Goal: Task Accomplishment & Management: Manage account settings

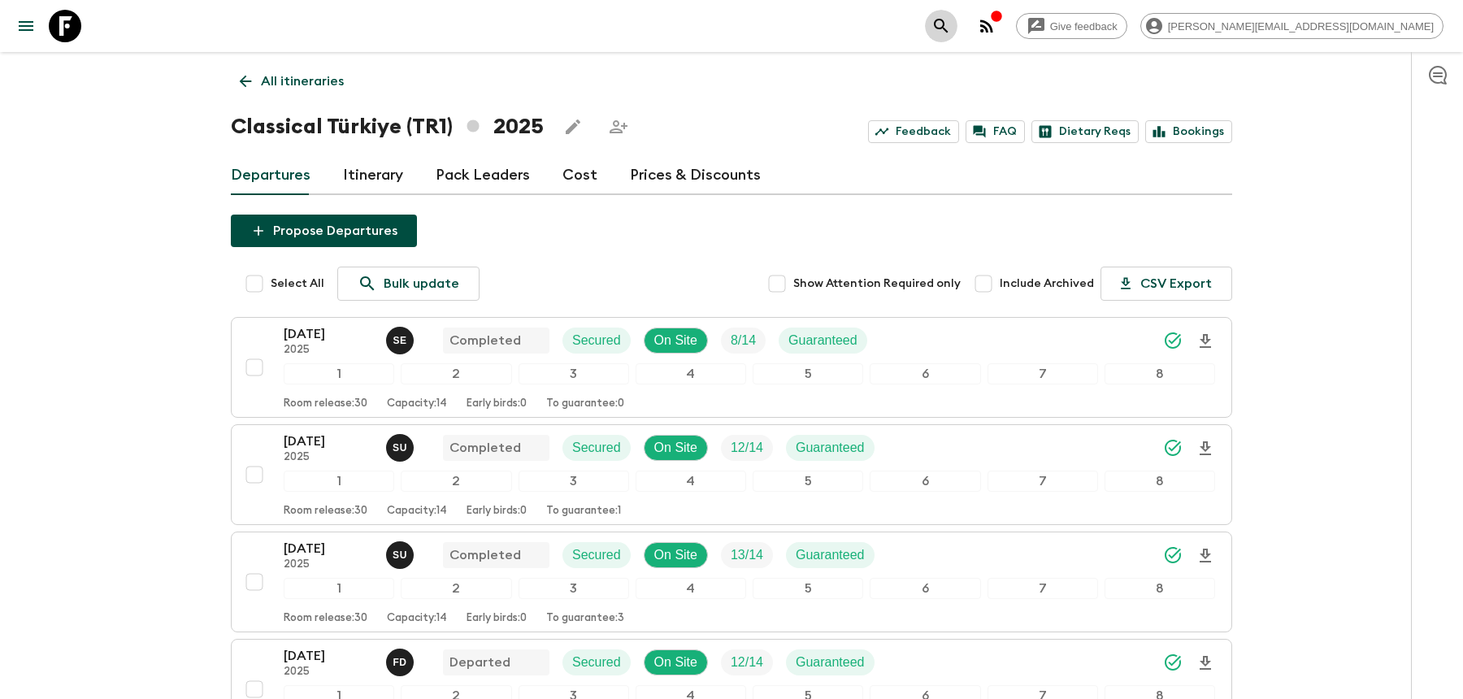
click at [947, 24] on icon "search adventures" at bounding box center [941, 26] width 14 height 14
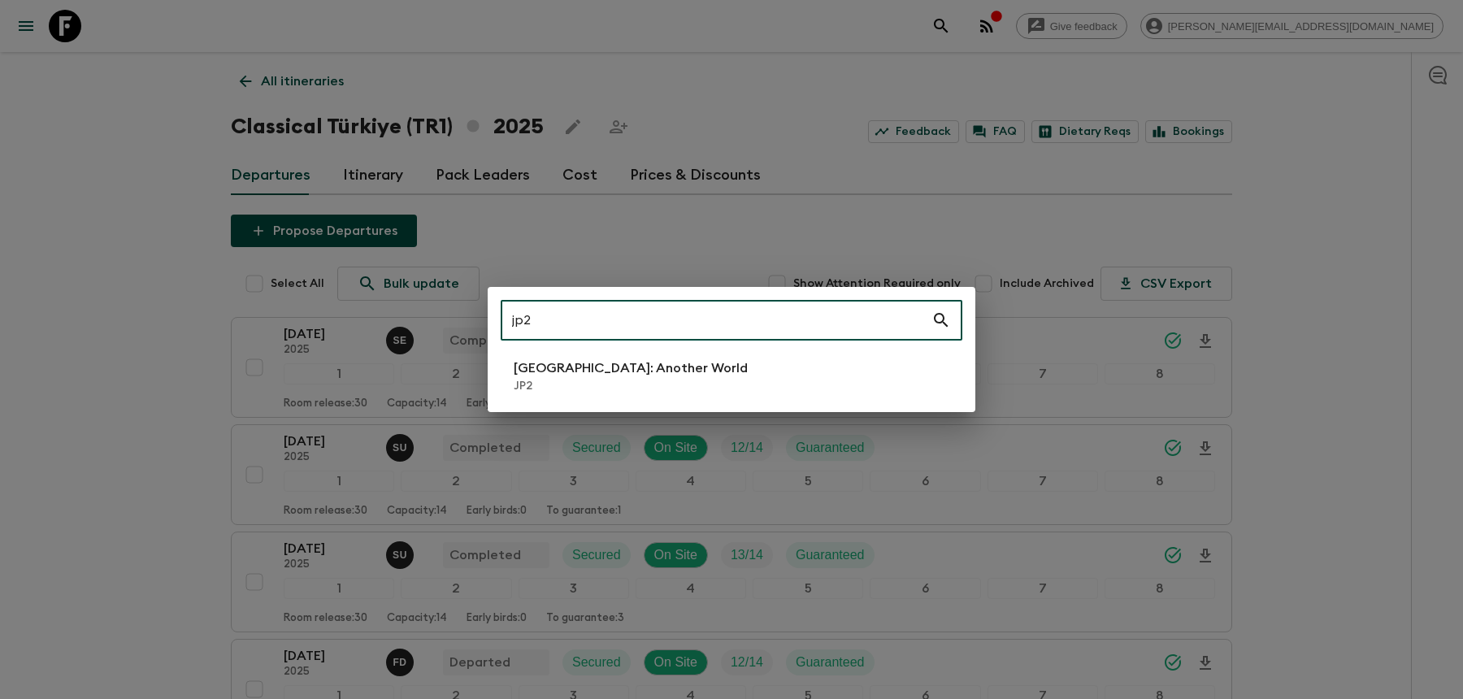
type input "jp2"
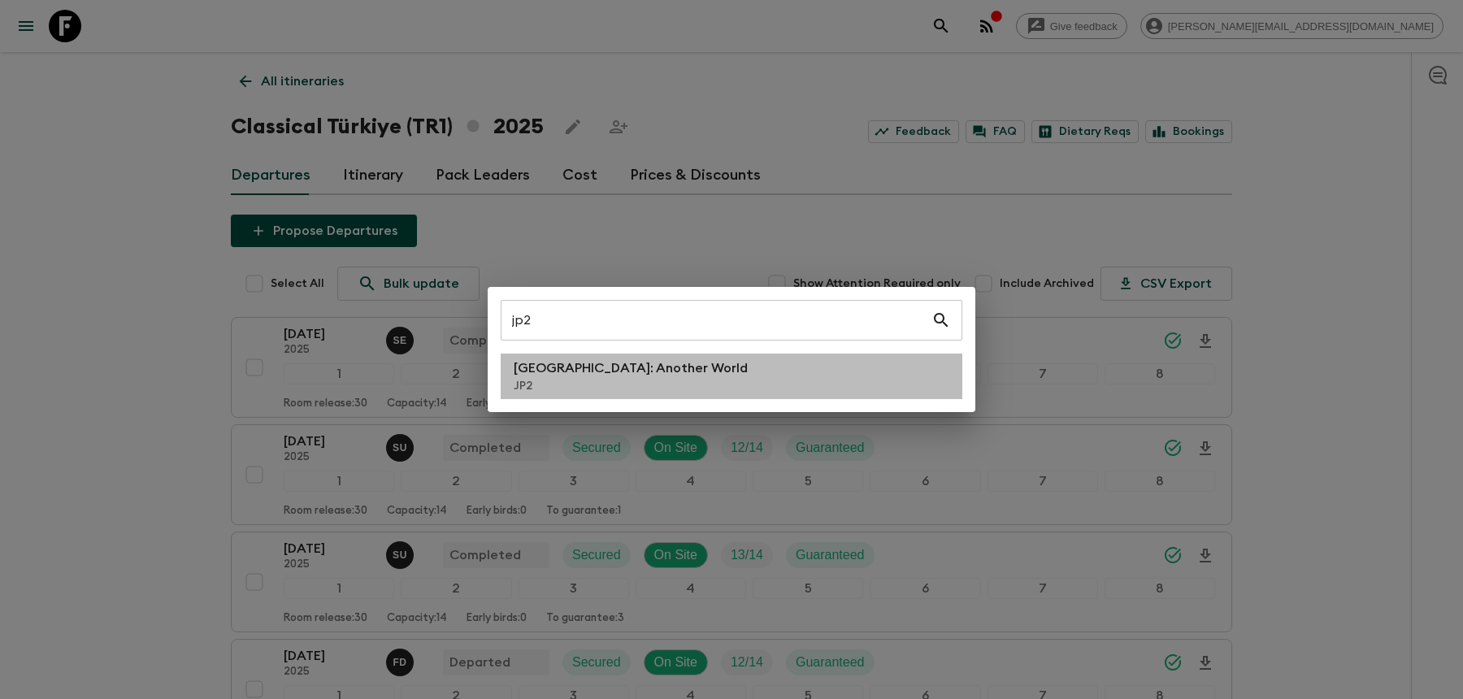
click at [576, 383] on p "JP2" at bounding box center [631, 386] width 234 height 16
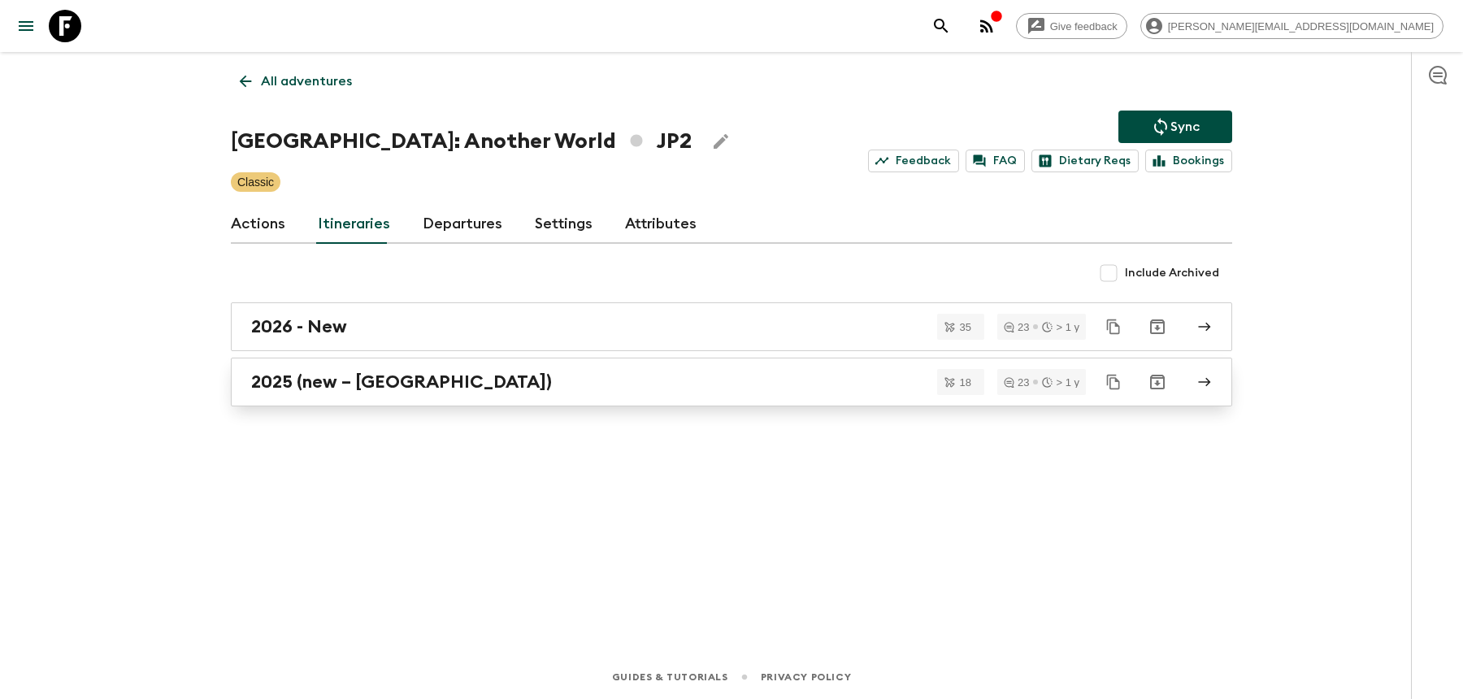
click at [356, 388] on h2 "2025 (new – [GEOGRAPHIC_DATA])" at bounding box center [401, 381] width 301 height 21
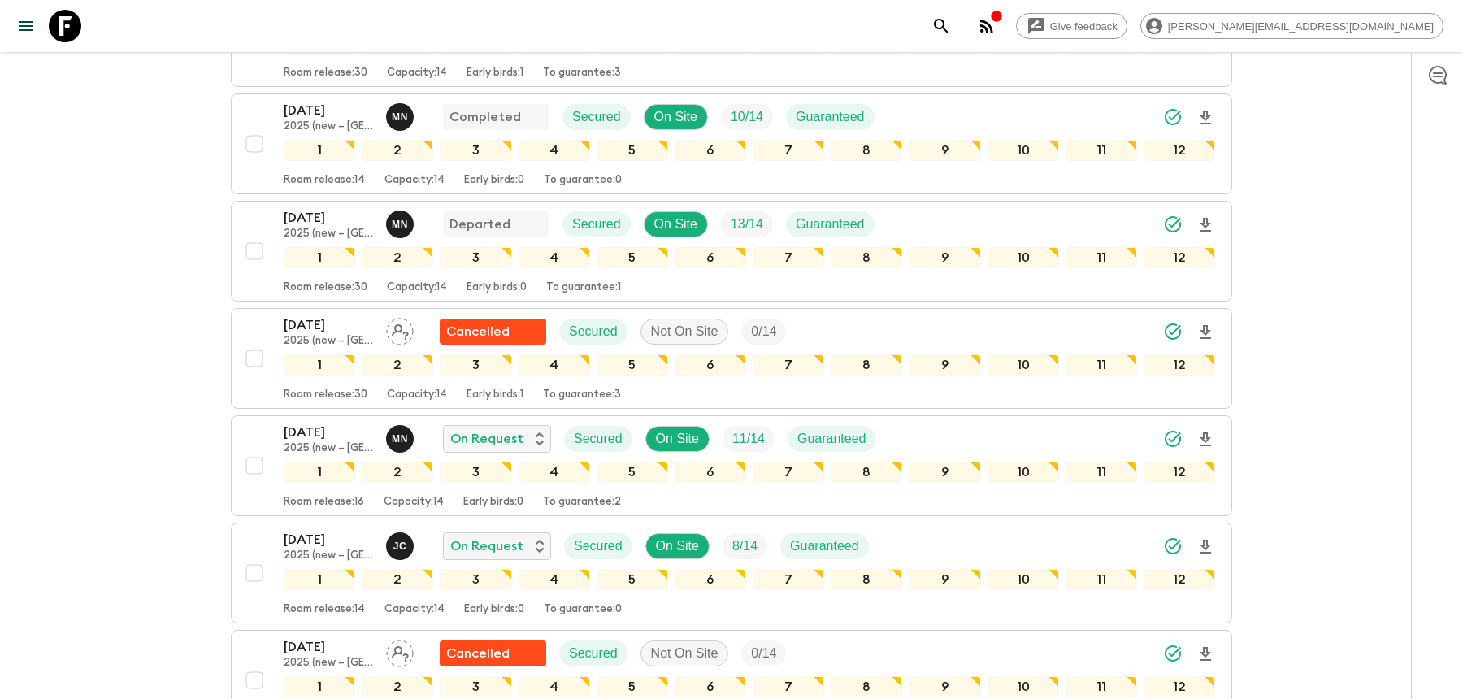
scroll to position [795, 0]
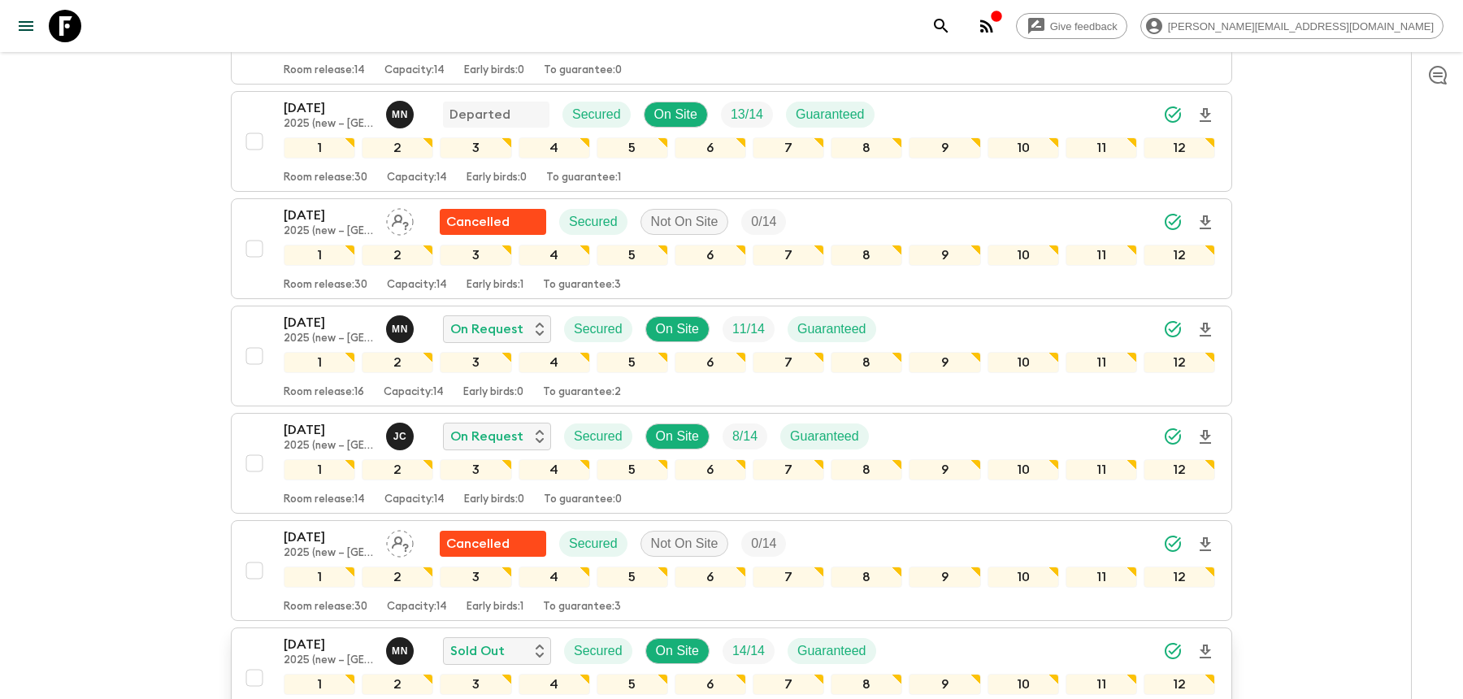
click at [964, 635] on div "[DATE] 2025 (new – [GEOGRAPHIC_DATA]) M N Sold Out Secured On Site 14 / 14 Guar…" at bounding box center [749, 651] width 931 height 33
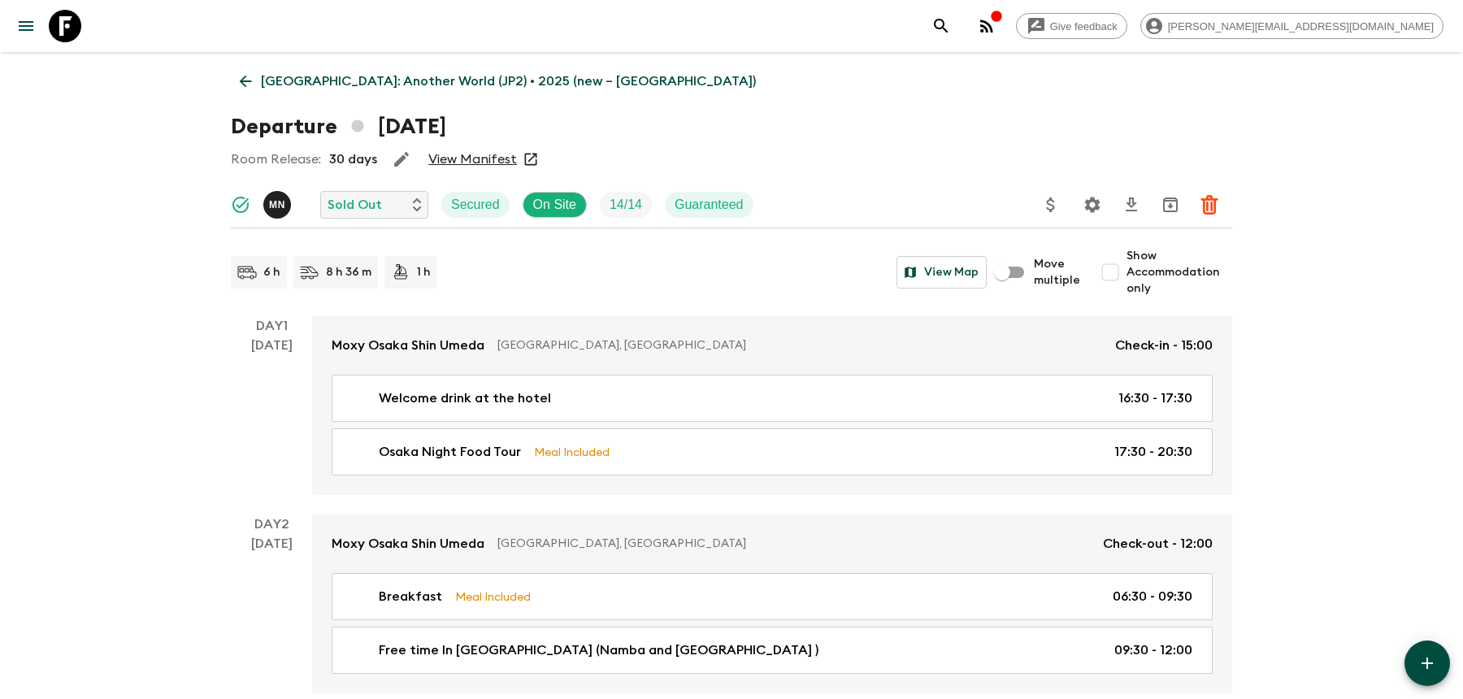
click at [1088, 196] on icon "Settings" at bounding box center [1092, 205] width 20 height 20
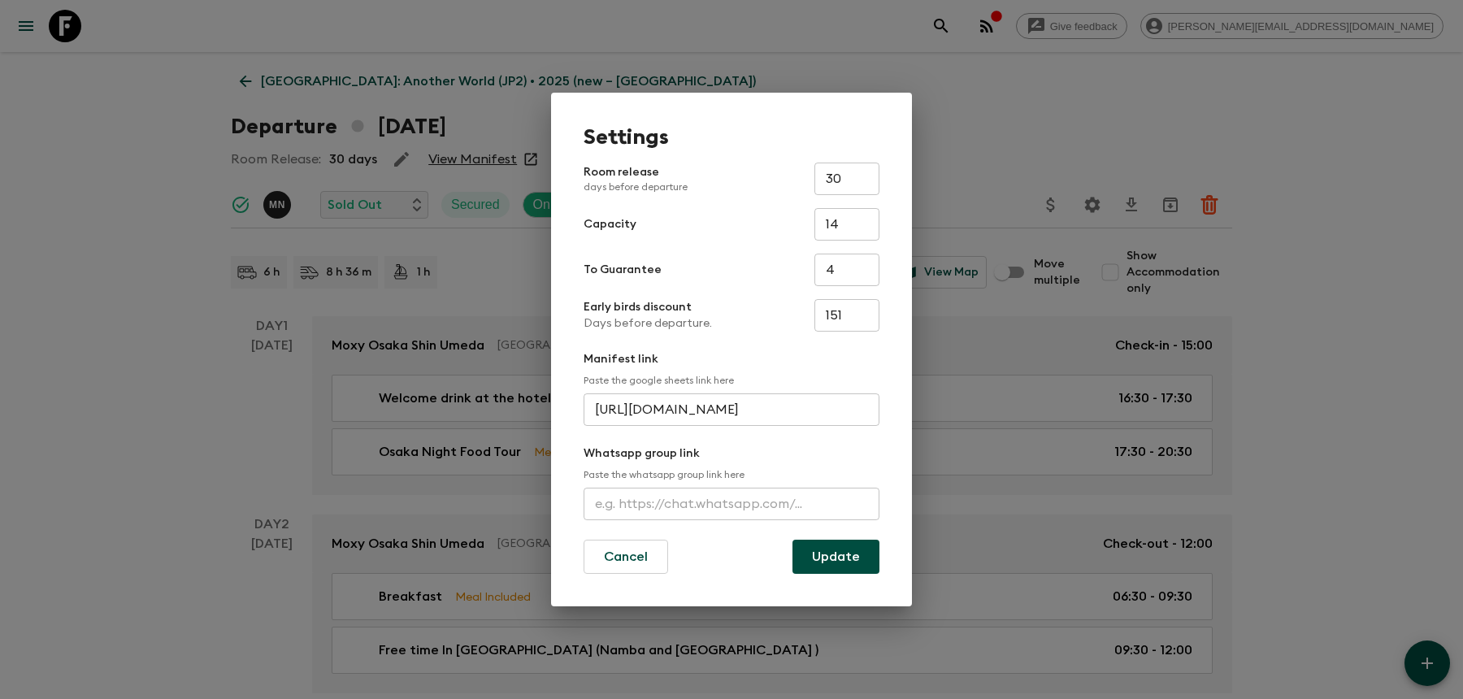
click at [648, 503] on input "text" at bounding box center [731, 504] width 296 height 33
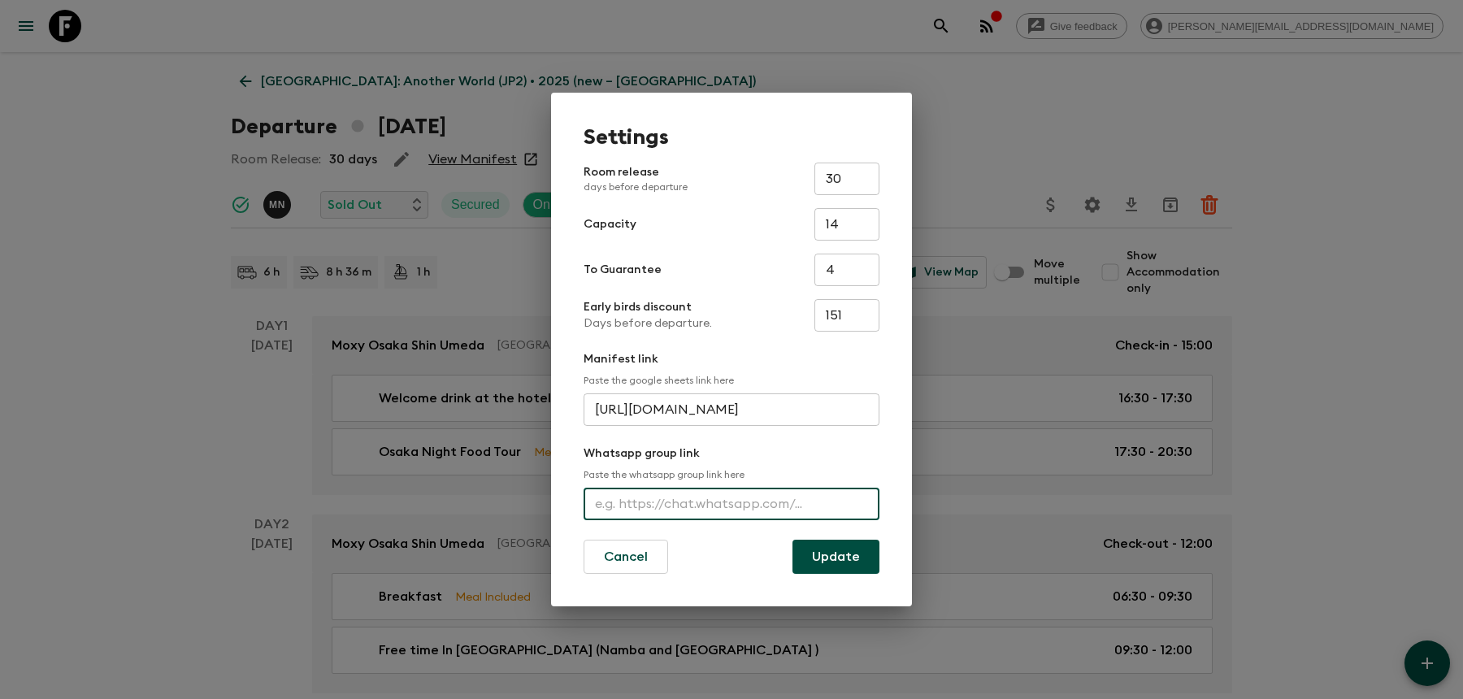
paste input "[URL][DOMAIN_NAME]"
type input "[URL][DOMAIN_NAME]"
click at [818, 557] on button "Update" at bounding box center [835, 557] width 87 height 34
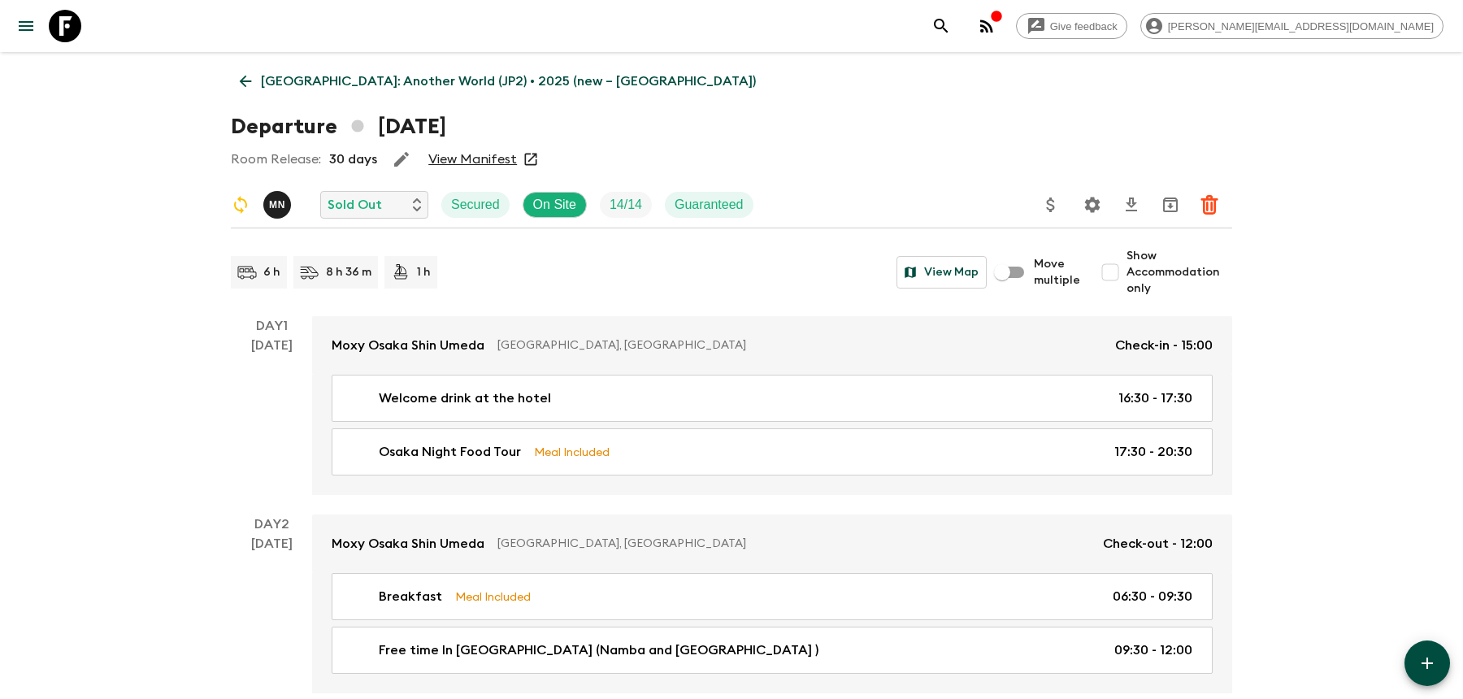
click at [951, 25] on icon "search adventures" at bounding box center [941, 26] width 20 height 20
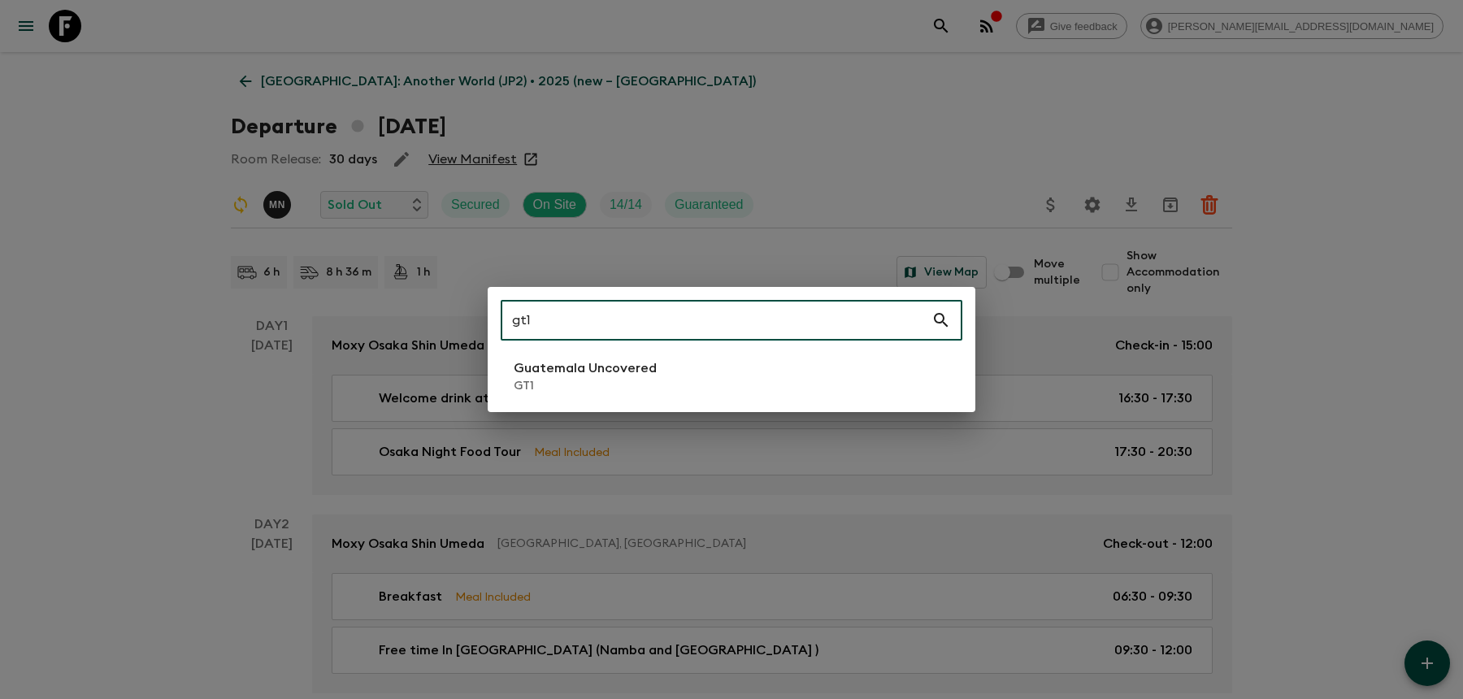
type input "gt1"
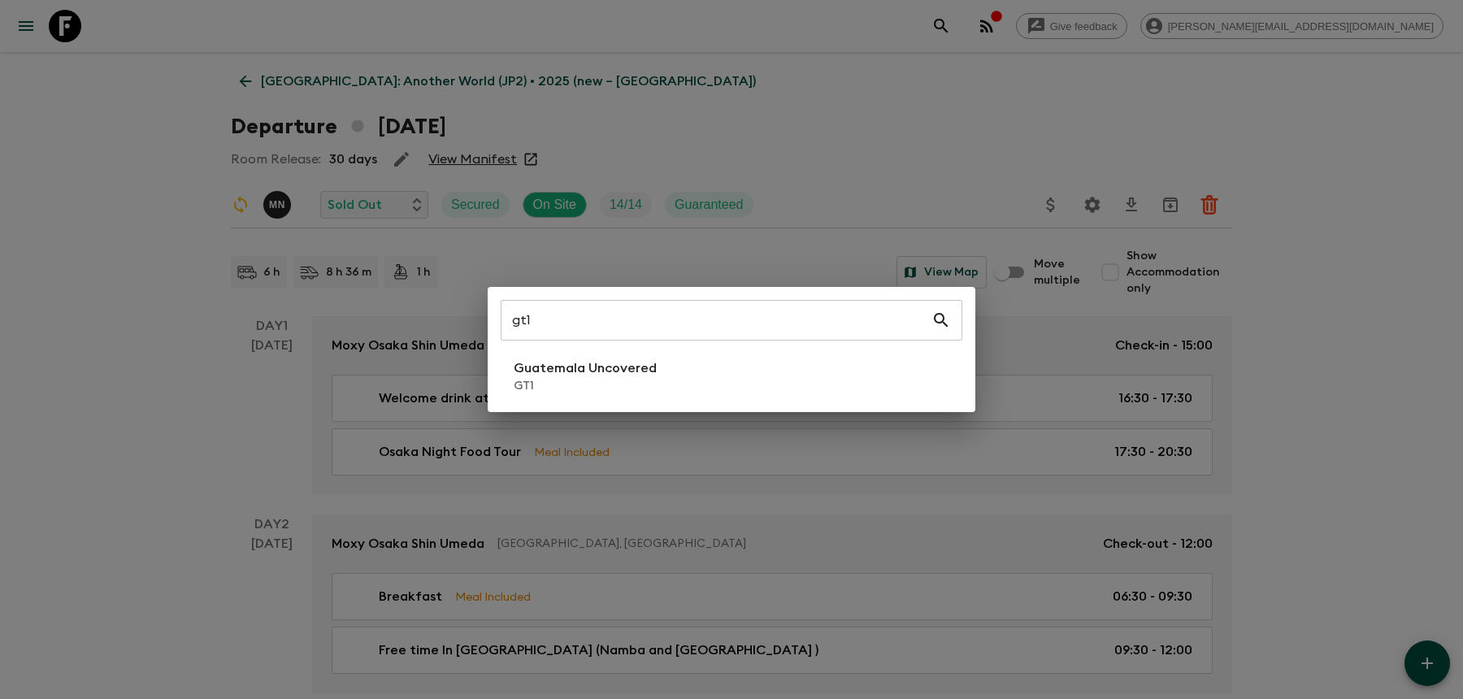
click at [607, 401] on div "gt1 ​ [GEOGRAPHIC_DATA] Uncovered GT1" at bounding box center [732, 349] width 488 height 125
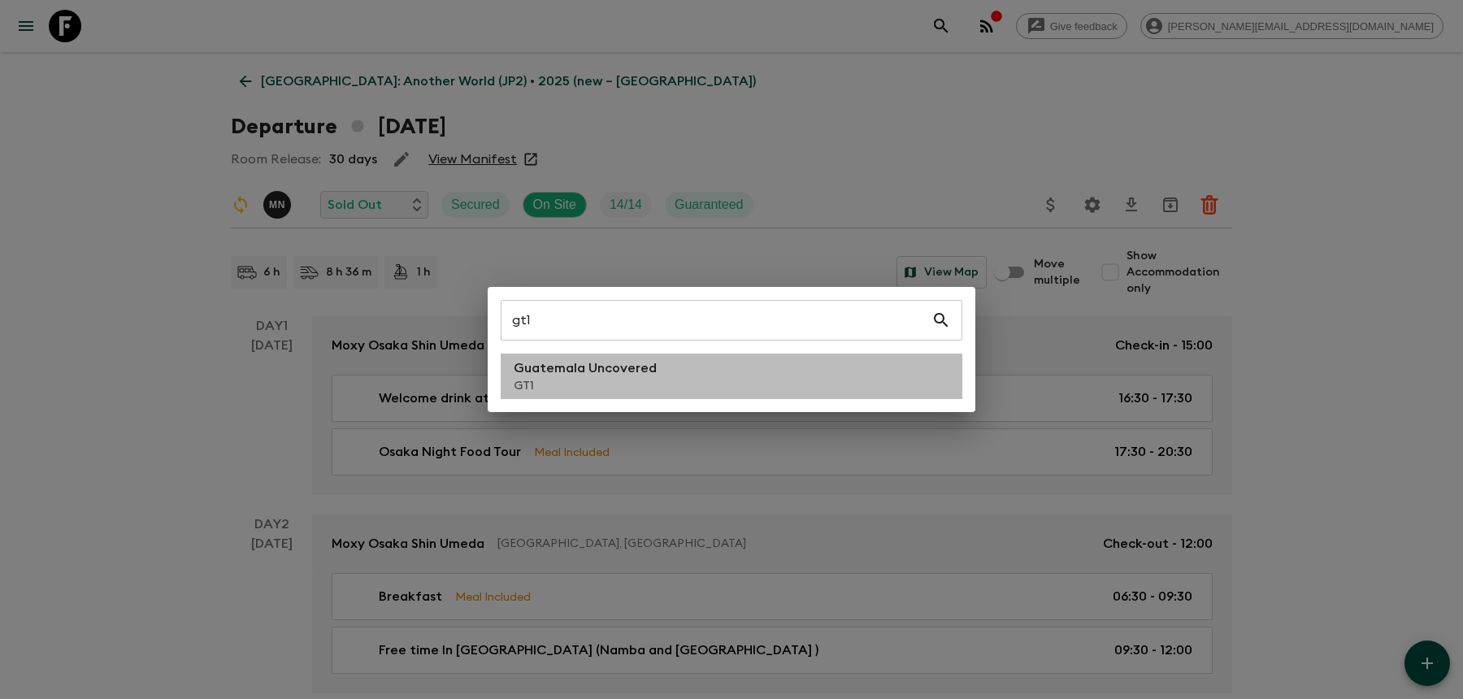
click at [592, 387] on p "GT1" at bounding box center [585, 386] width 143 height 16
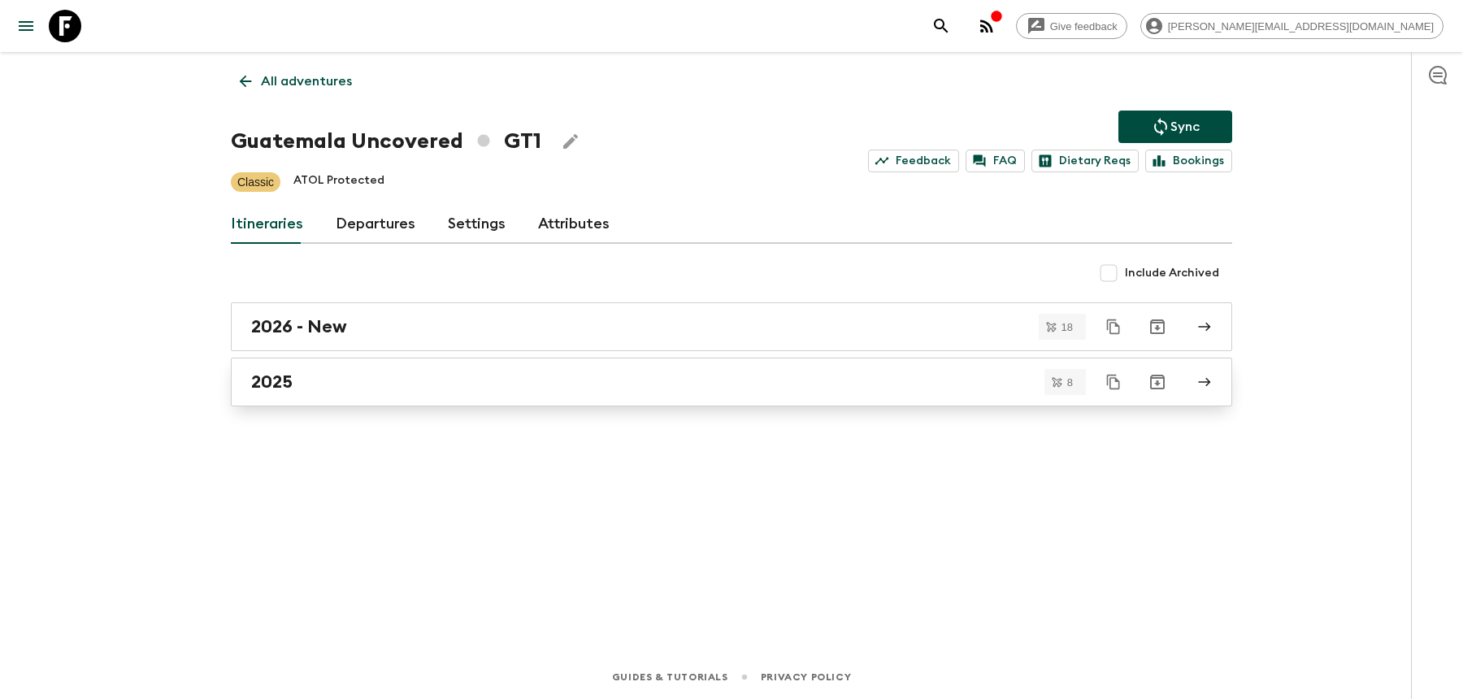
click at [368, 387] on div "2025" at bounding box center [716, 381] width 930 height 21
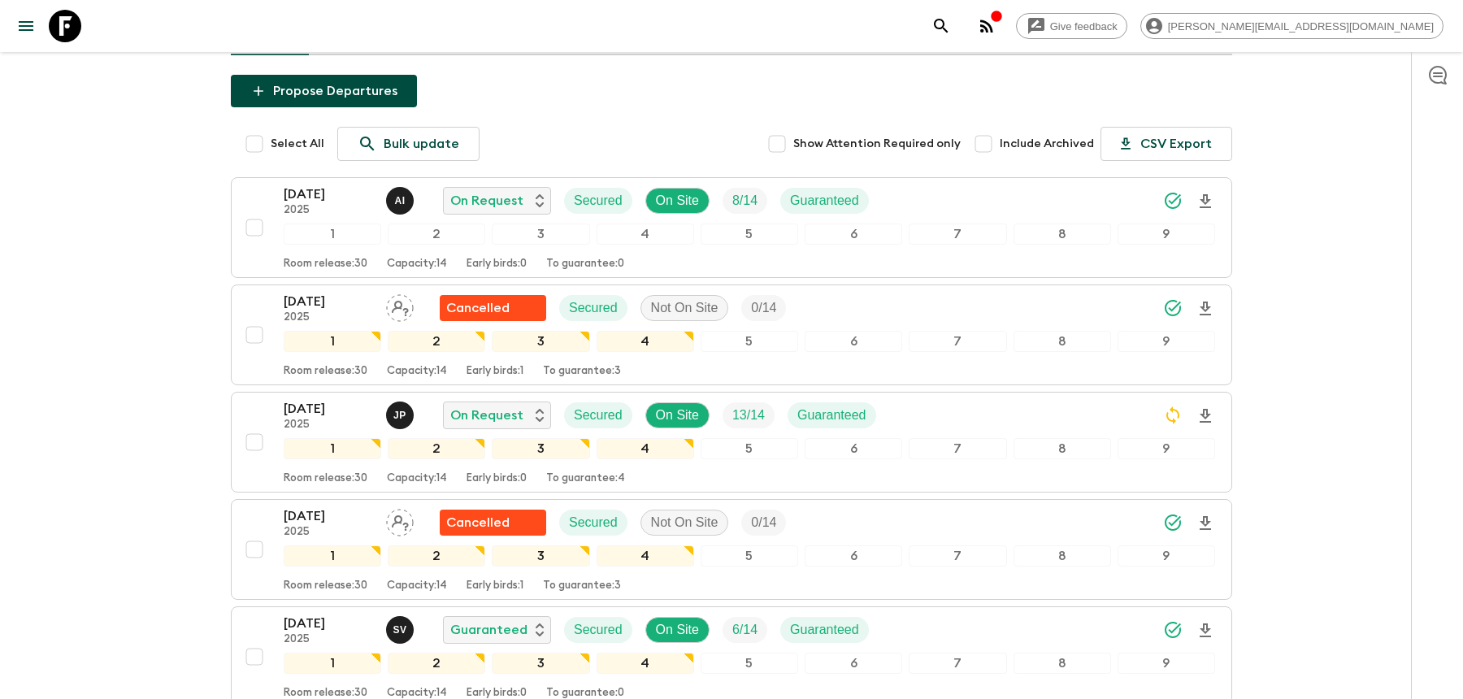
scroll to position [354, 0]
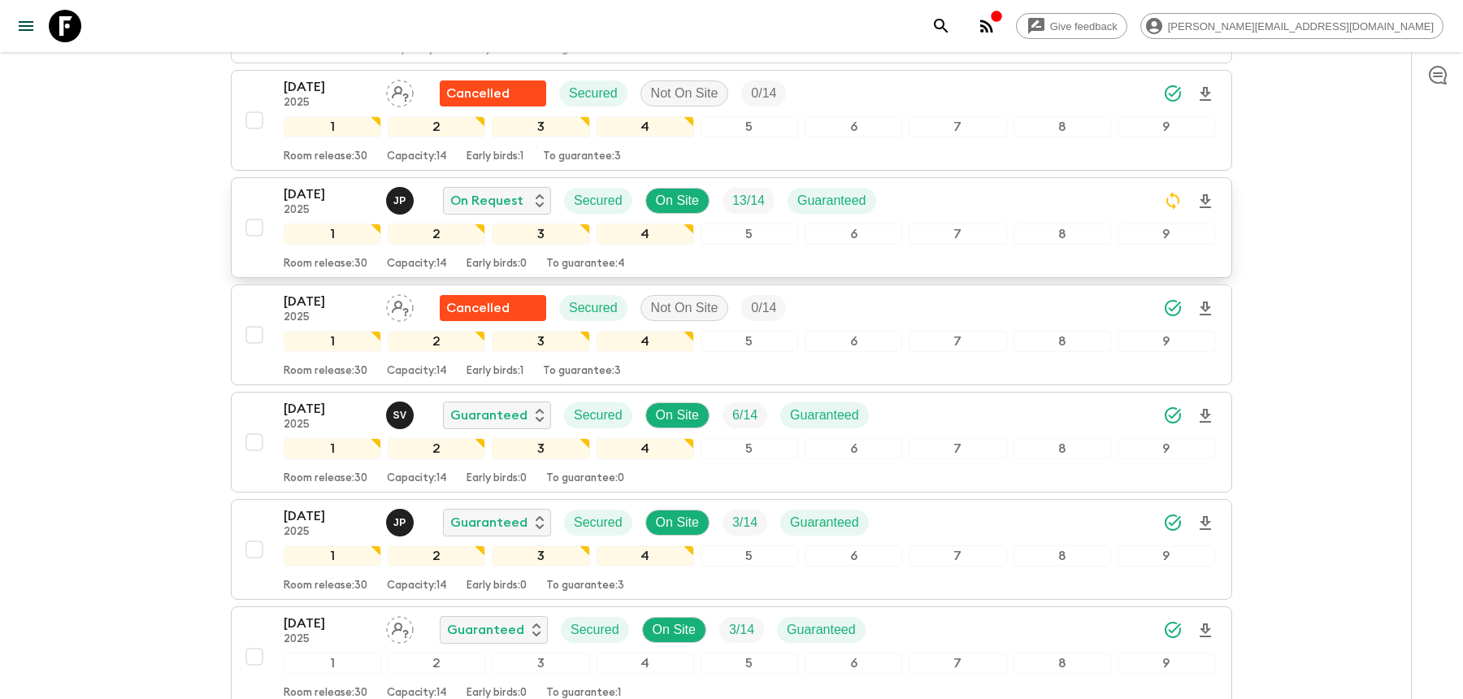
click at [913, 197] on div "[DATE] 2025 J P On Request Secured On Site 13 / 14 Guaranteed" at bounding box center [749, 200] width 931 height 33
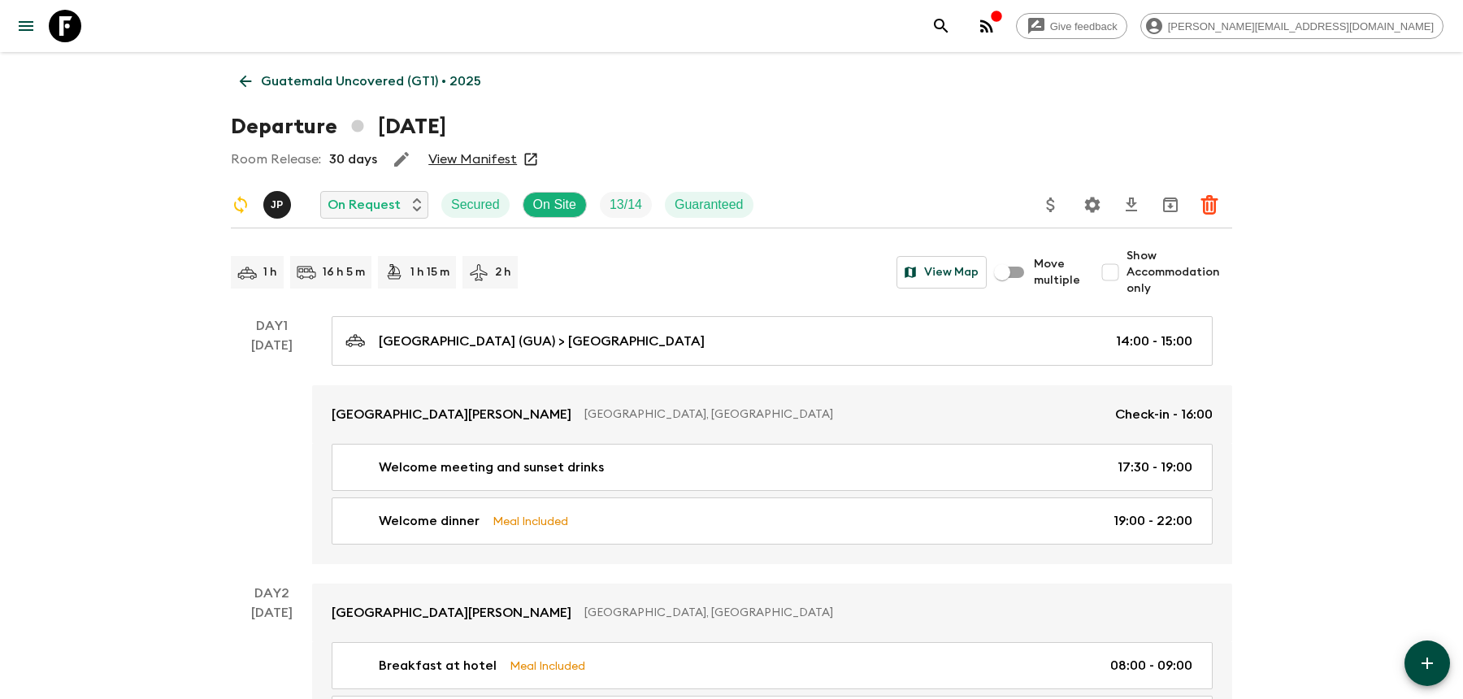
click at [1097, 208] on icon "Settings" at bounding box center [1092, 204] width 15 height 15
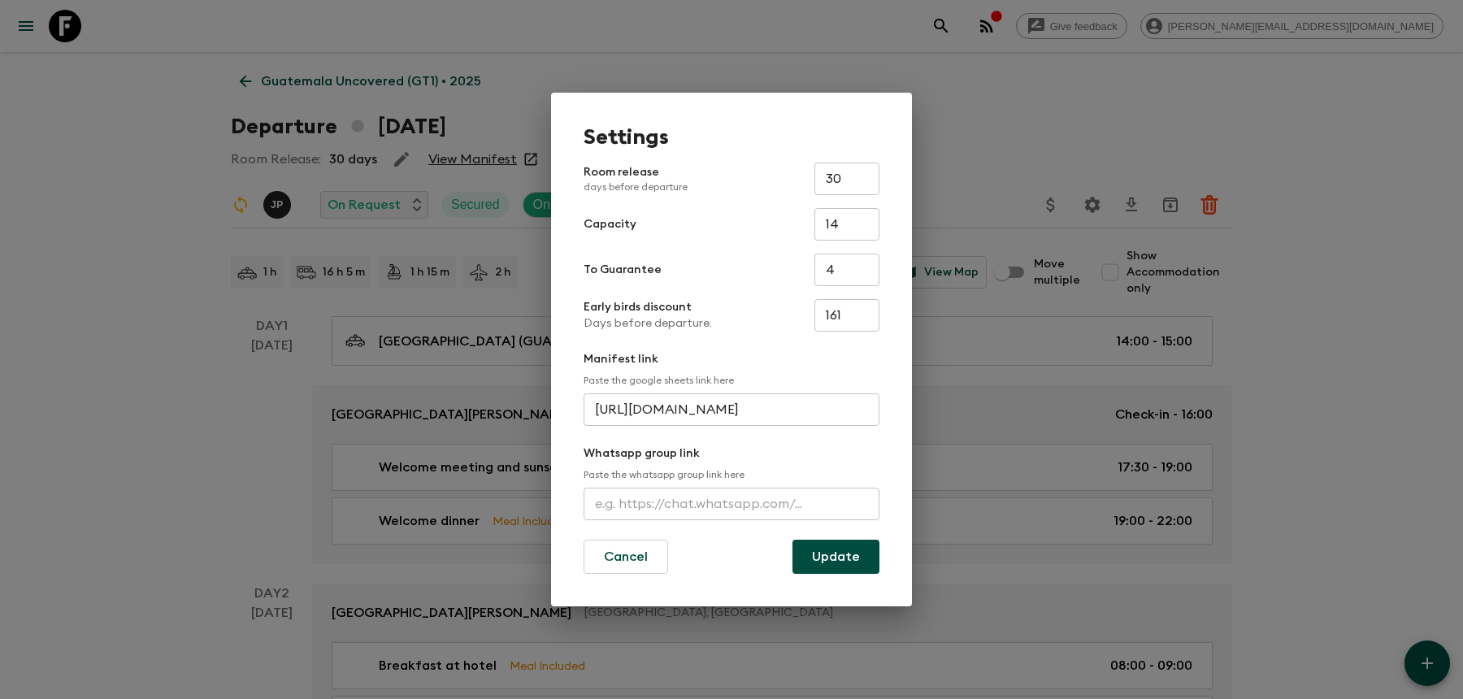
click at [644, 487] on div "Whatsapp group link Paste the whatsapp group link here ​" at bounding box center [731, 482] width 296 height 75
click at [648, 496] on input "text" at bounding box center [731, 504] width 296 height 33
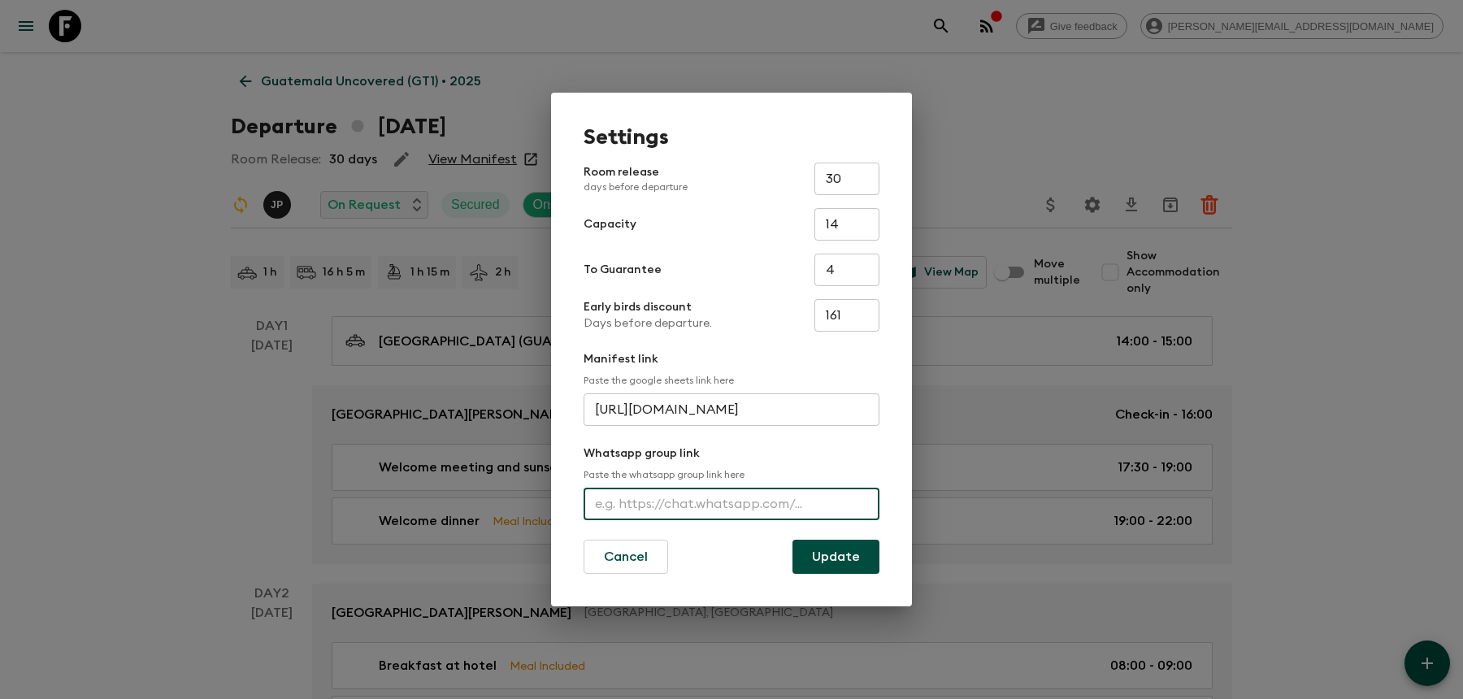
paste input "[URL][DOMAIN_NAME]"
type input "[URL][DOMAIN_NAME]"
click at [817, 566] on button "Update" at bounding box center [835, 557] width 87 height 34
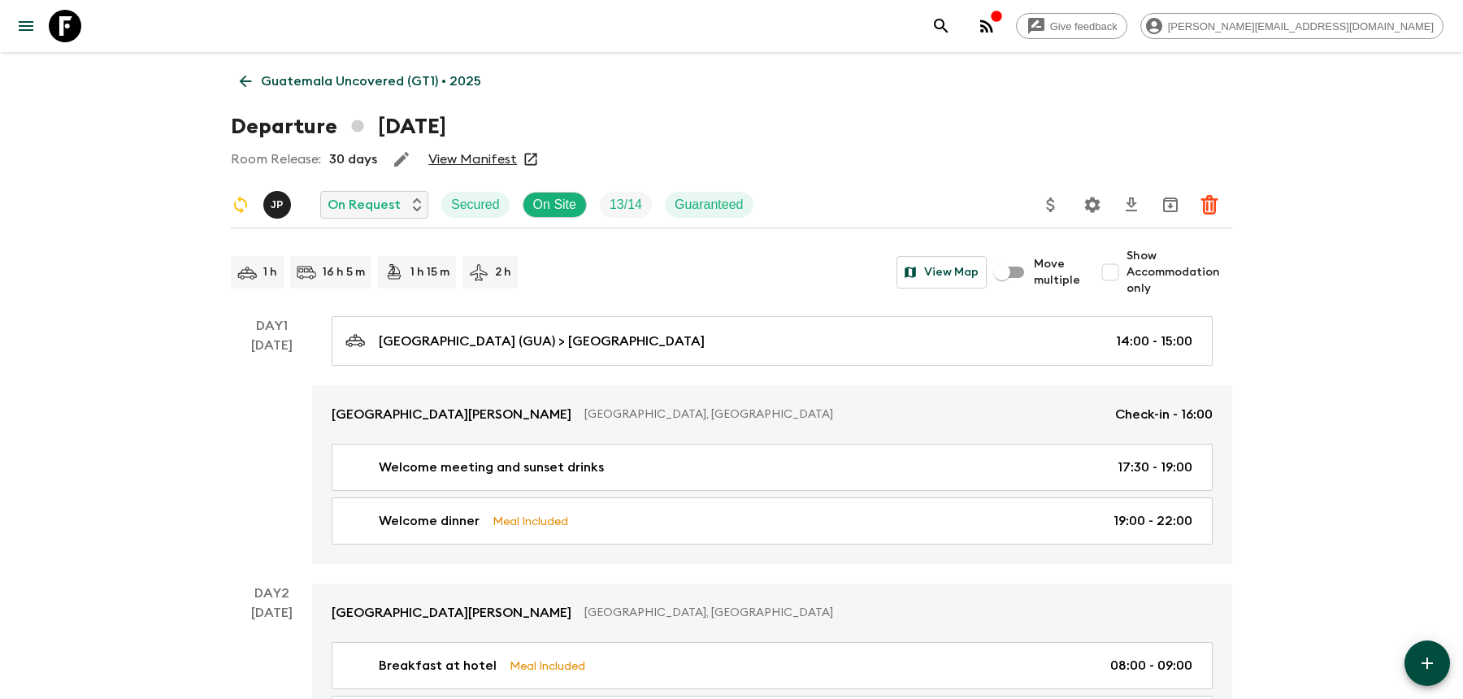
click at [951, 31] on icon "search adventures" at bounding box center [941, 26] width 20 height 20
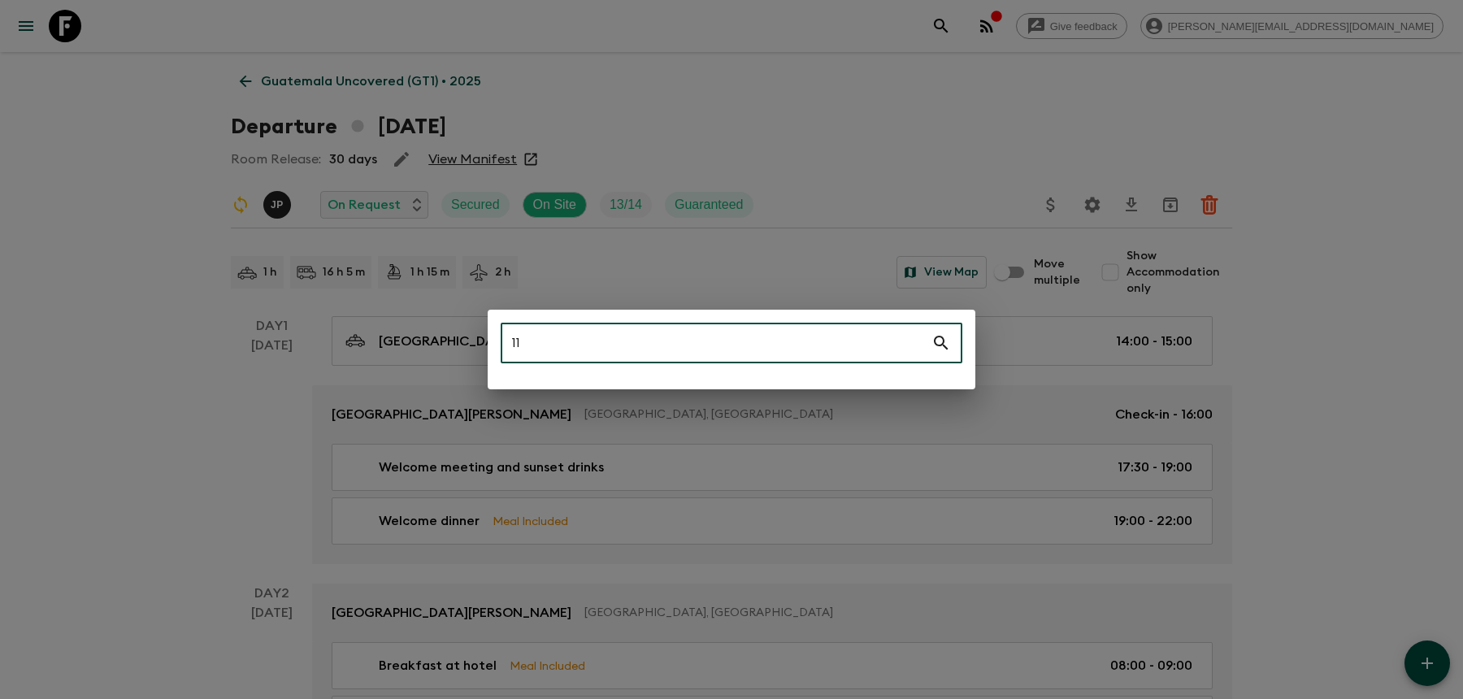
type input "1"
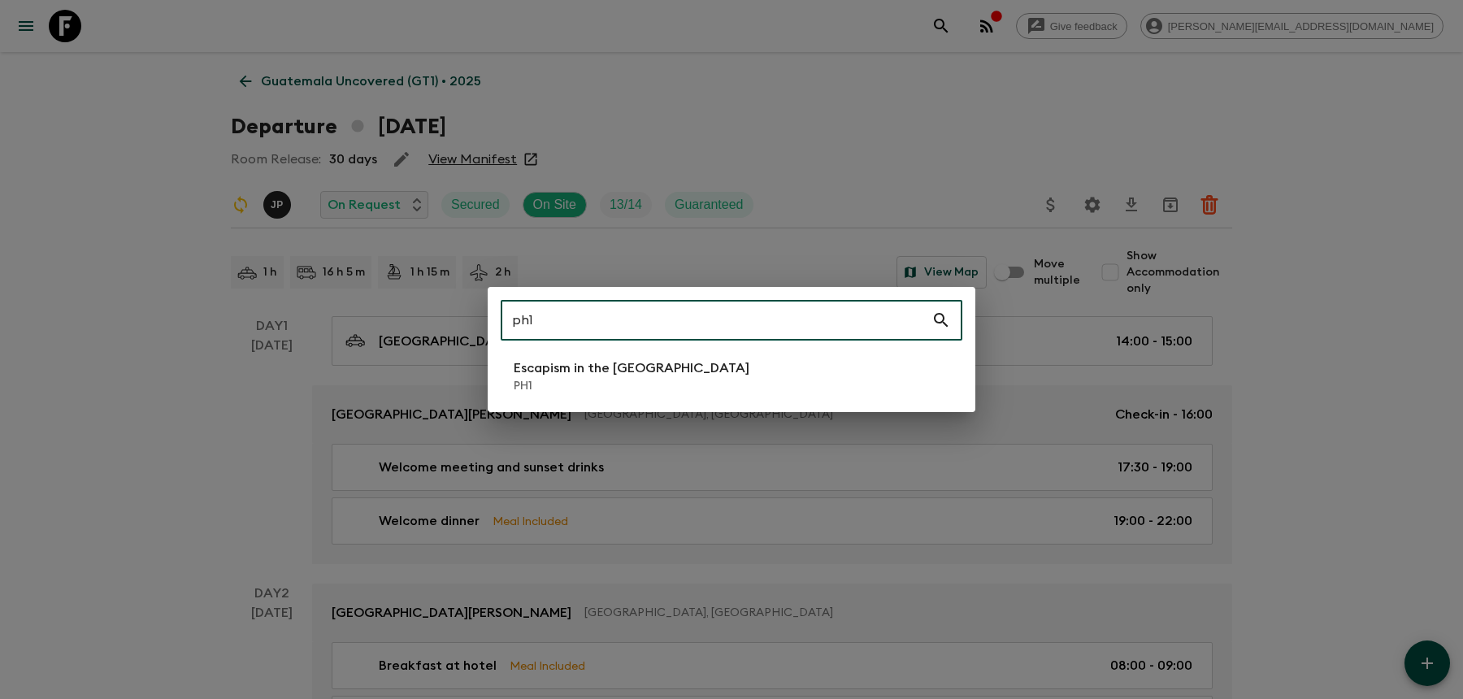
type input "ph1"
click at [708, 360] on li "Escapism in the [GEOGRAPHIC_DATA] PH1" at bounding box center [732, 376] width 462 height 46
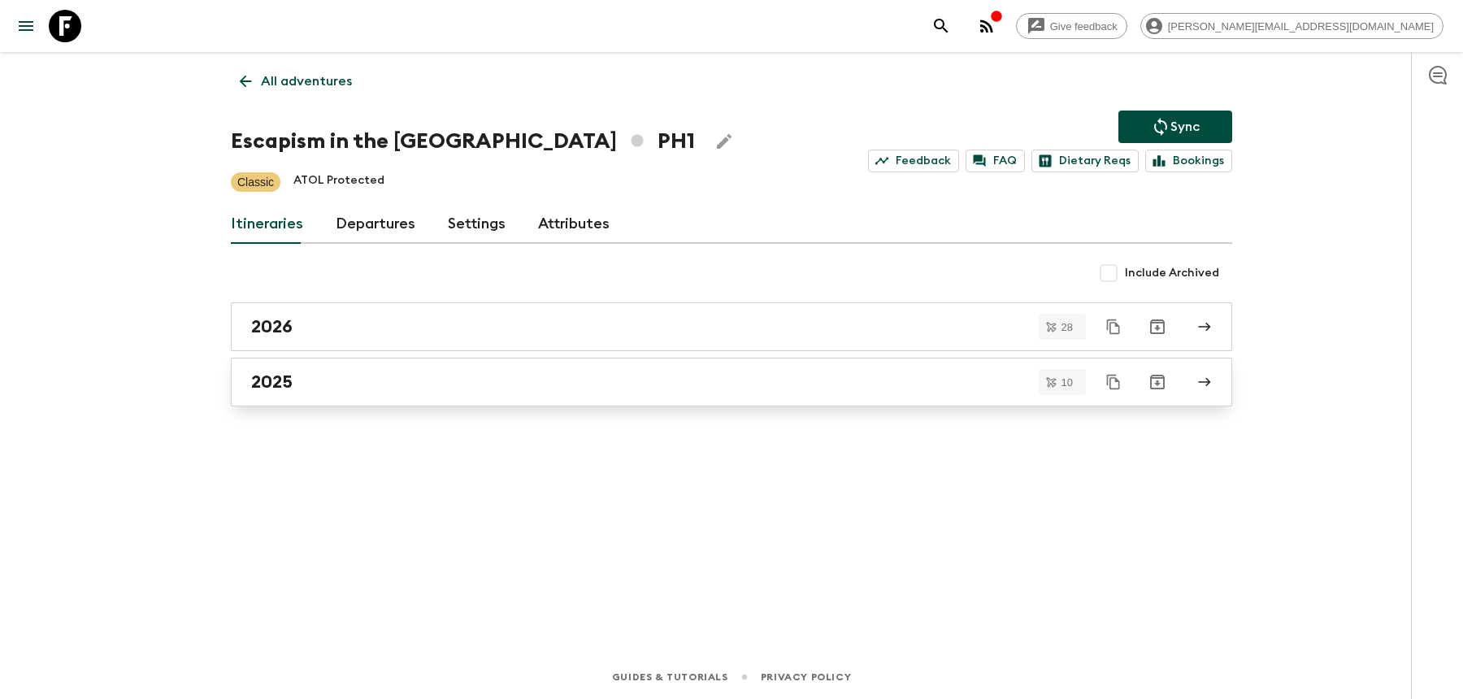
click at [439, 375] on div "2025" at bounding box center [716, 381] width 930 height 21
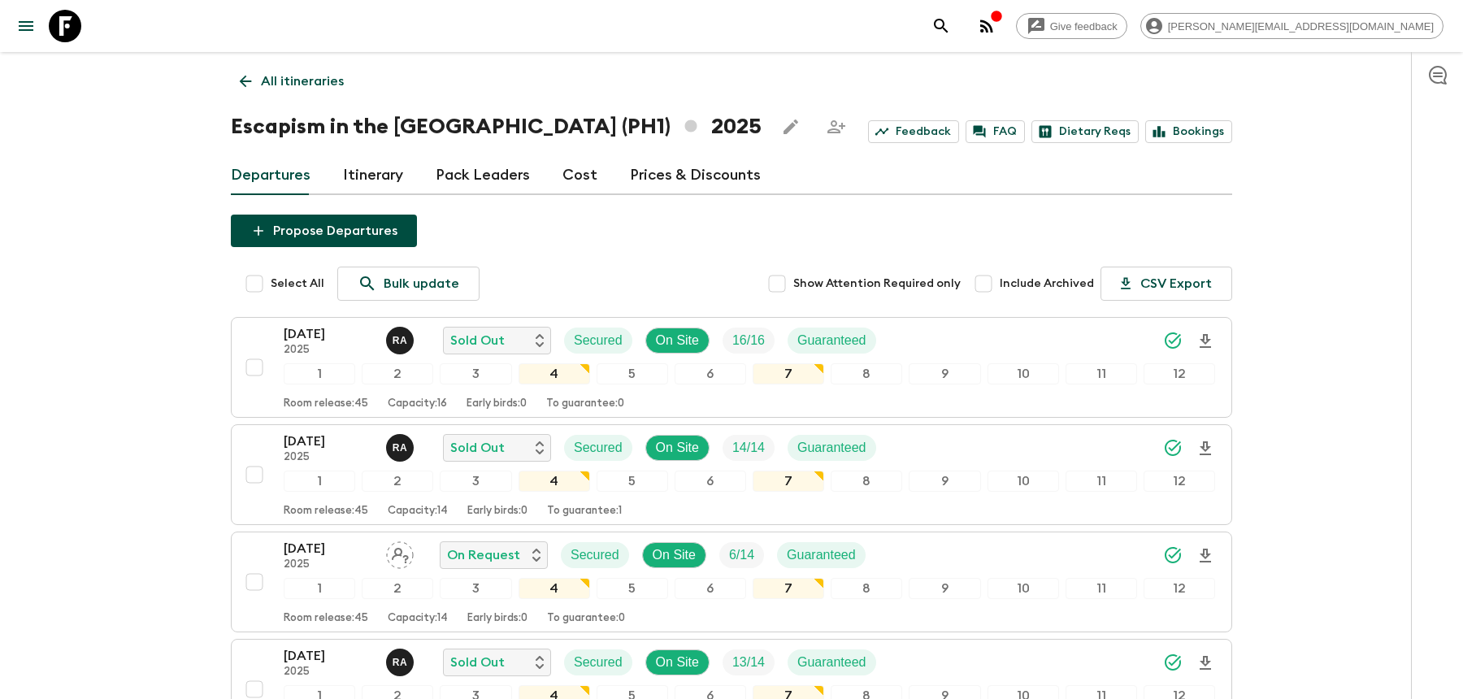
click at [951, 27] on icon "search adventures" at bounding box center [941, 26] width 20 height 20
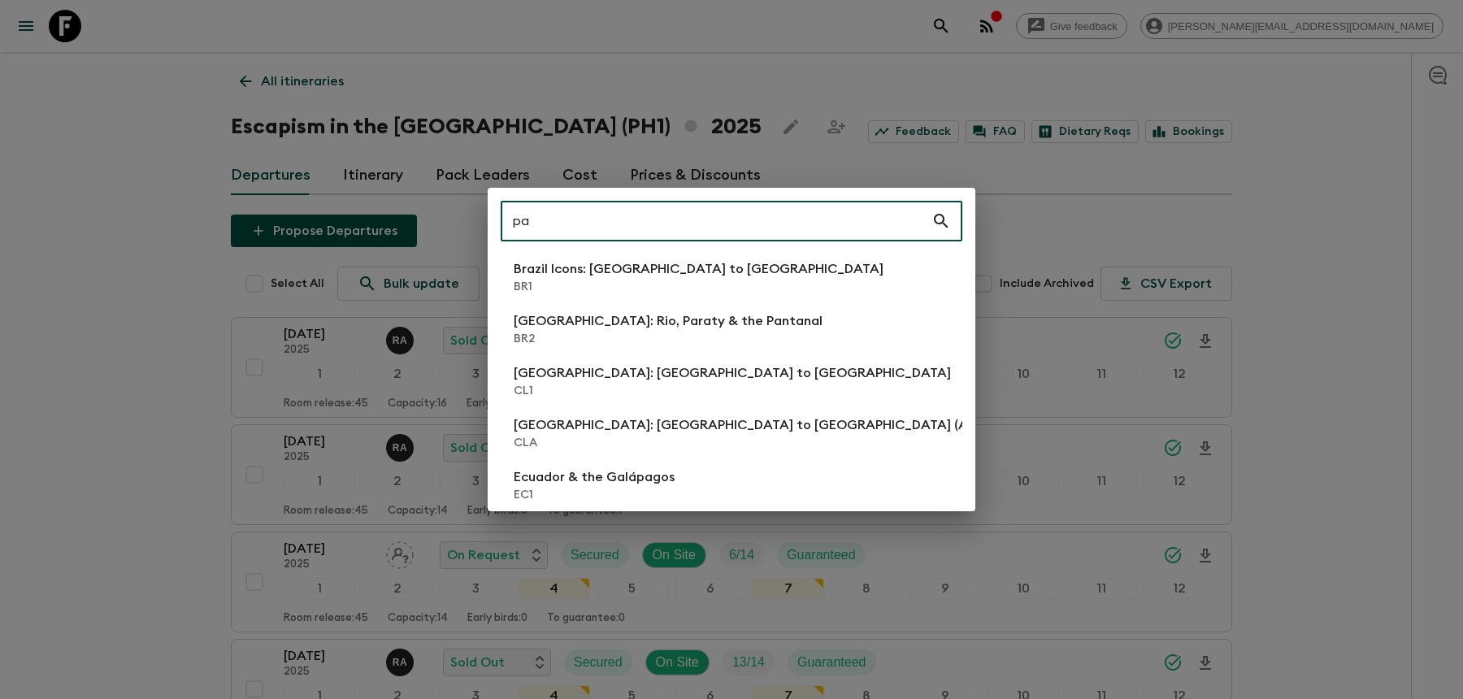
type input "p"
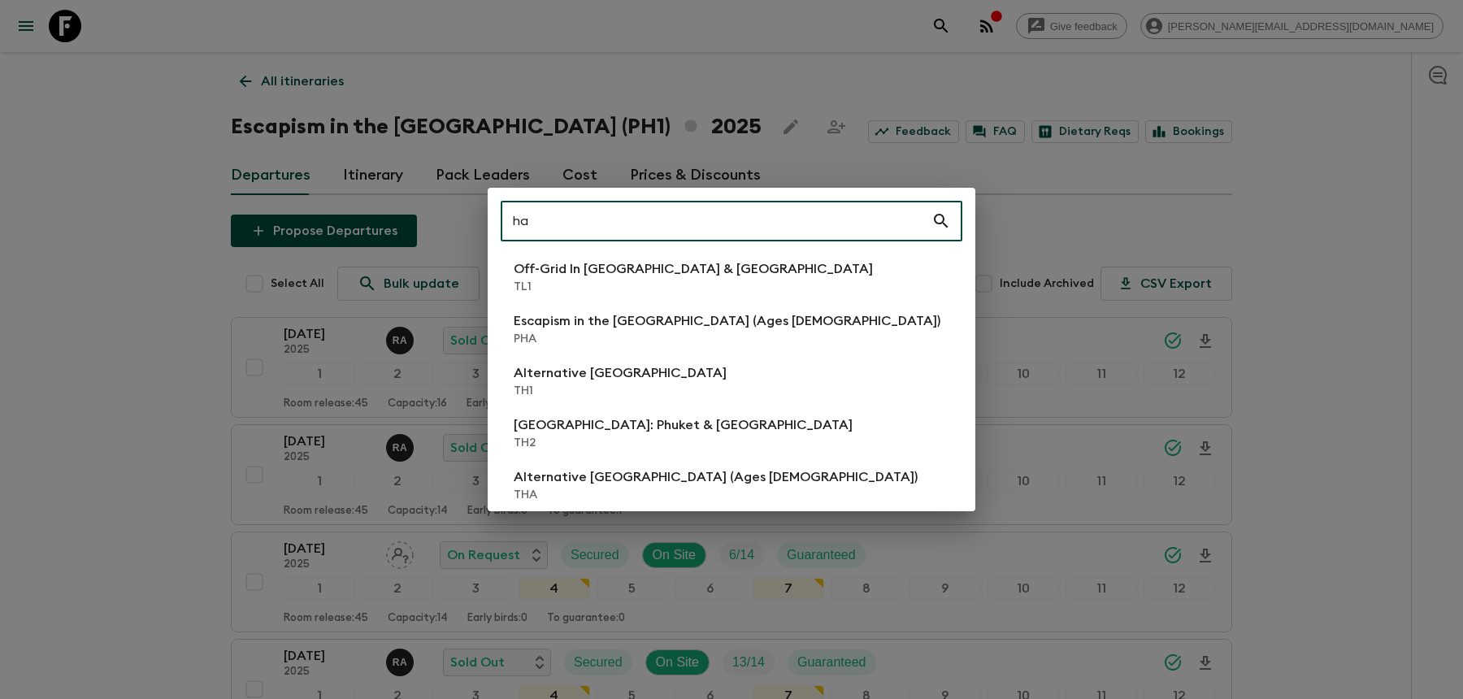
type input "h"
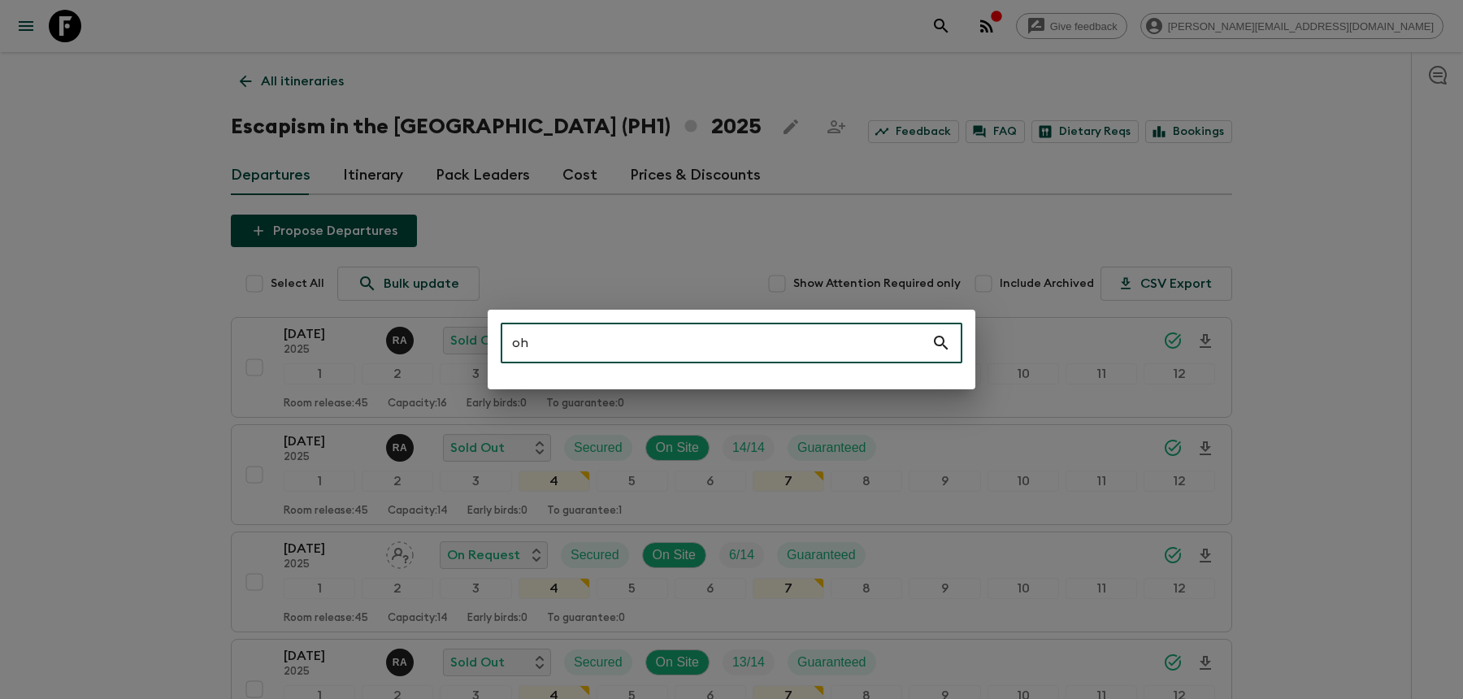
type input "o"
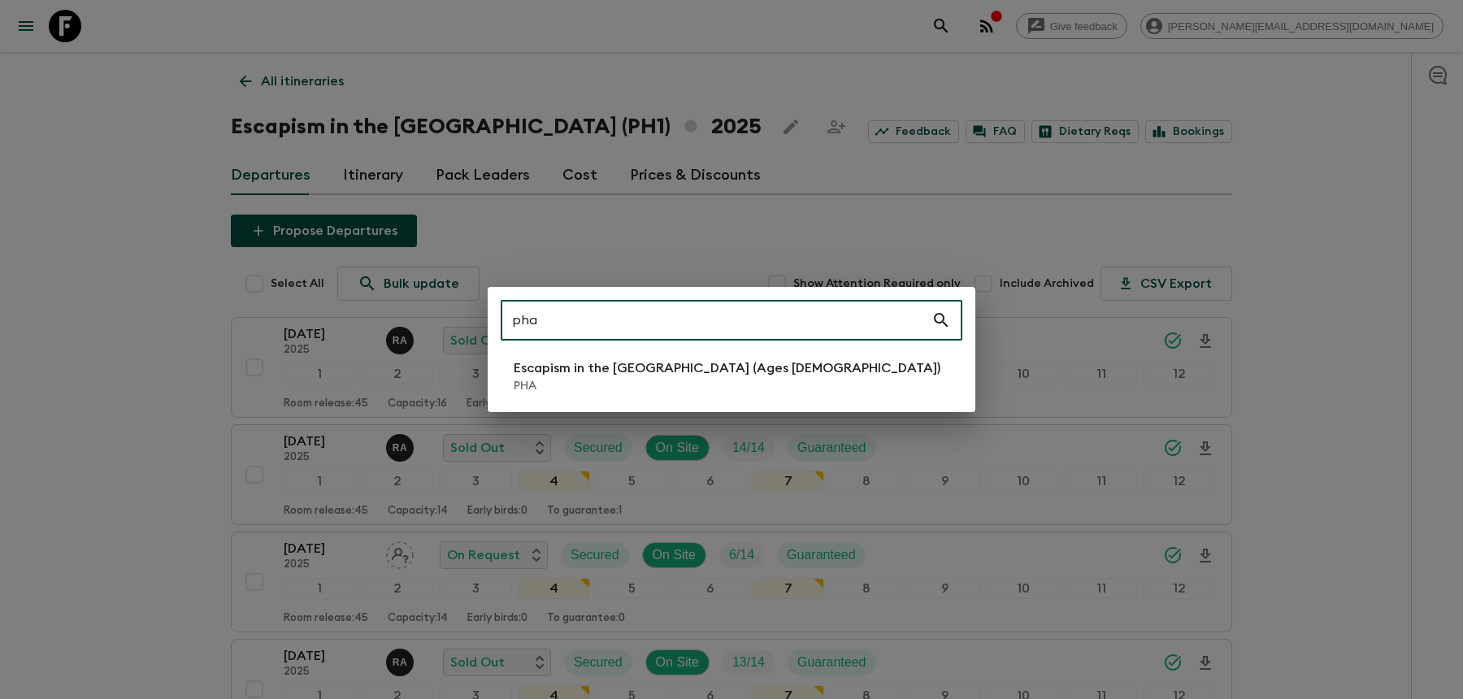
type input "pha"
click at [899, 347] on div "pha ​ Escapism in the [GEOGRAPHIC_DATA] (Ages [DEMOGRAPHIC_DATA]) PHA" at bounding box center [732, 349] width 488 height 125
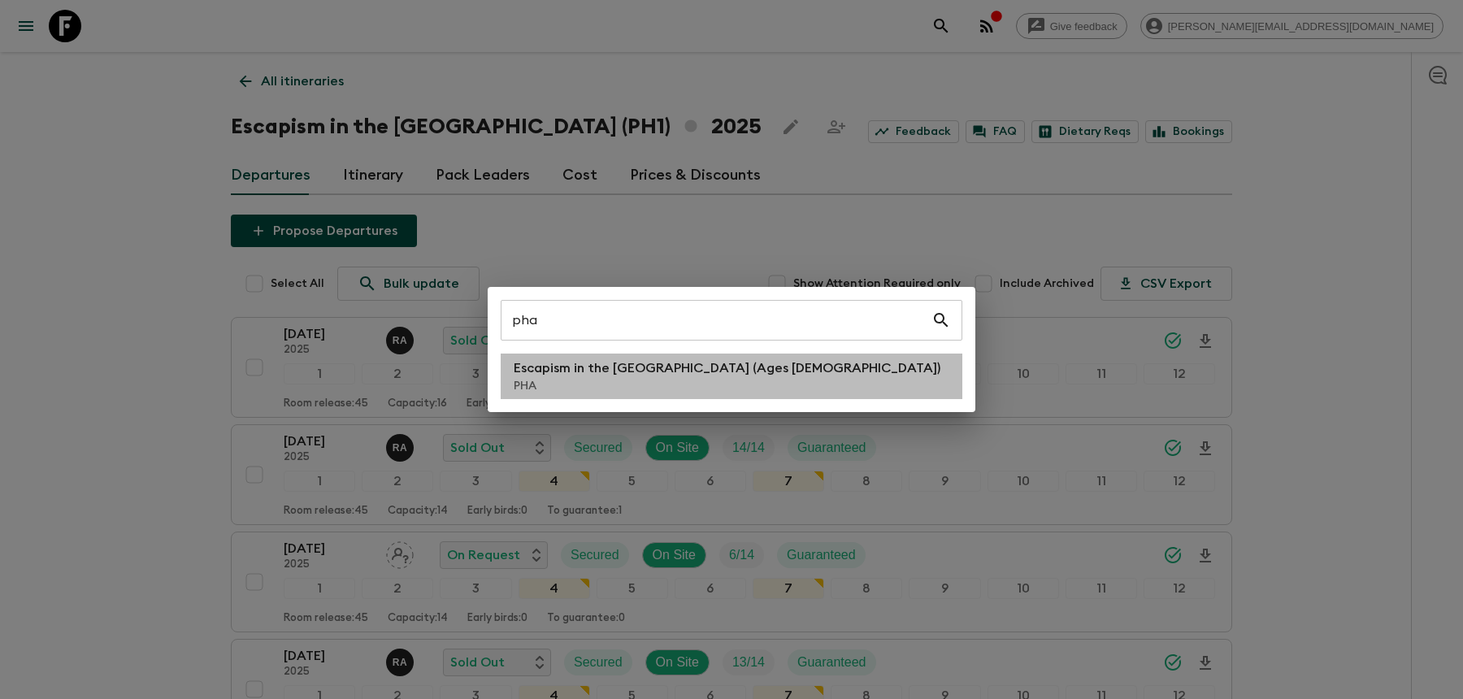
click at [863, 365] on li "Escapism in the [GEOGRAPHIC_DATA] (Ages [DEMOGRAPHIC_DATA]) PHA" at bounding box center [732, 376] width 462 height 46
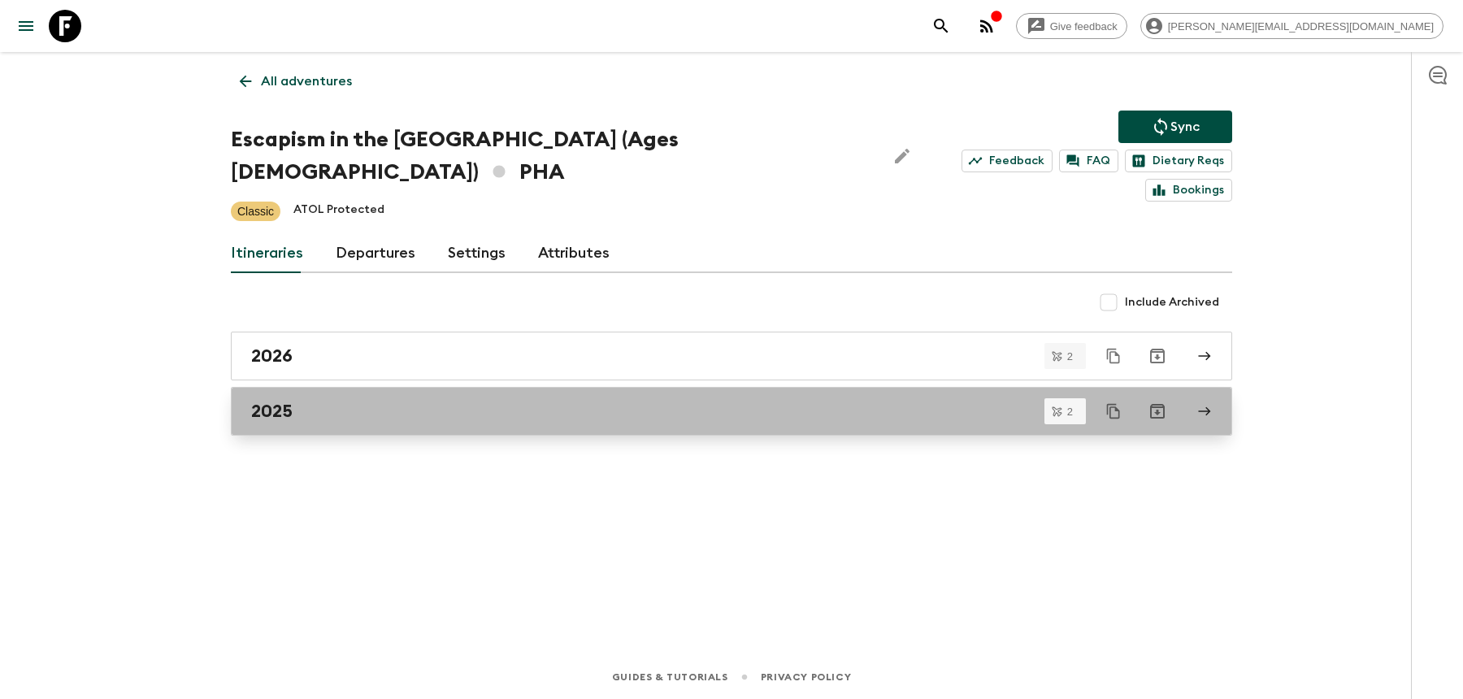
click at [477, 401] on div "2025" at bounding box center [716, 411] width 930 height 21
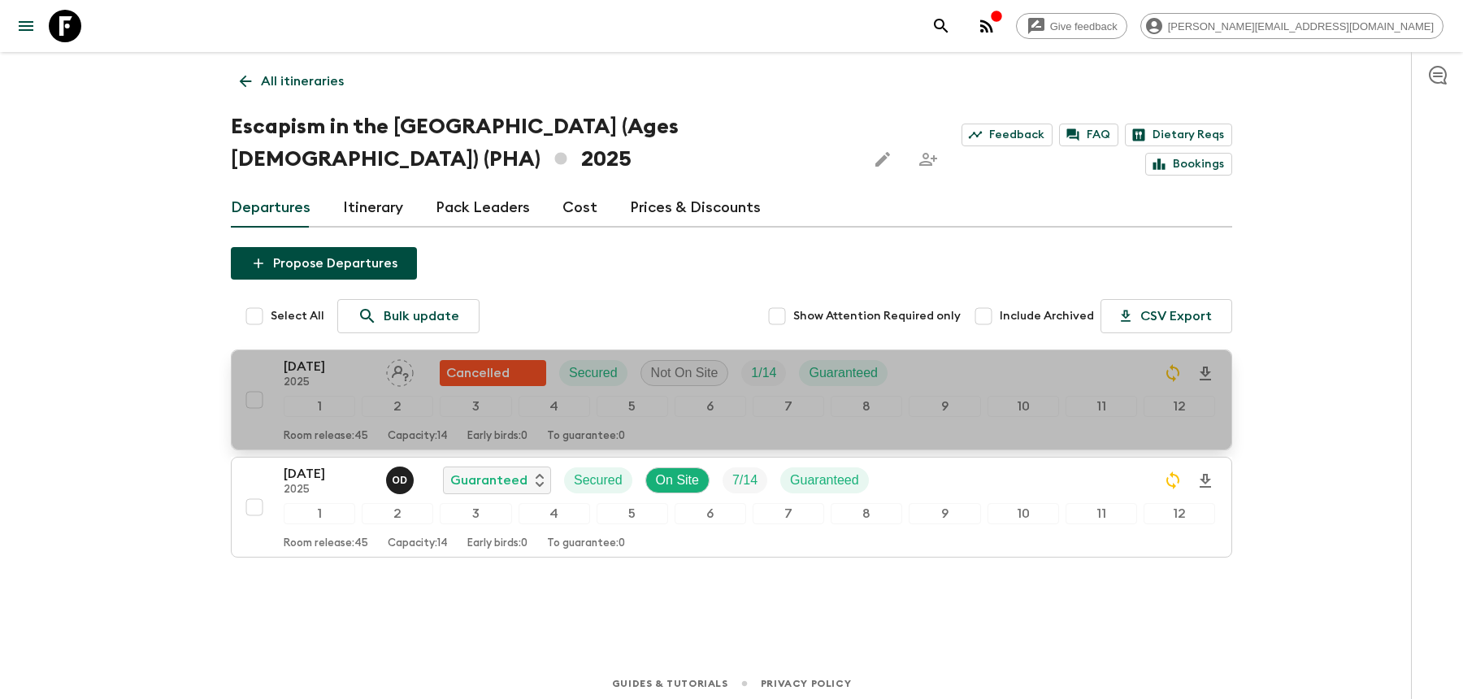
click at [968, 387] on div "[DATE] 2025 Cancelled Secured Not On Site 1 / 14 Guaranteed" at bounding box center [749, 373] width 931 height 33
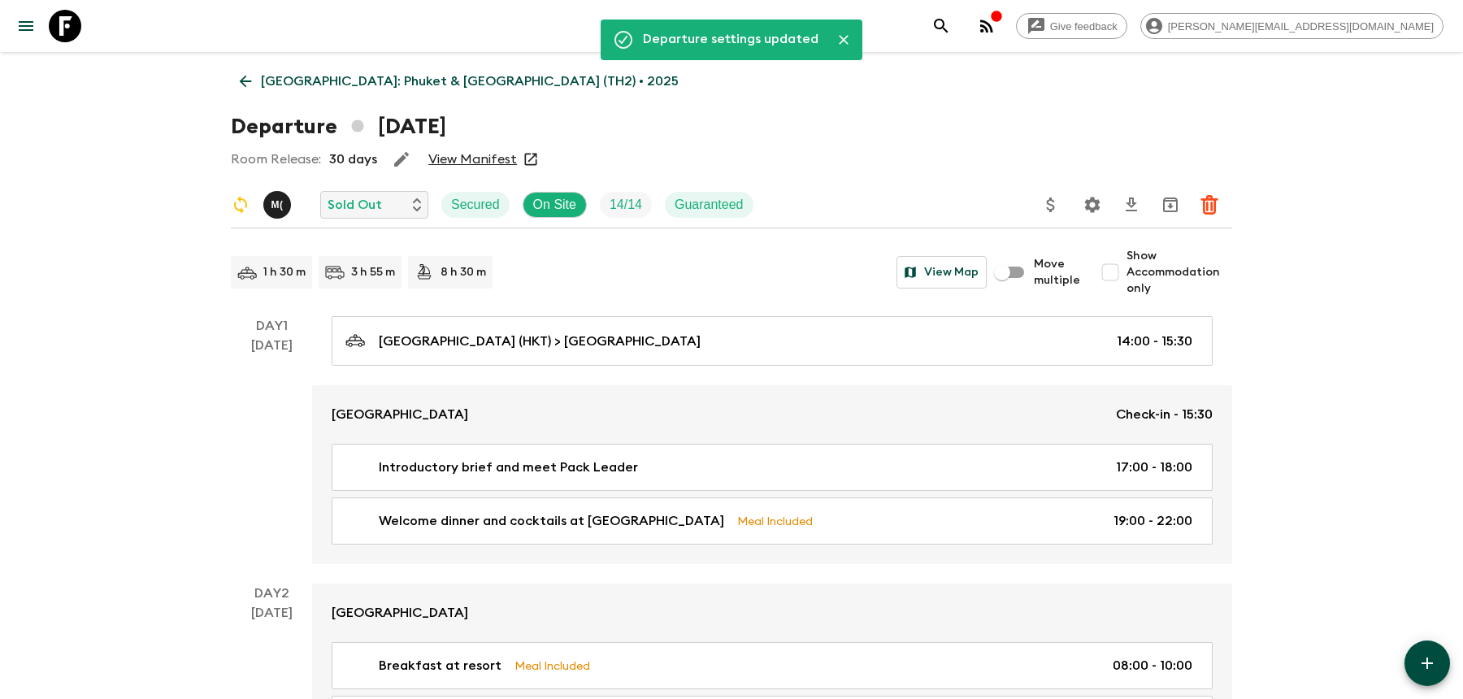
click at [951, 30] on icon "search adventures" at bounding box center [941, 26] width 20 height 20
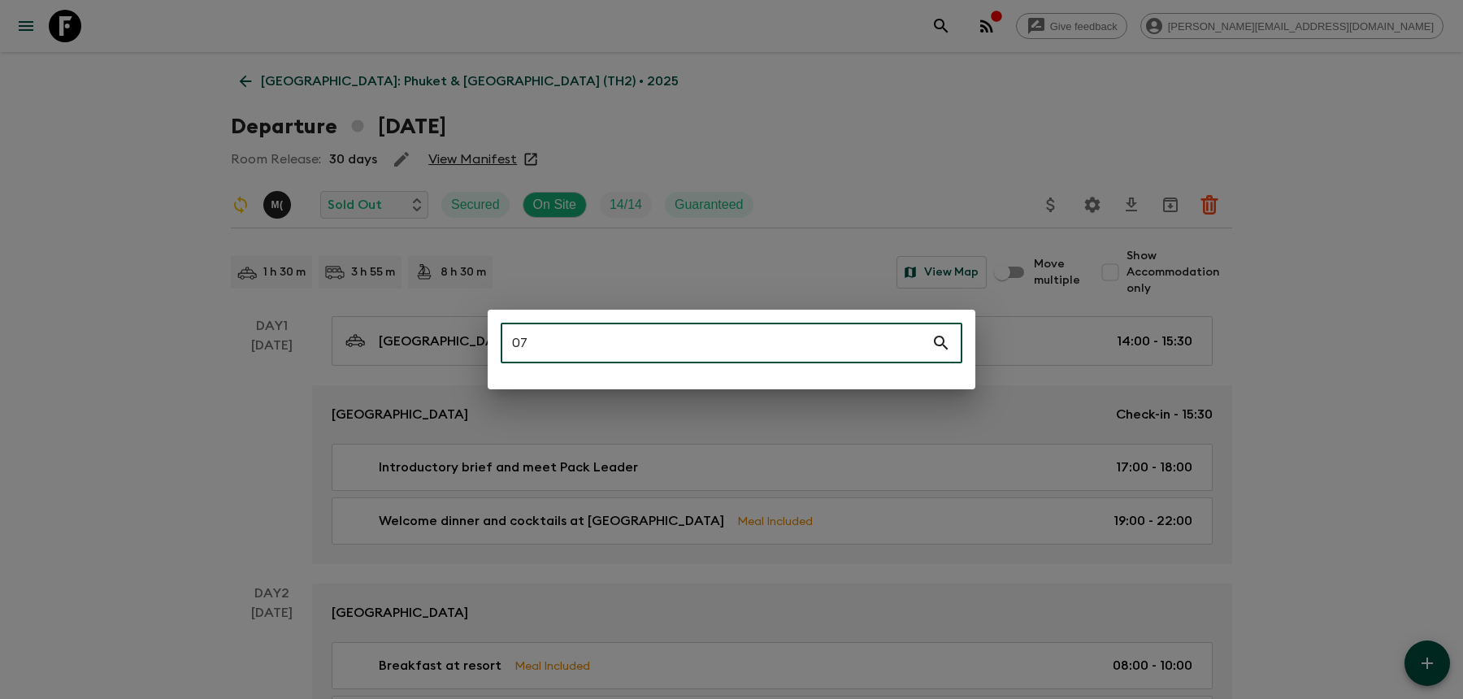
type input "0"
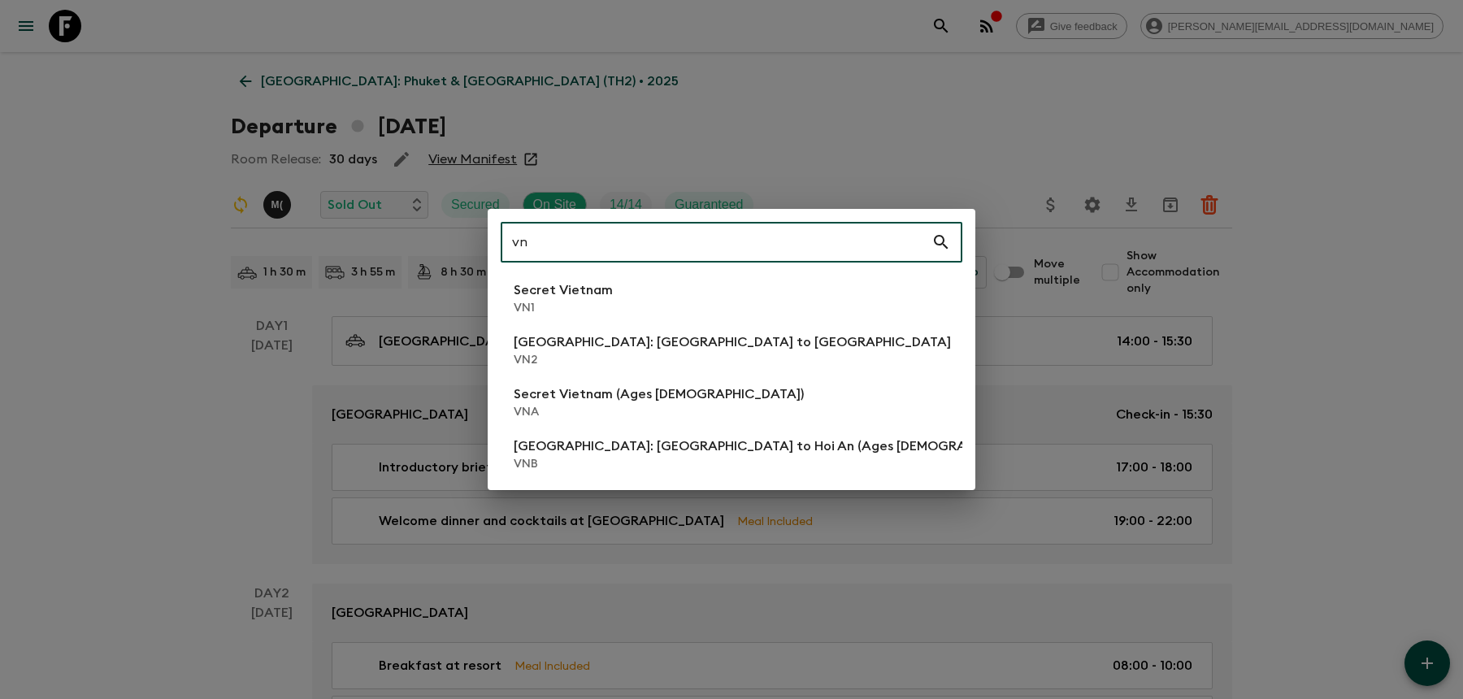
type input "vn"
click at [882, 301] on li "Secret Vietnam VN1" at bounding box center [732, 298] width 462 height 46
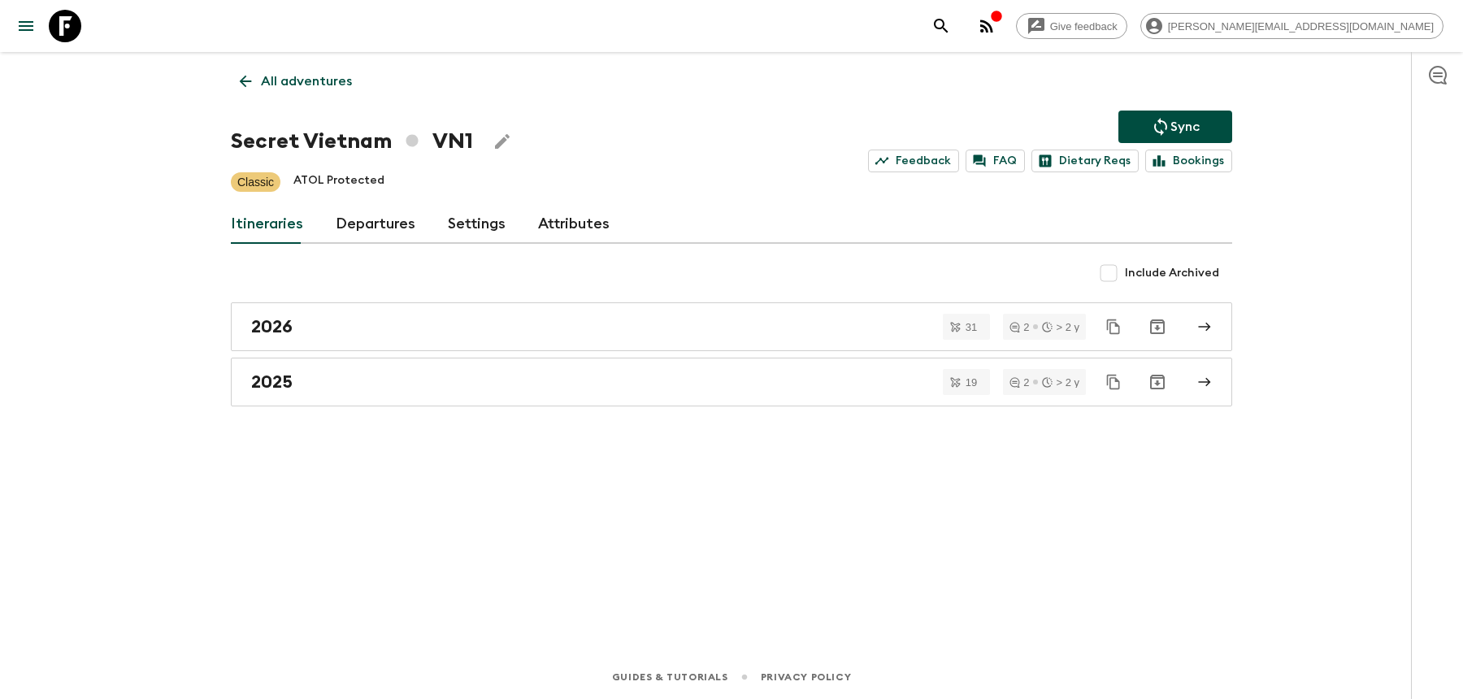
click at [523, 405] on div "All adventures Secret Vietnam VN1 Sync Feedback FAQ Dietary Reqs Bookings Class…" at bounding box center [731, 330] width 1040 height 557
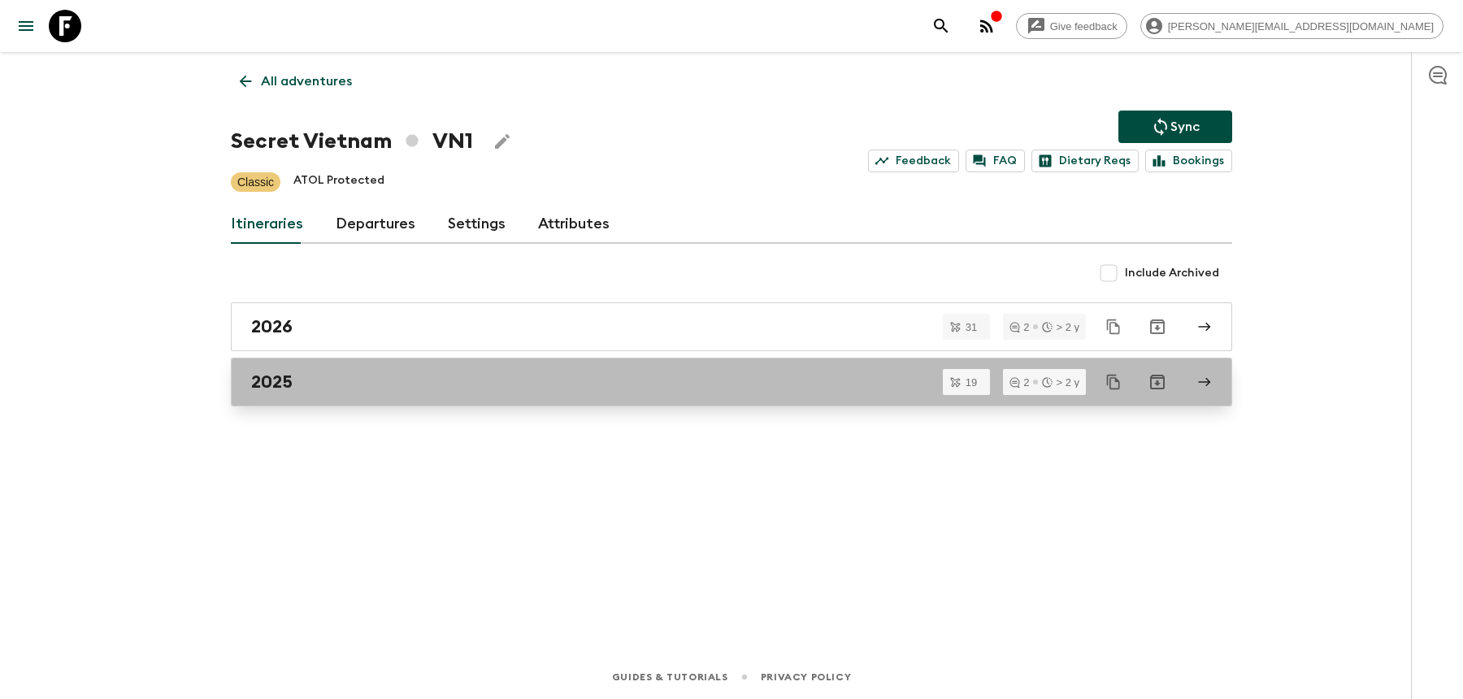
click at [523, 373] on div "2025" at bounding box center [716, 381] width 930 height 21
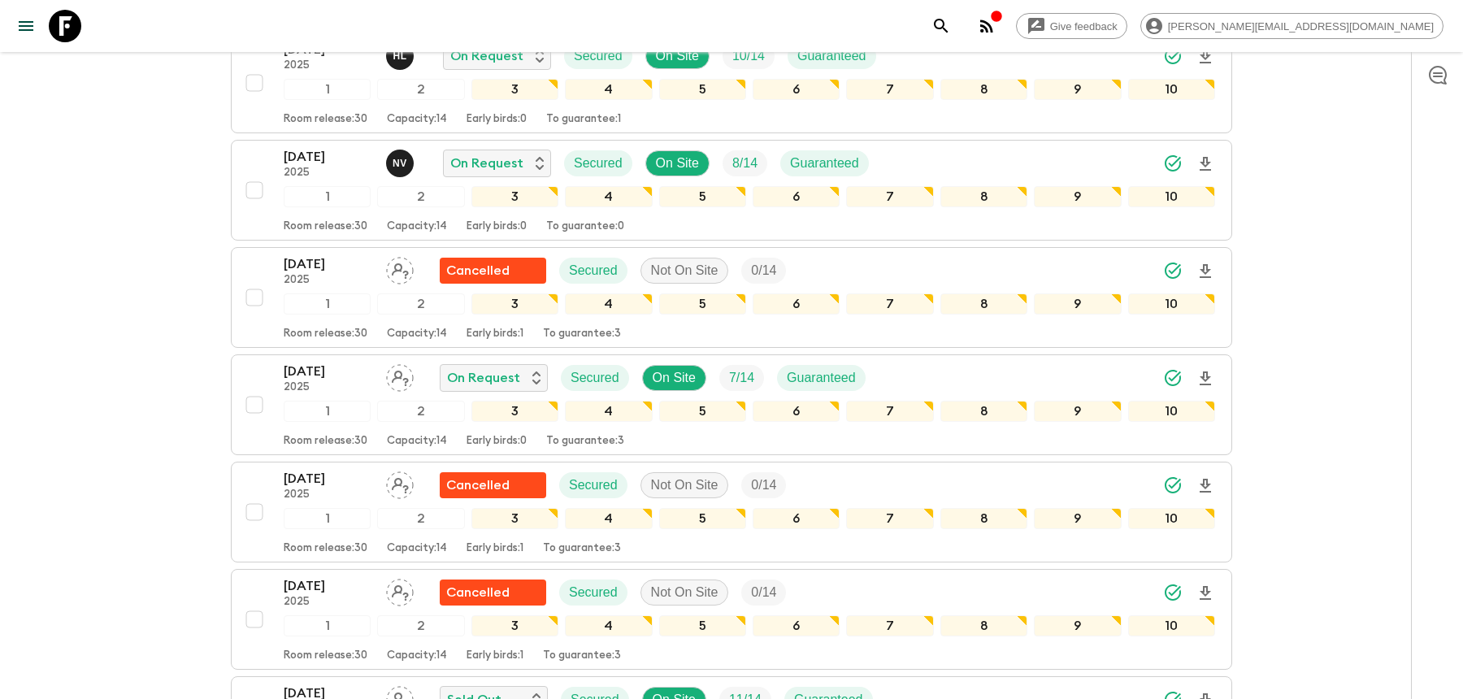
scroll to position [1001, 0]
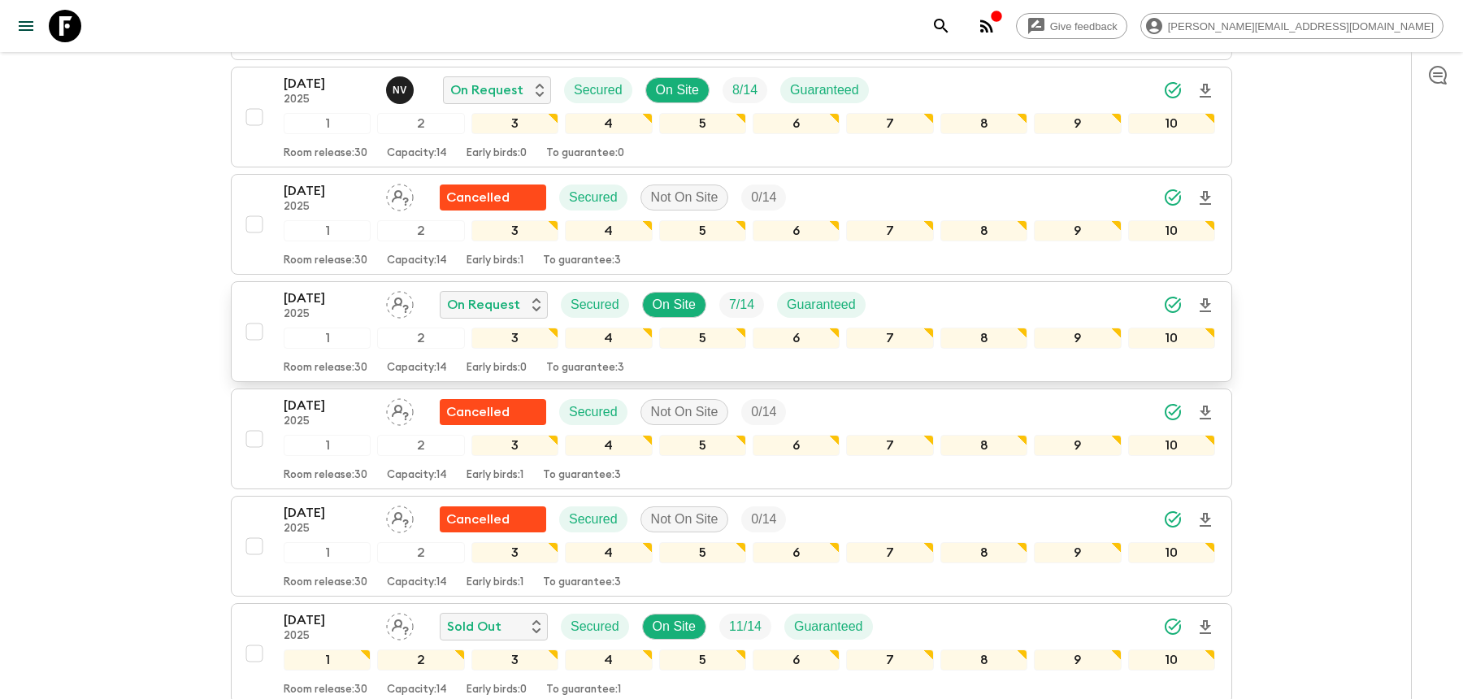
click at [946, 288] on div "07 Nov 2025 2025 On Request Secured On Site 7 / 14 Guaranteed" at bounding box center [749, 304] width 931 height 33
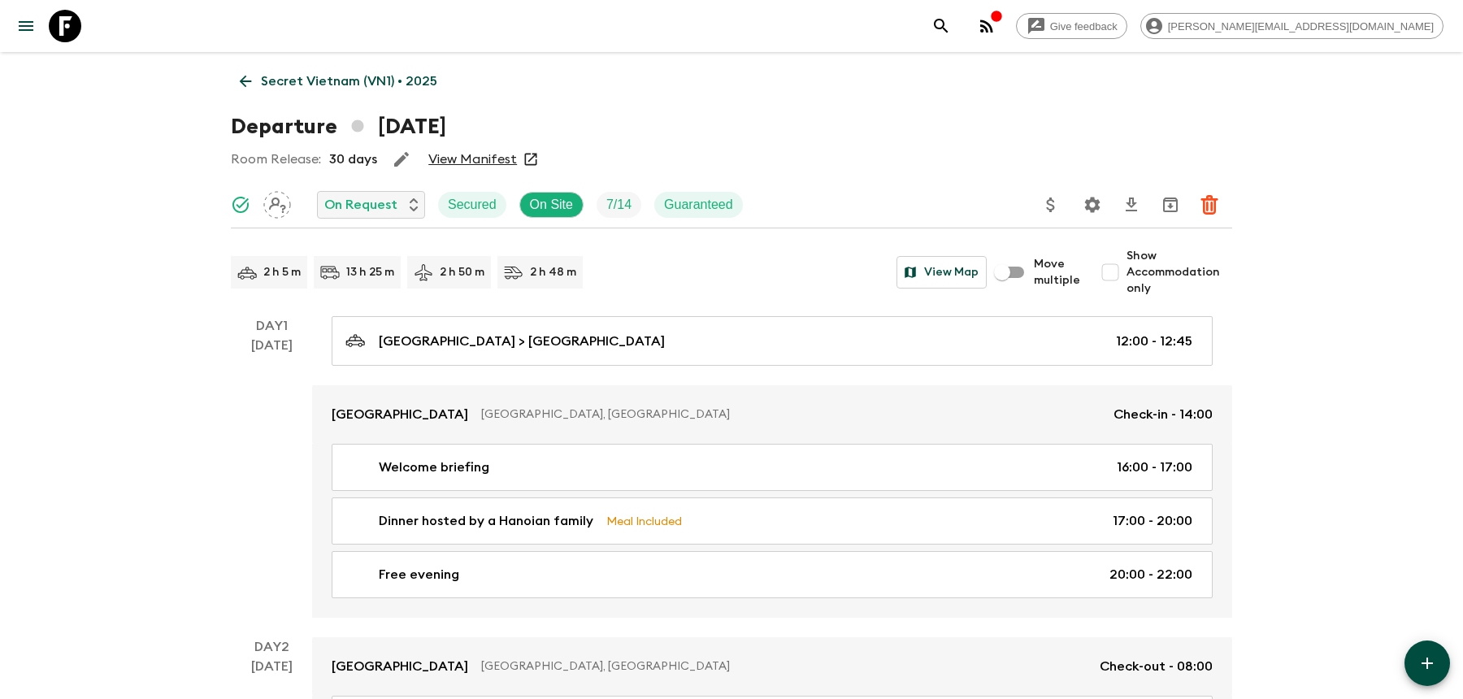
click at [1082, 206] on icon "Settings" at bounding box center [1092, 205] width 20 height 20
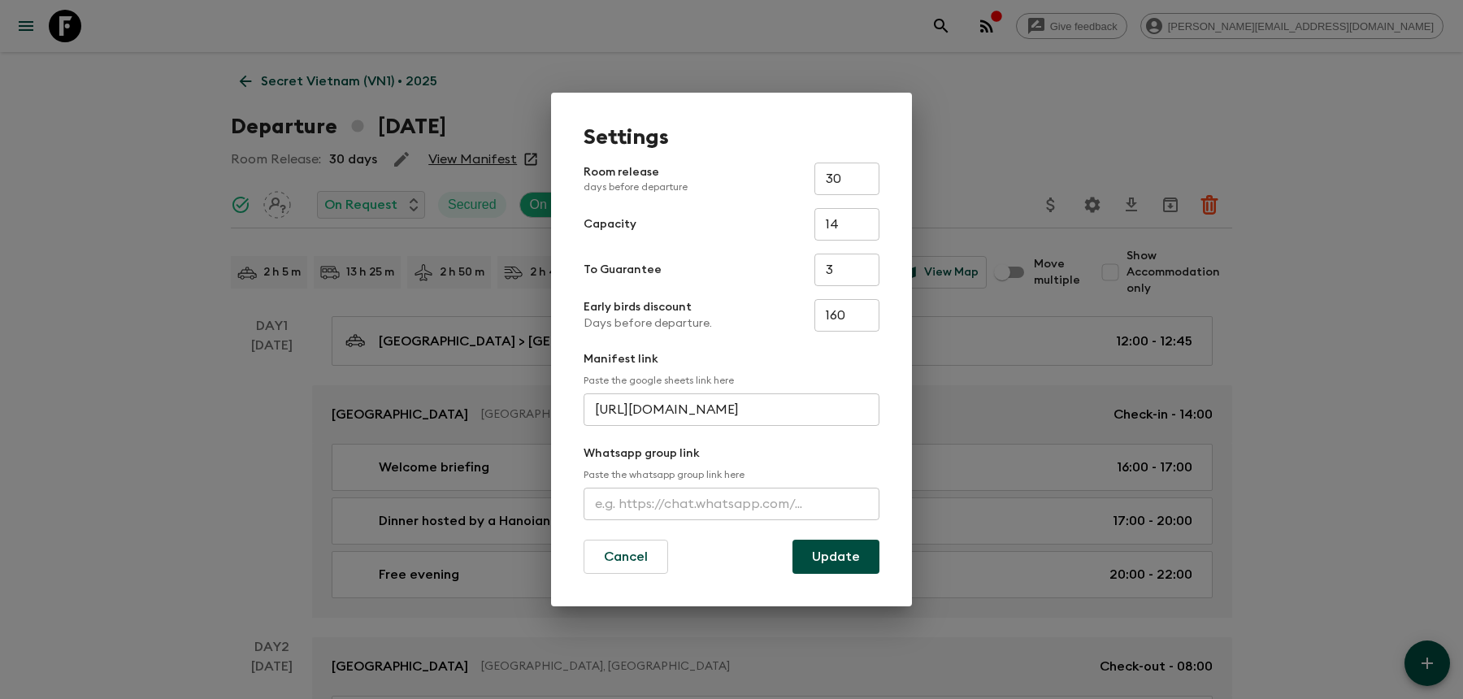
click at [594, 500] on input "text" at bounding box center [731, 504] width 296 height 33
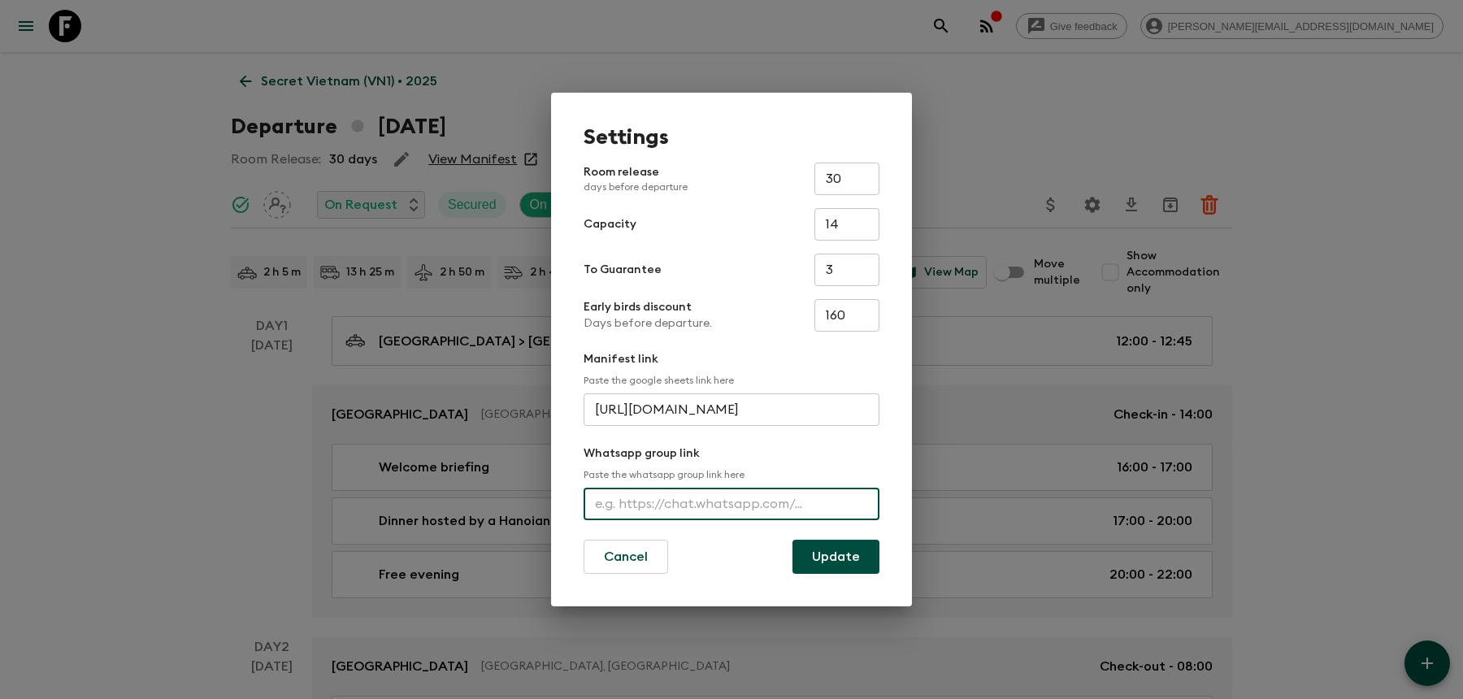
paste input "https://chat.whatsapp.com/invite/L6pnTps2buX5tT0dKyU7Zc"
type input "https://chat.whatsapp.com/invite/L6pnTps2buX5tT0dKyU7Zc"
click at [831, 565] on button "Update" at bounding box center [835, 557] width 87 height 34
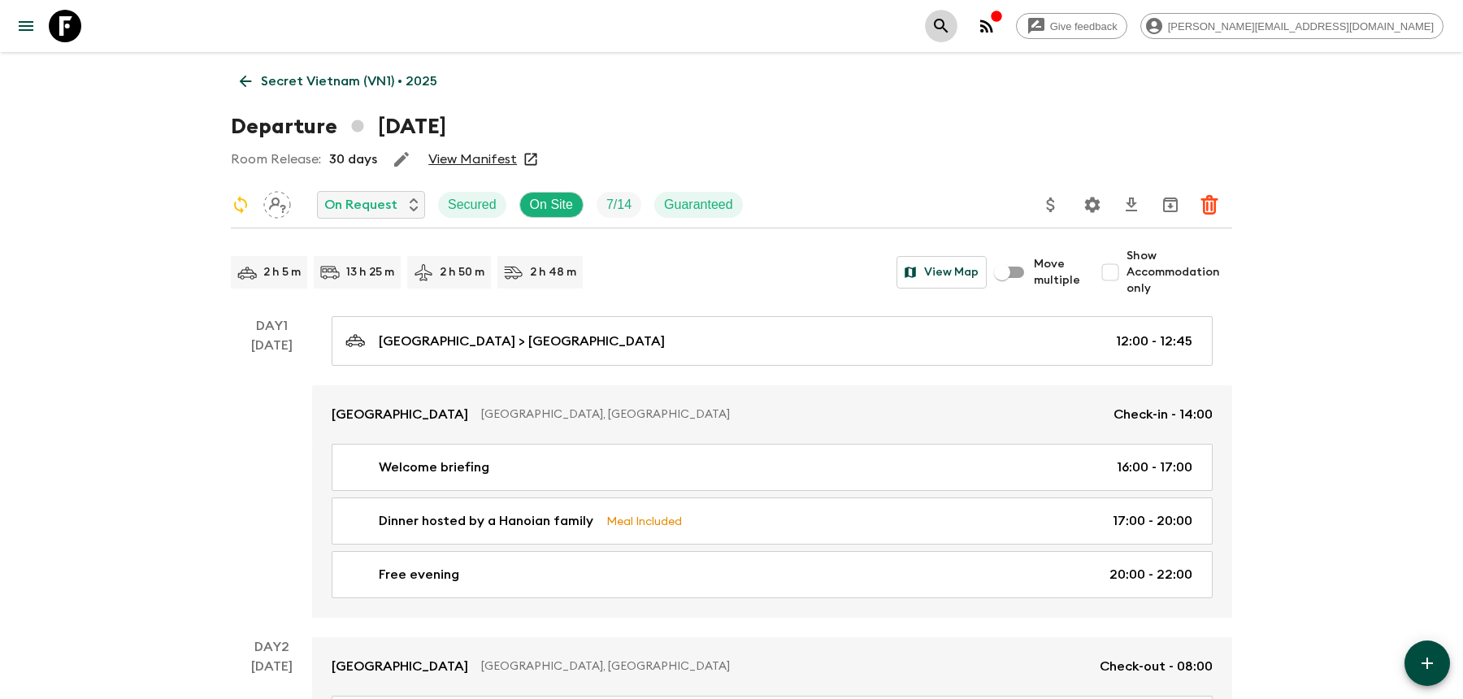
click at [951, 29] on icon "search adventures" at bounding box center [941, 26] width 20 height 20
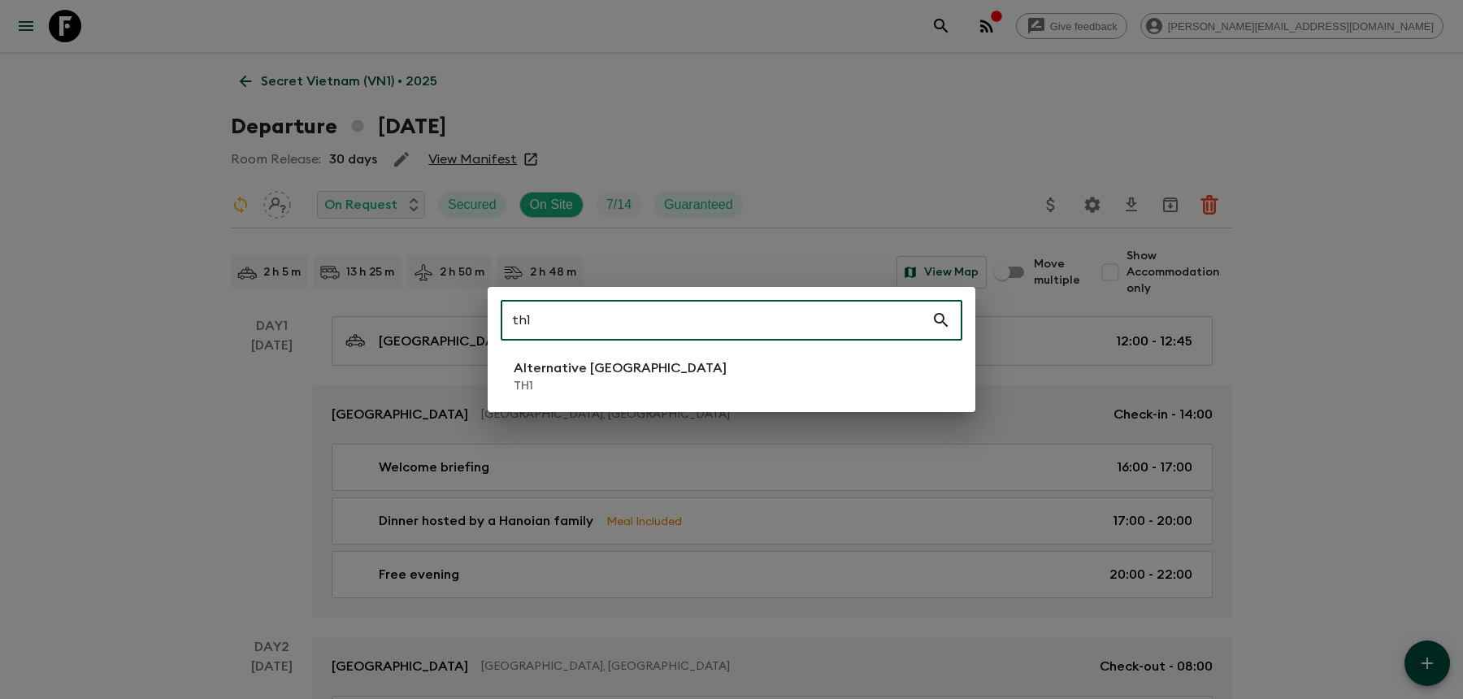
type input "th1"
click at [586, 392] on p "TH1" at bounding box center [620, 386] width 213 height 16
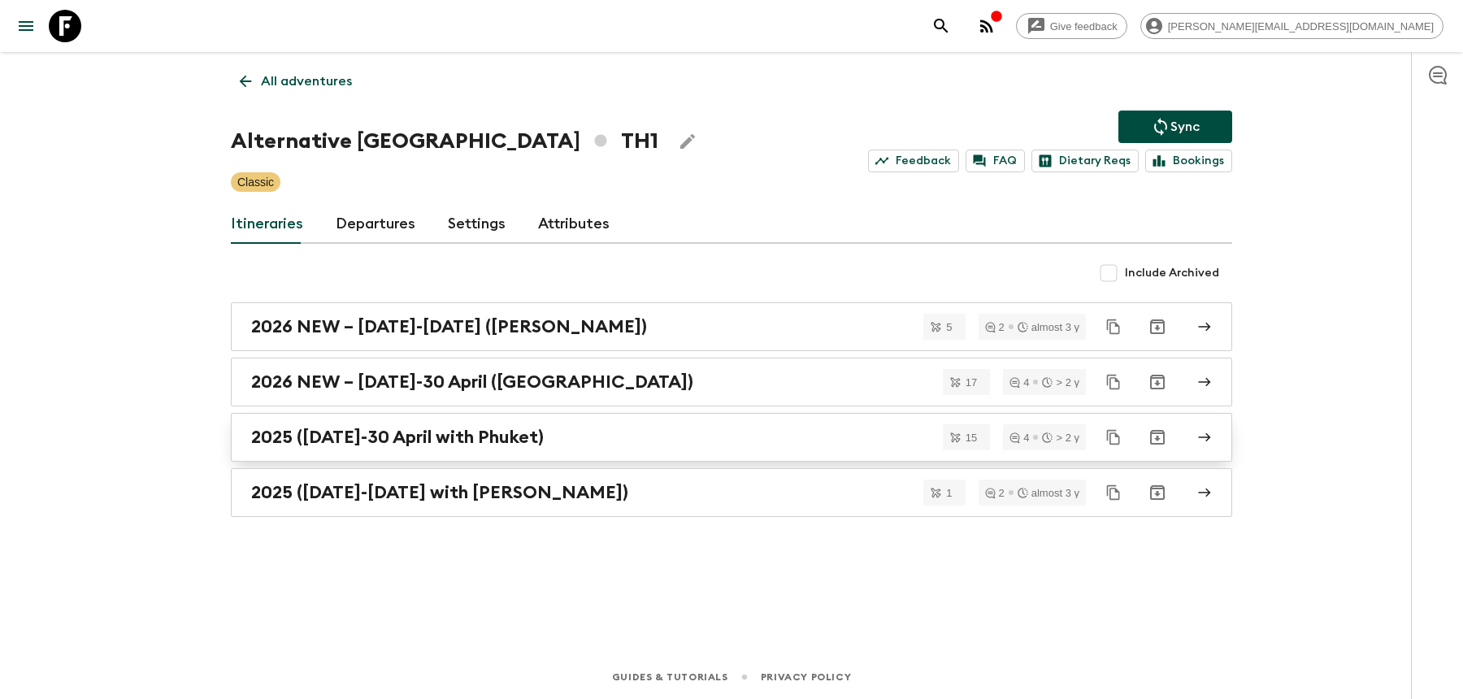
click at [422, 446] on link "2025 (1 October-30 April with Phuket)" at bounding box center [731, 437] width 1001 height 49
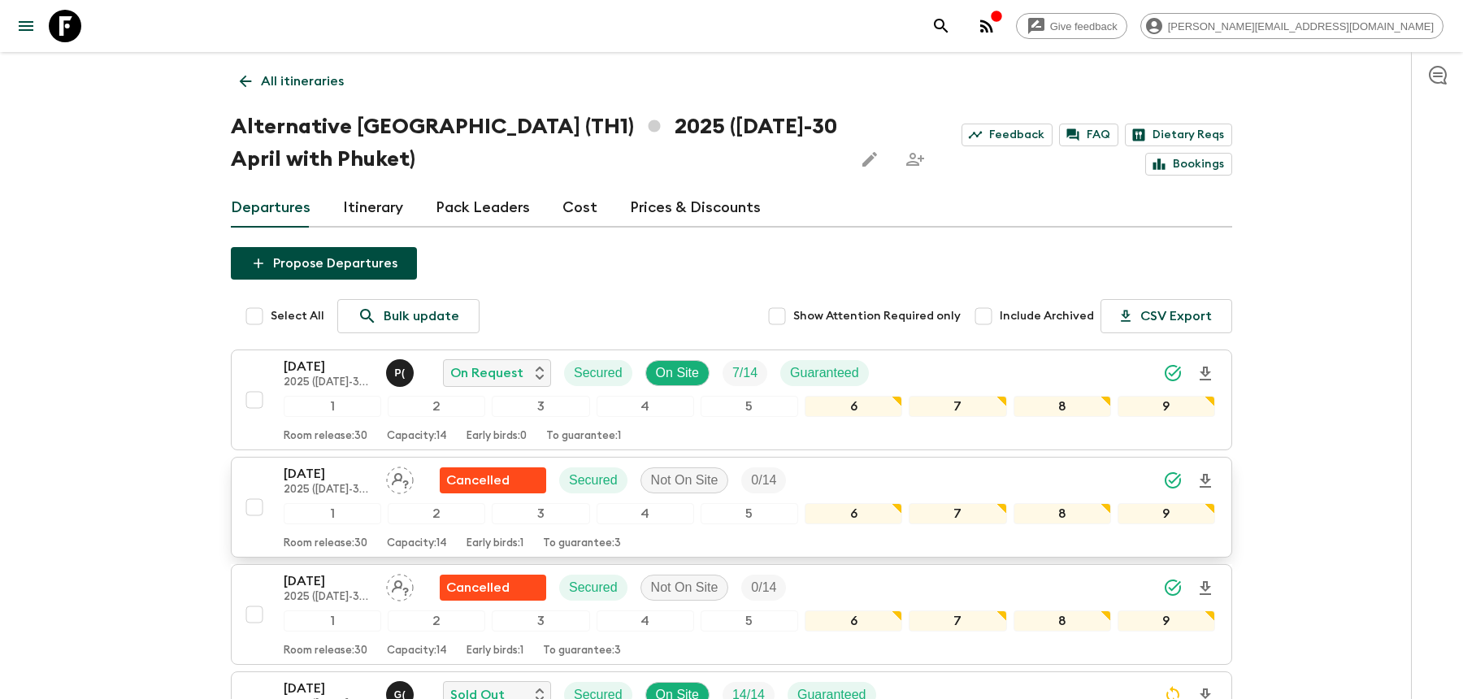
scroll to position [206, 0]
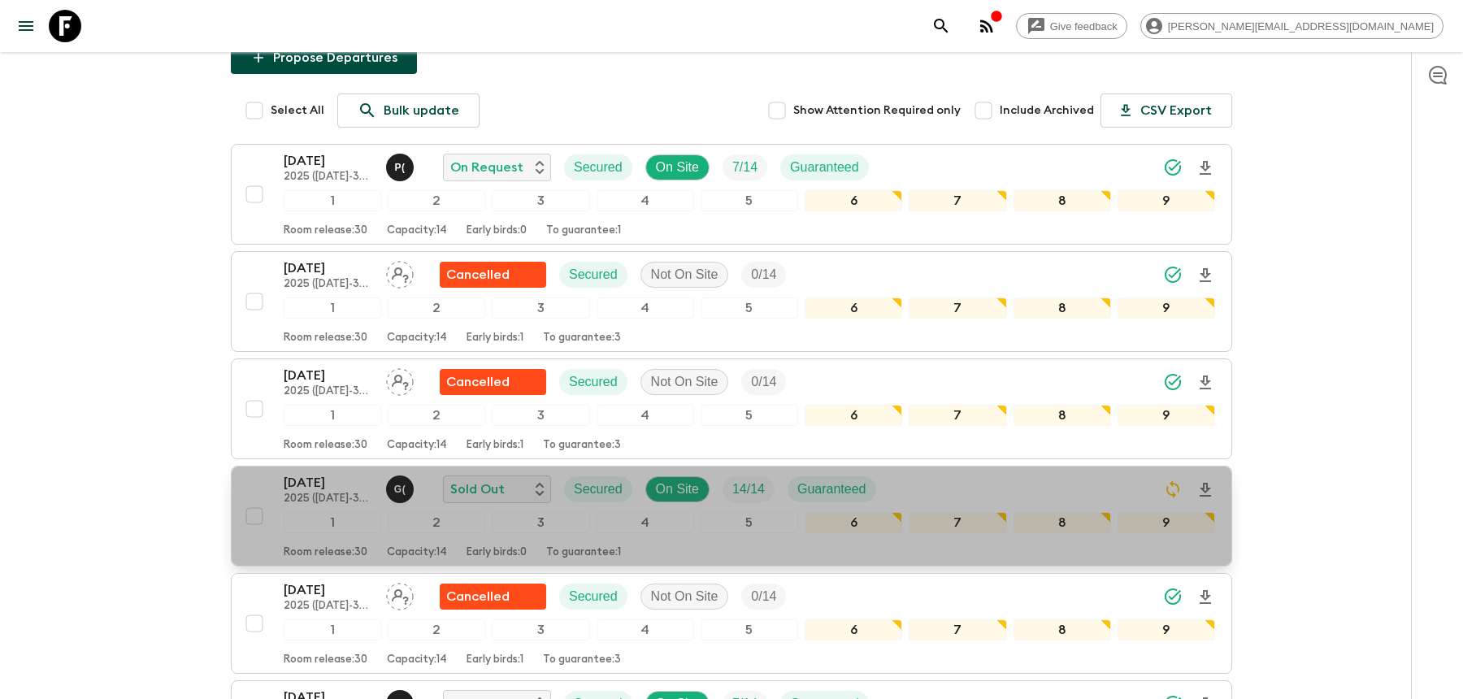
click at [946, 473] on div "07 Nov 2025 2025 (1 October-30 April with Phuket) G ( Sold Out Secured On Site …" at bounding box center [749, 489] width 931 height 33
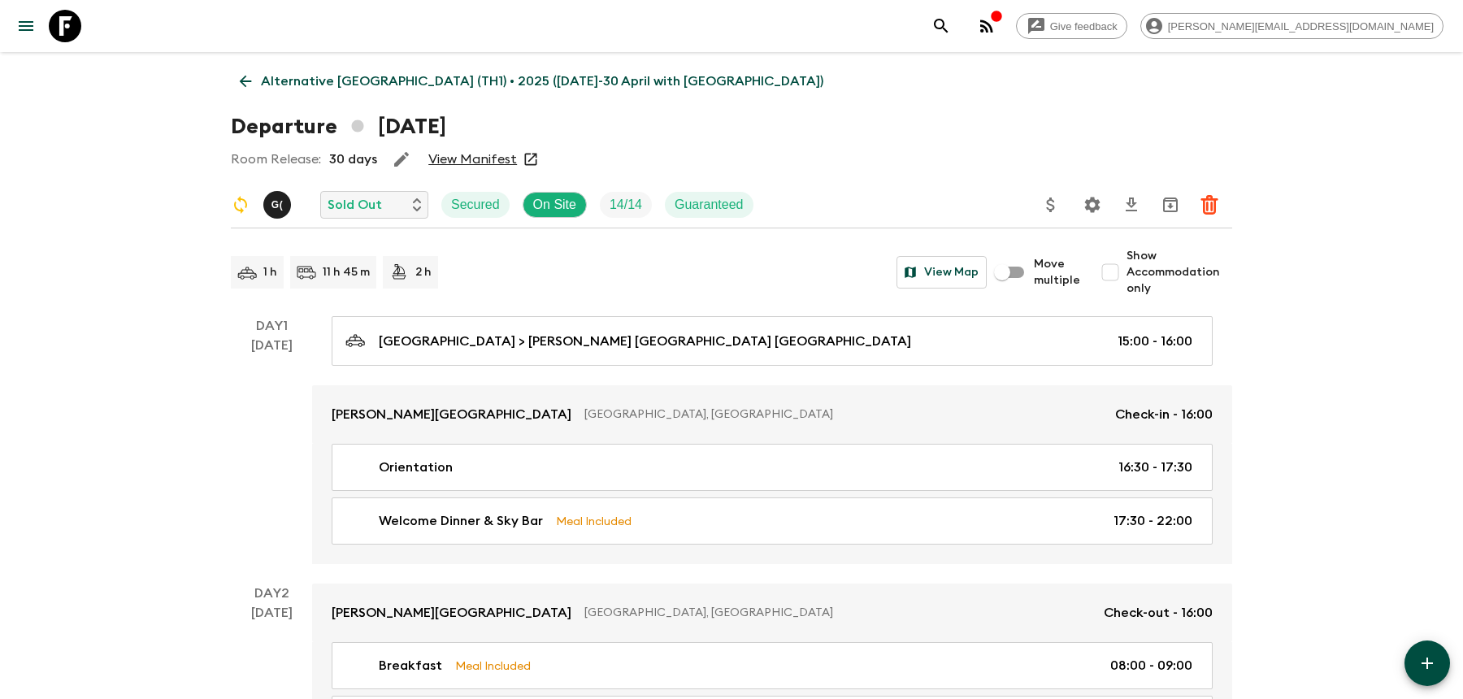
click at [1089, 198] on icon "Settings" at bounding box center [1092, 205] width 20 height 20
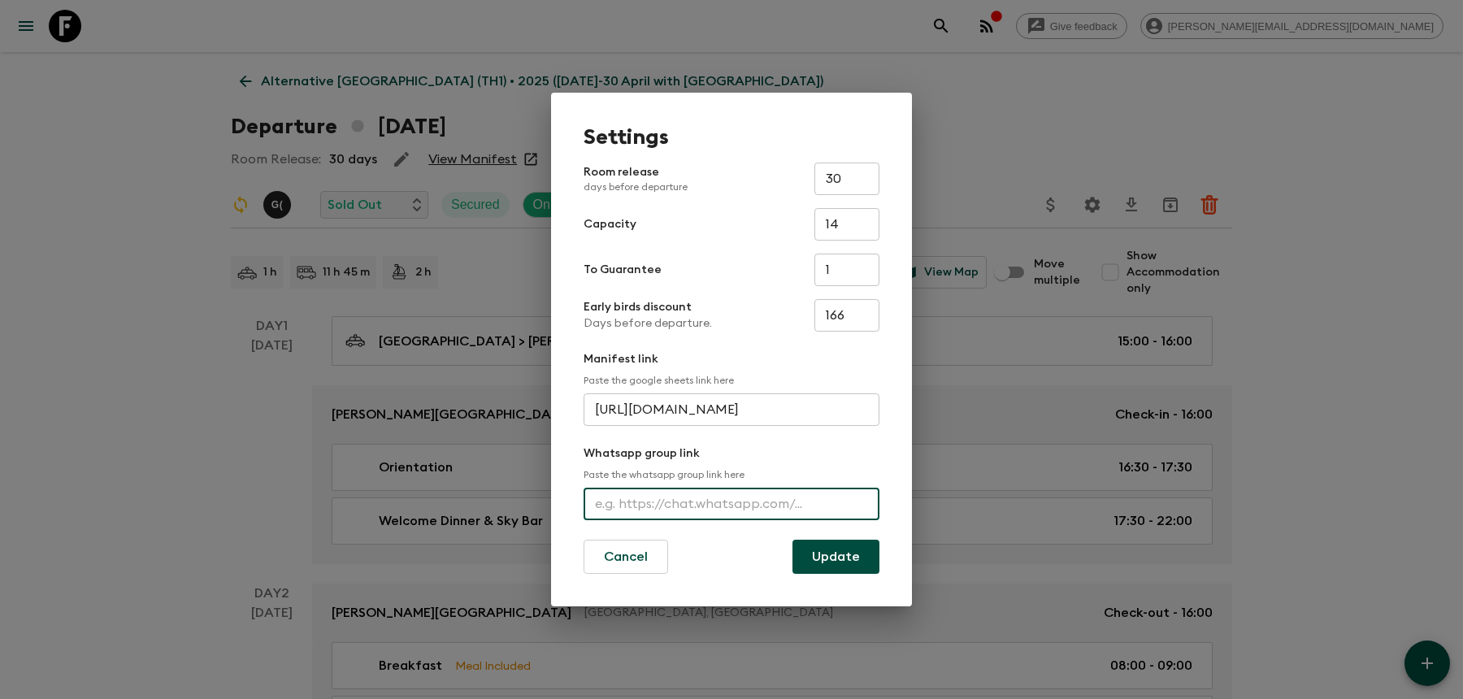
click at [667, 502] on input "text" at bounding box center [731, 504] width 296 height 33
paste input "https://chat.whatsapp.com/invite/IXZLECS9XKqCdCZu3dr7F0"
type input "https://chat.whatsapp.com/invite/IXZLECS9XKqCdCZu3dr7F0"
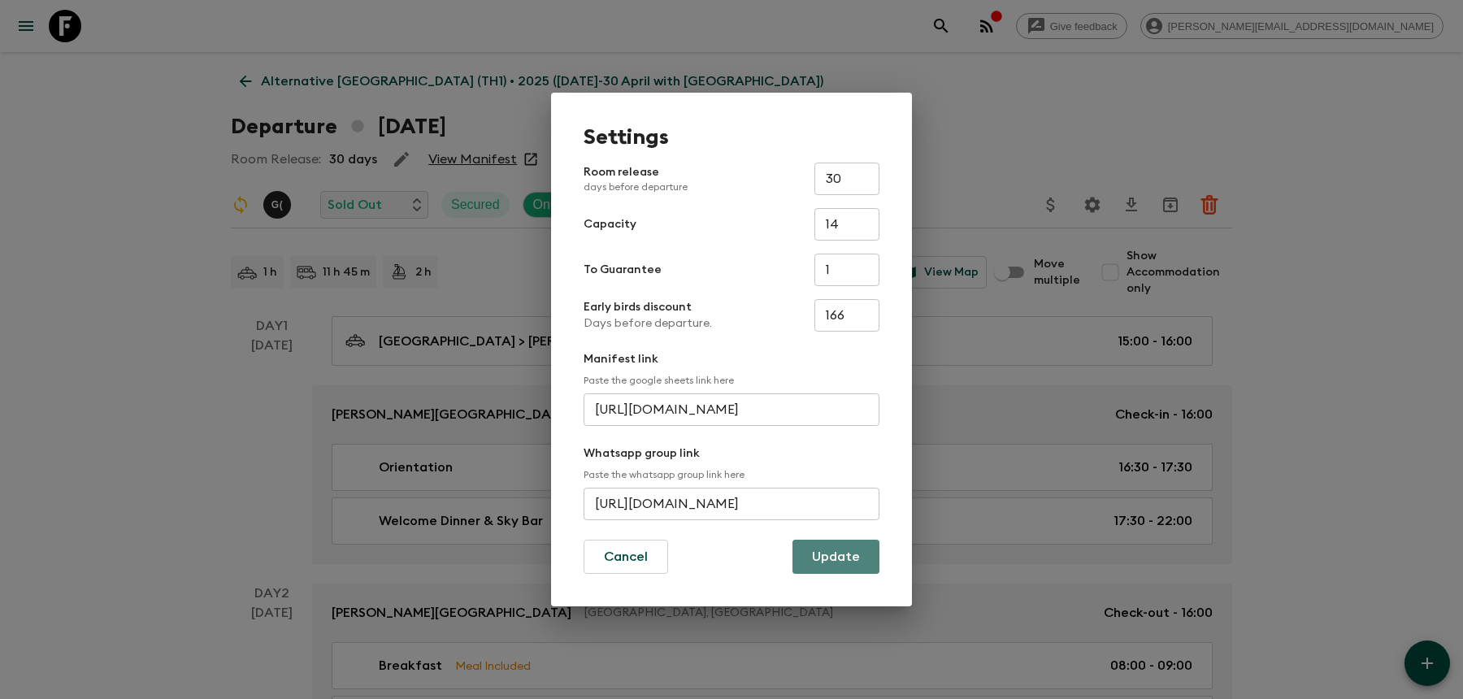
click at [827, 565] on button "Update" at bounding box center [835, 557] width 87 height 34
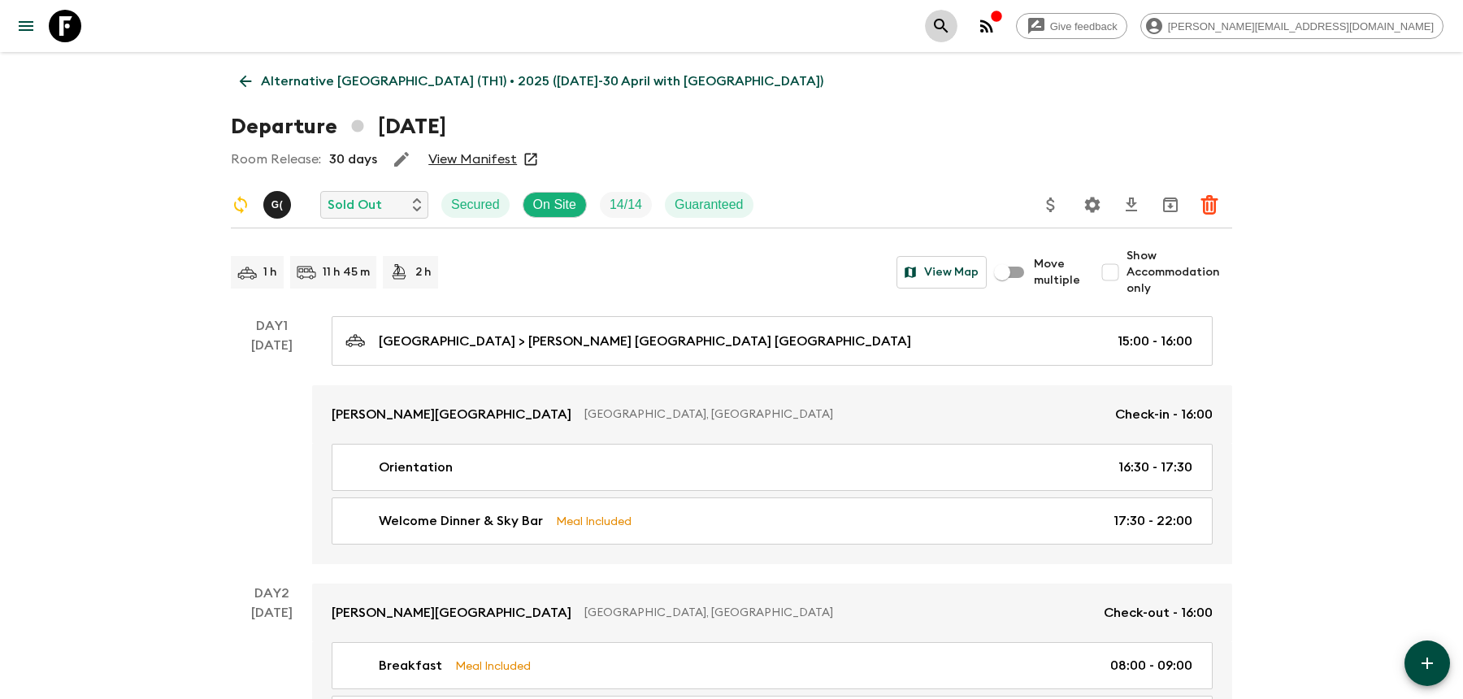
click at [957, 36] on button "search adventures" at bounding box center [941, 26] width 33 height 33
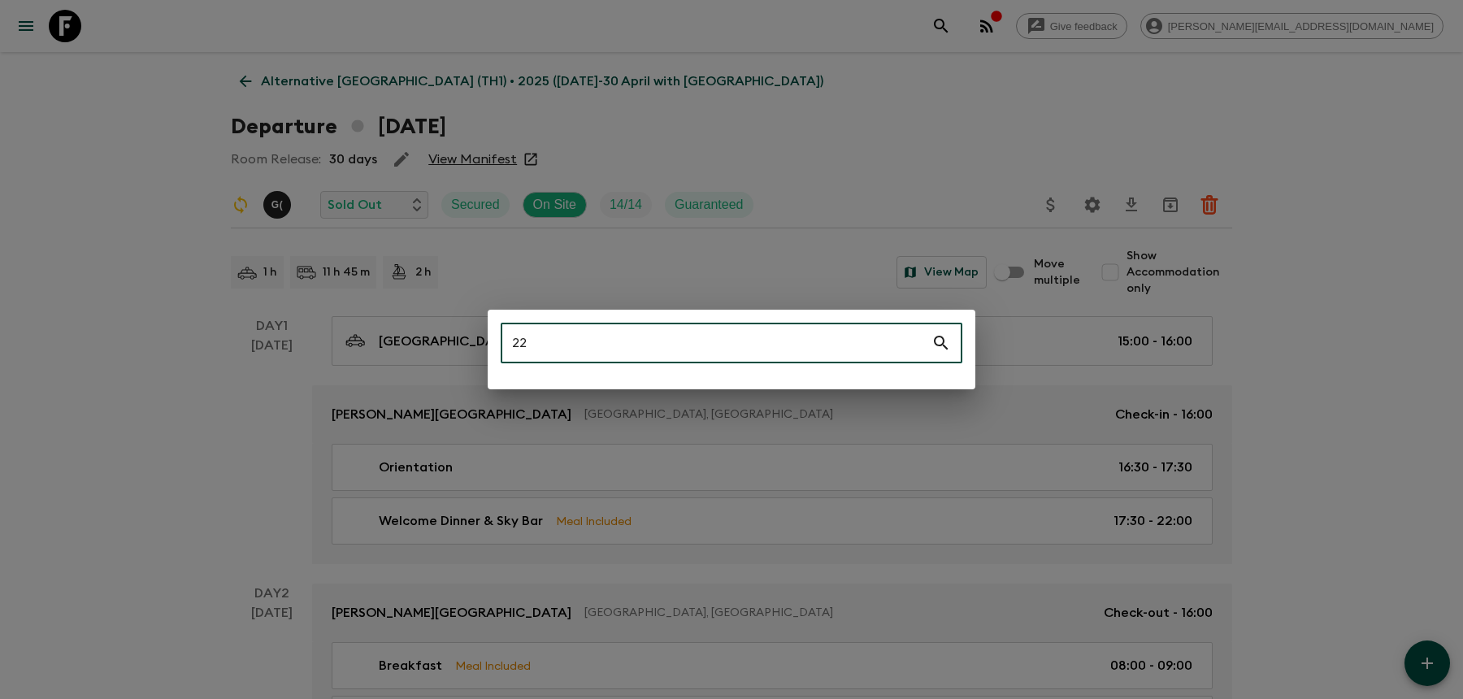
type input "2"
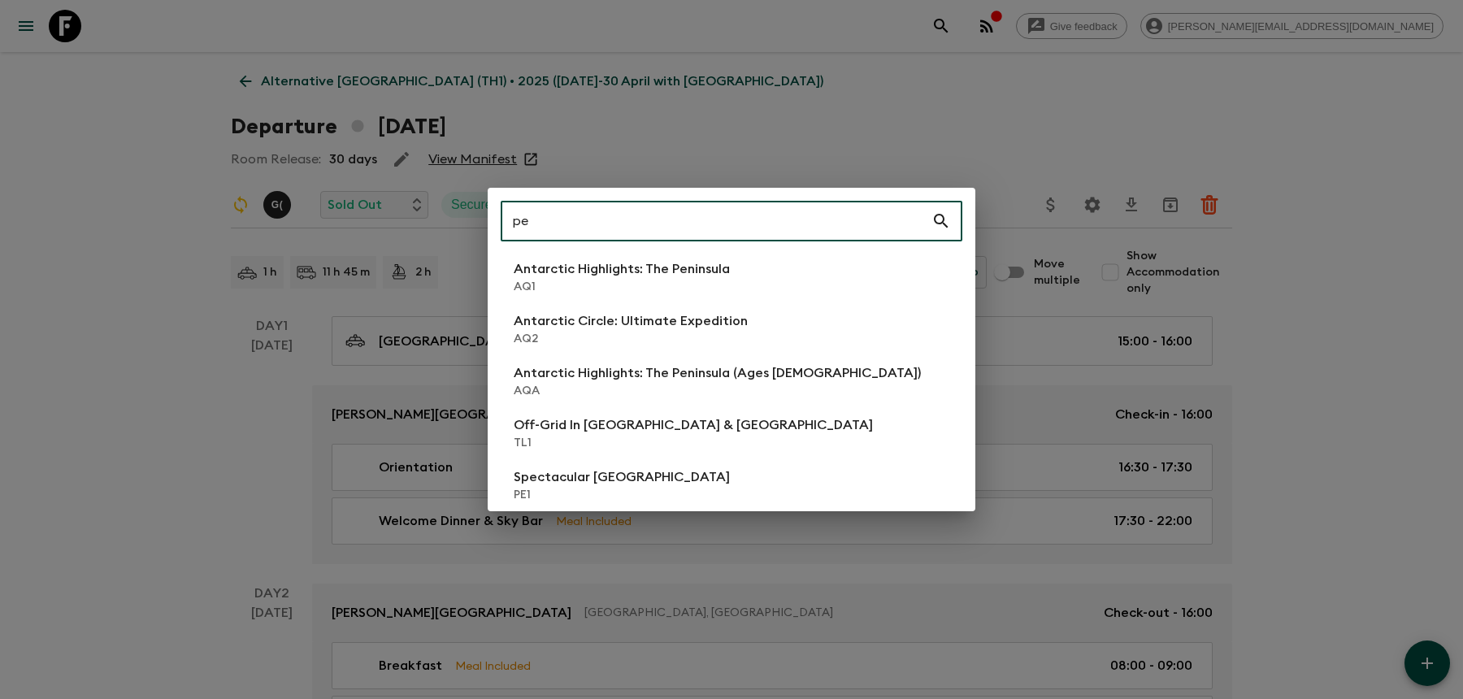
type input "p"
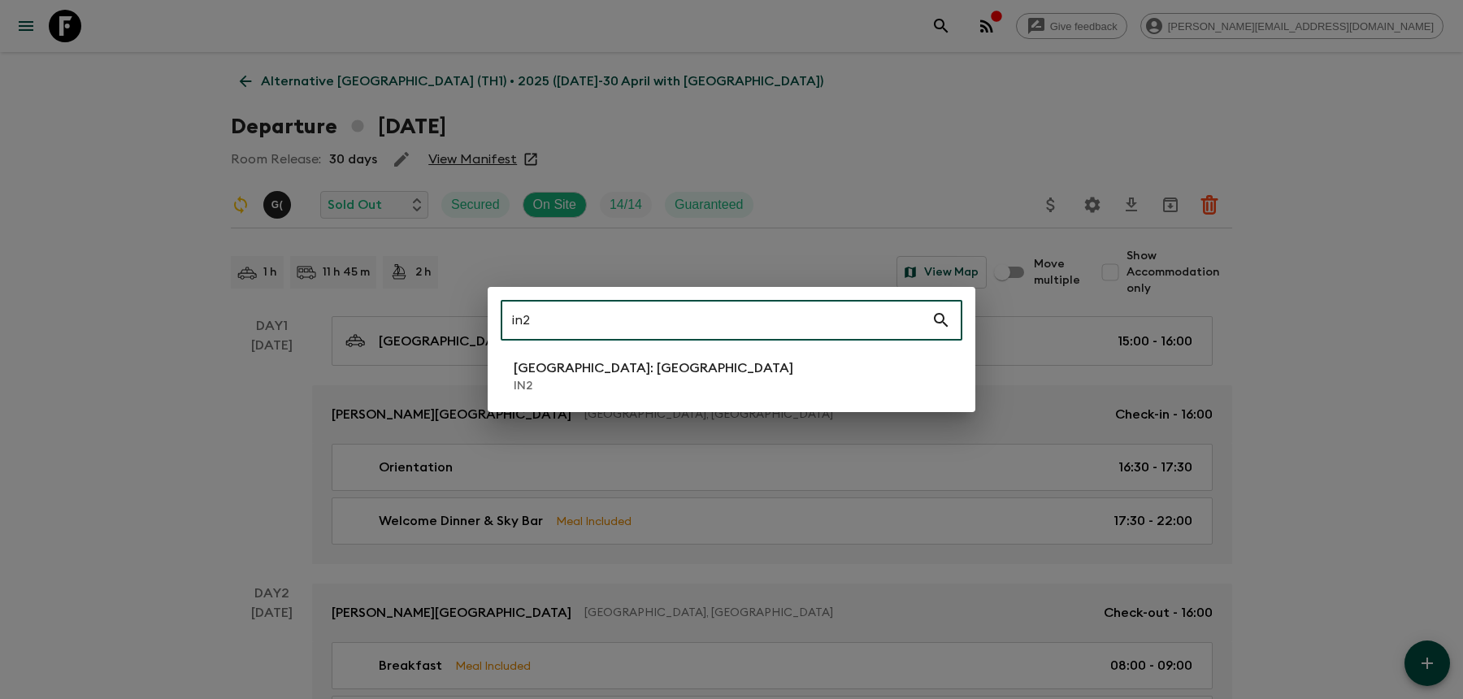
type input "in2"
click at [590, 399] on div "in2 ​ South India: Kerala IN2" at bounding box center [732, 349] width 488 height 125
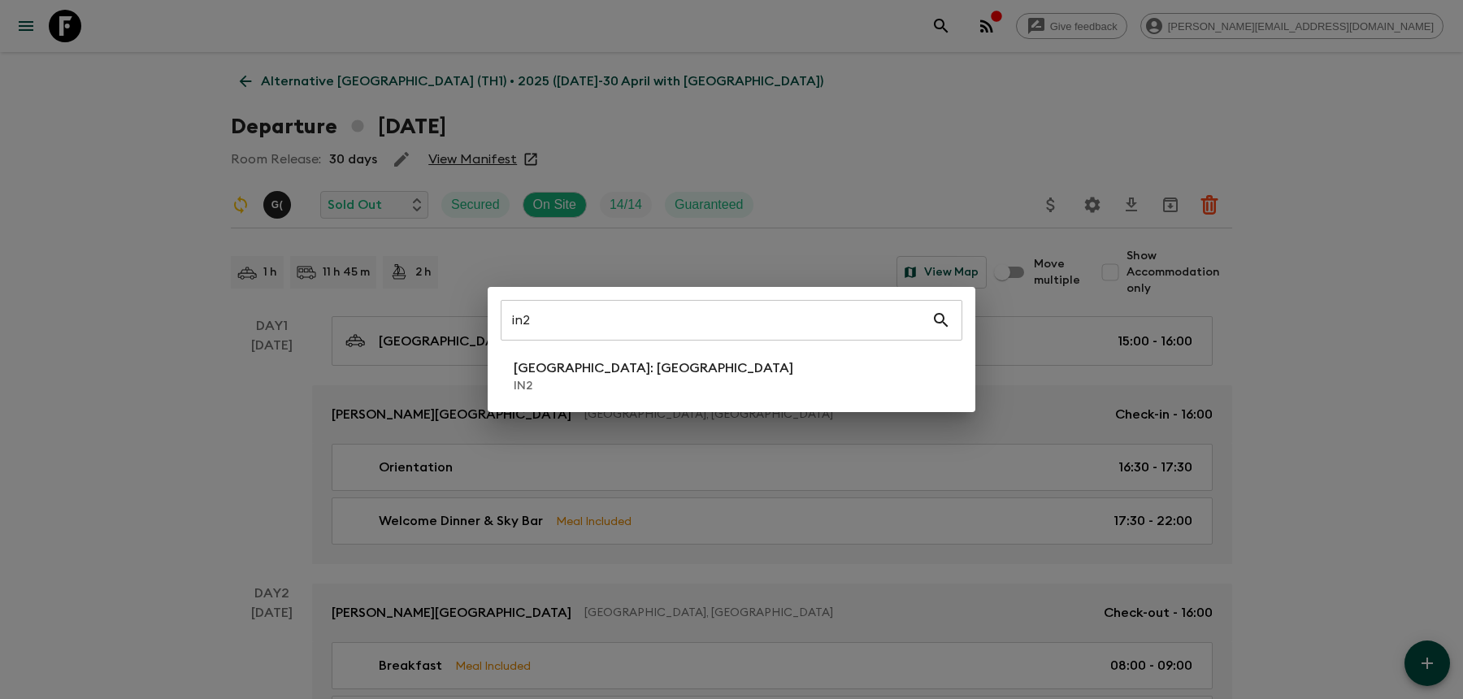
click at [590, 388] on p "IN2" at bounding box center [654, 386] width 280 height 16
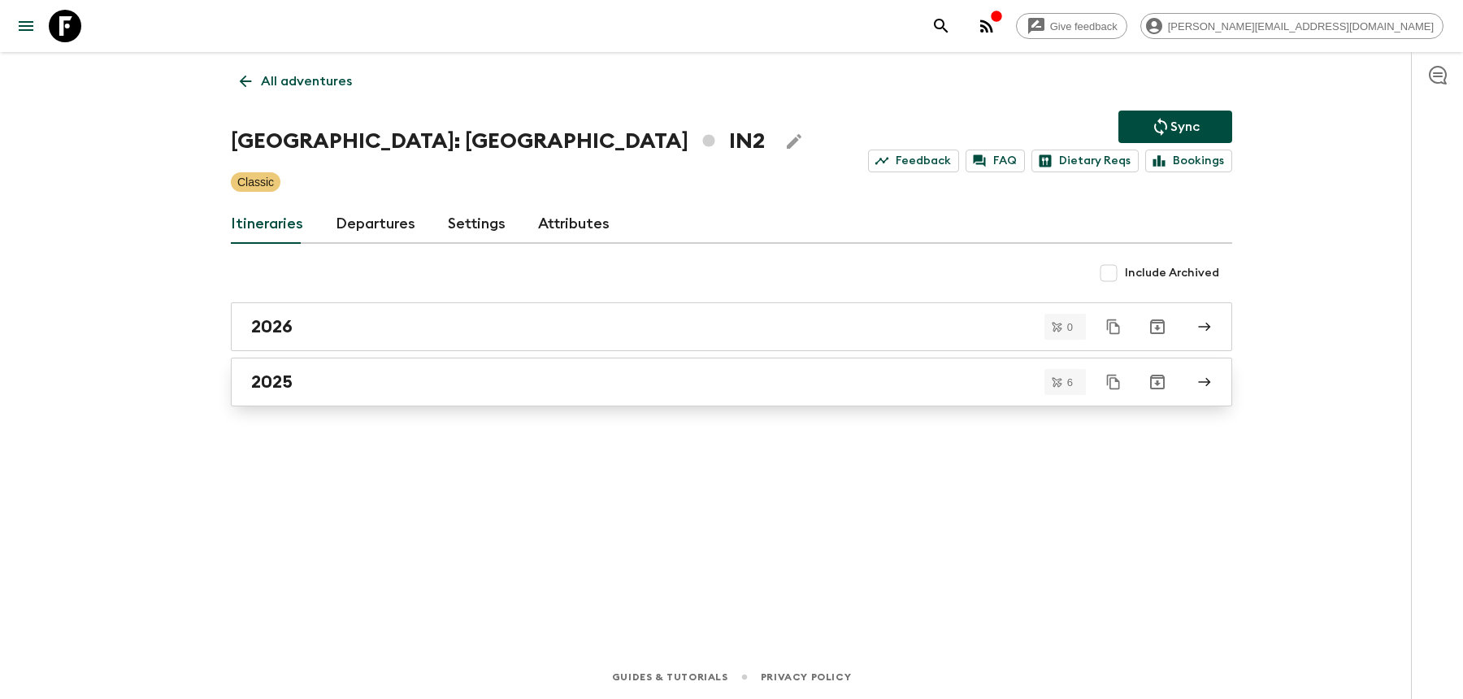
click at [836, 381] on div "2025" at bounding box center [716, 381] width 930 height 21
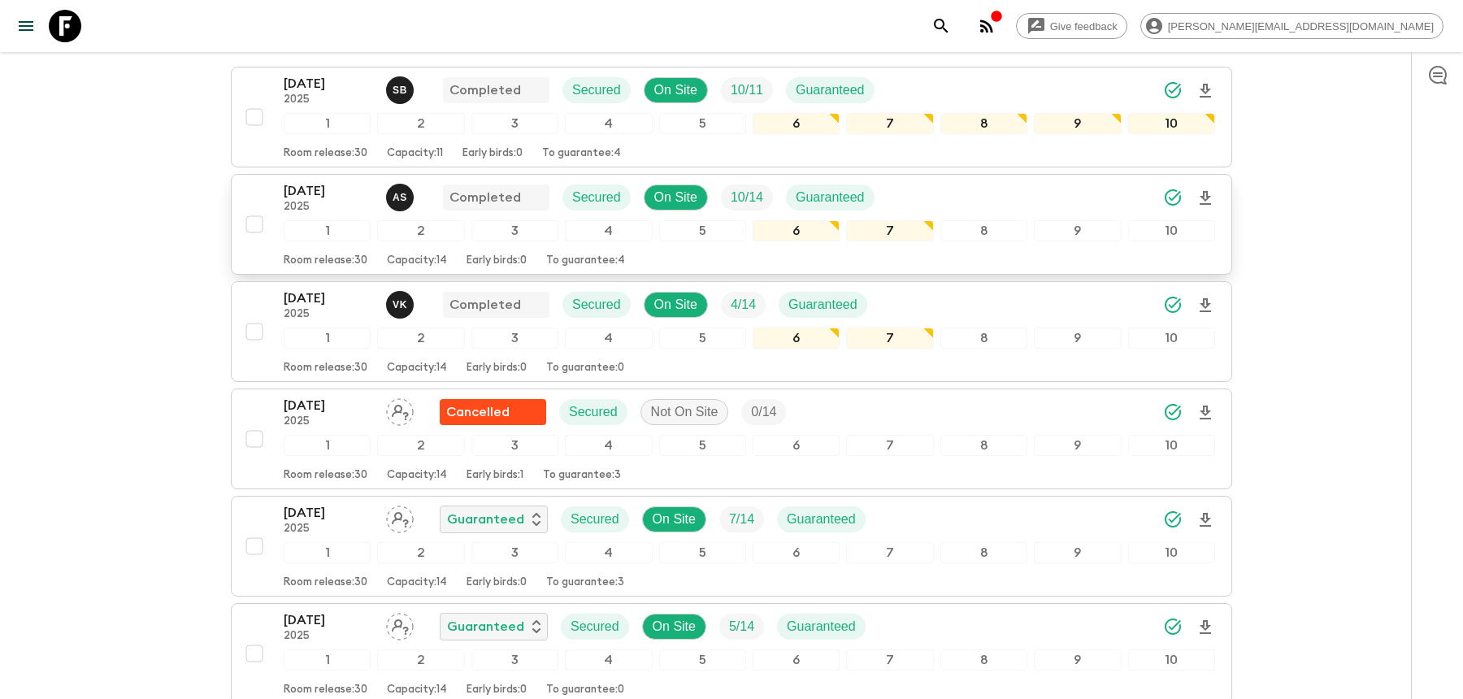
scroll to position [311, 0]
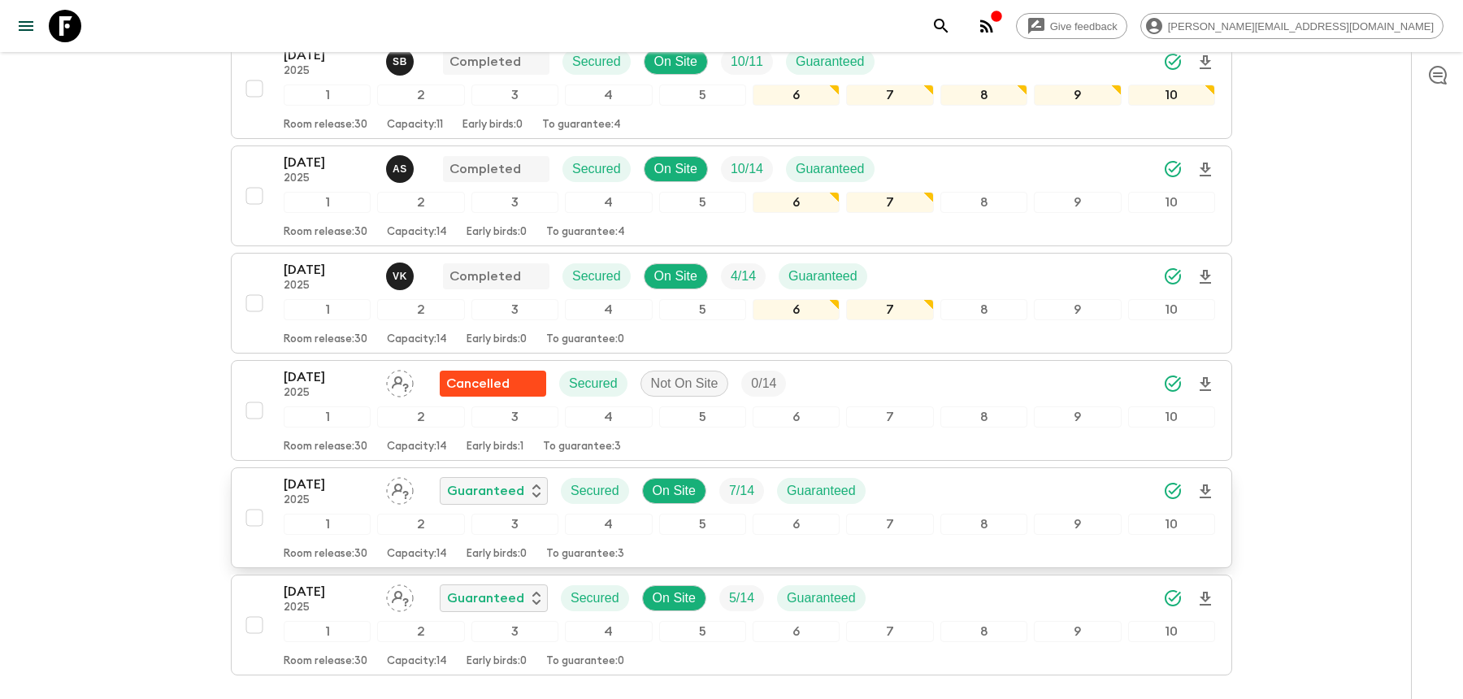
click at [964, 475] on div "22 Nov 2025 2025 Guaranteed Secured On Site 7 / 14 Guaranteed" at bounding box center [749, 491] width 931 height 33
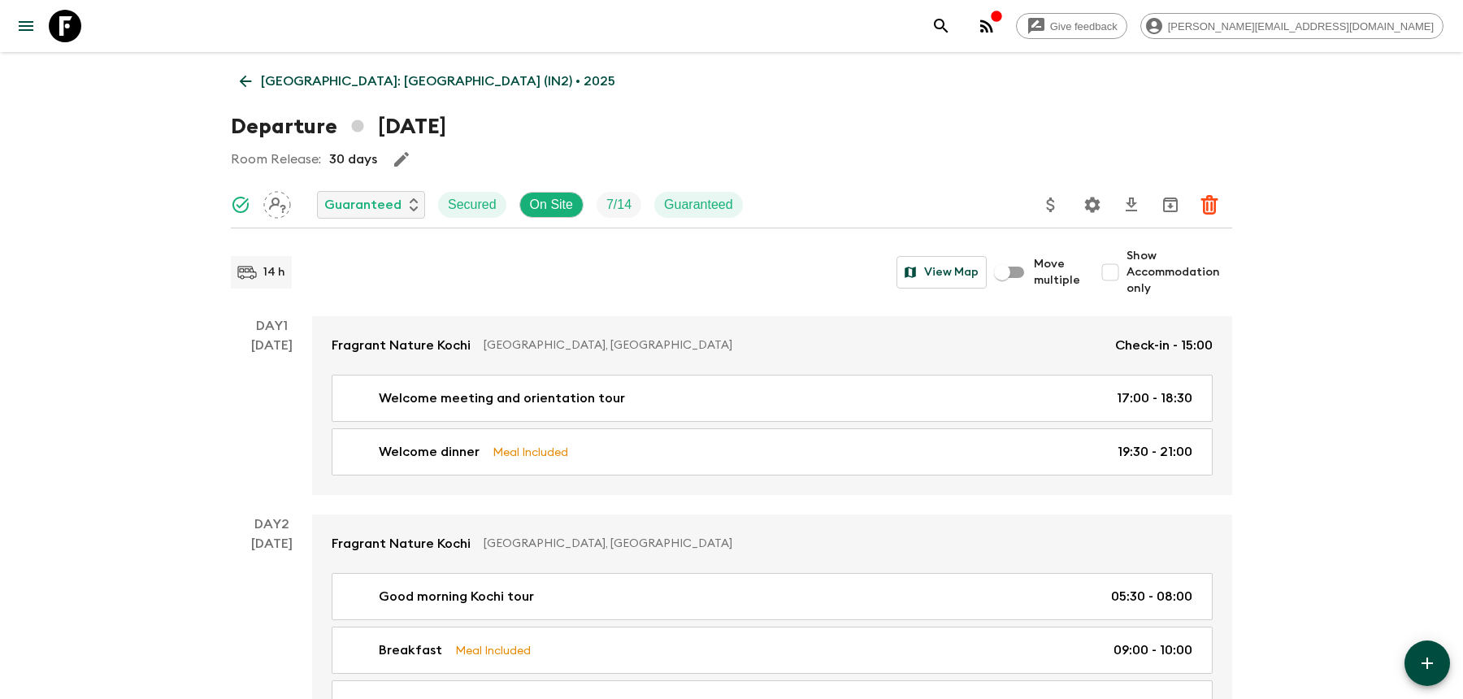
click at [1082, 205] on icon "Settings" at bounding box center [1092, 205] width 20 height 20
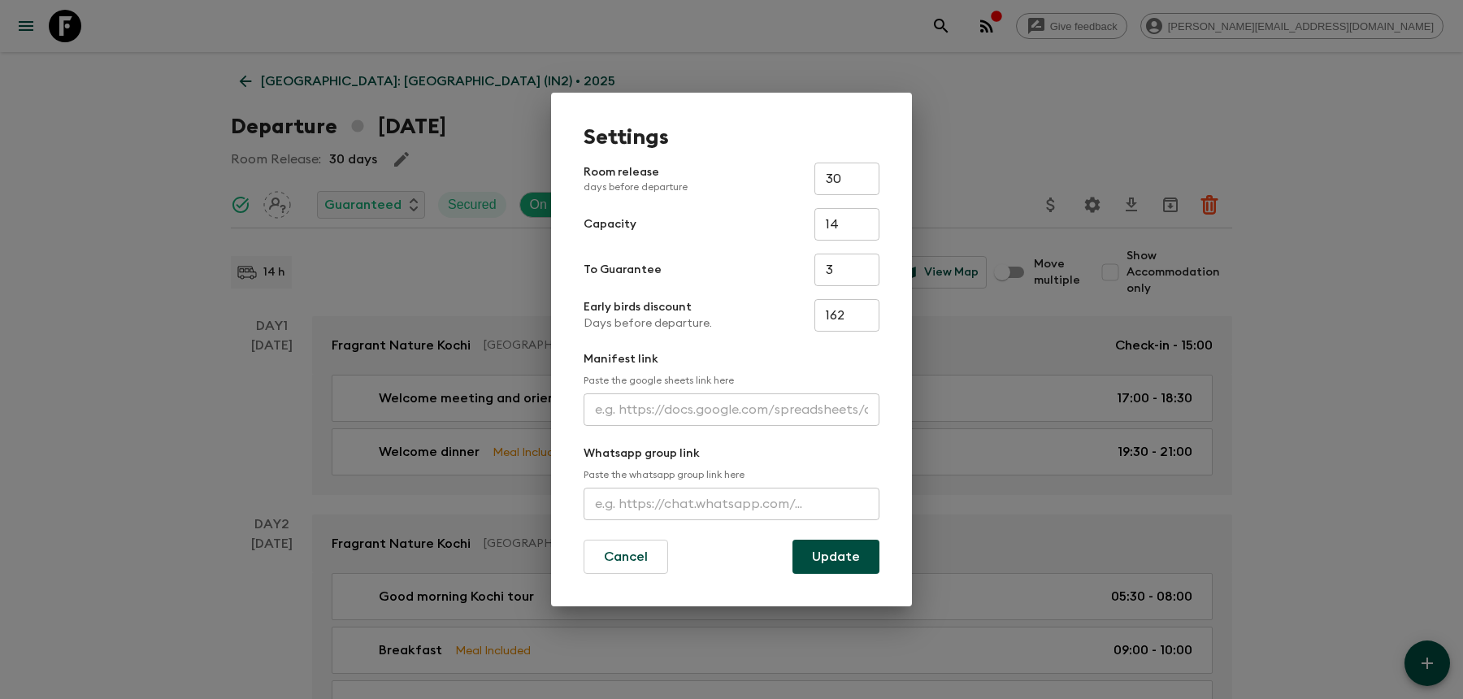
click at [591, 501] on input "text" at bounding box center [731, 504] width 296 height 33
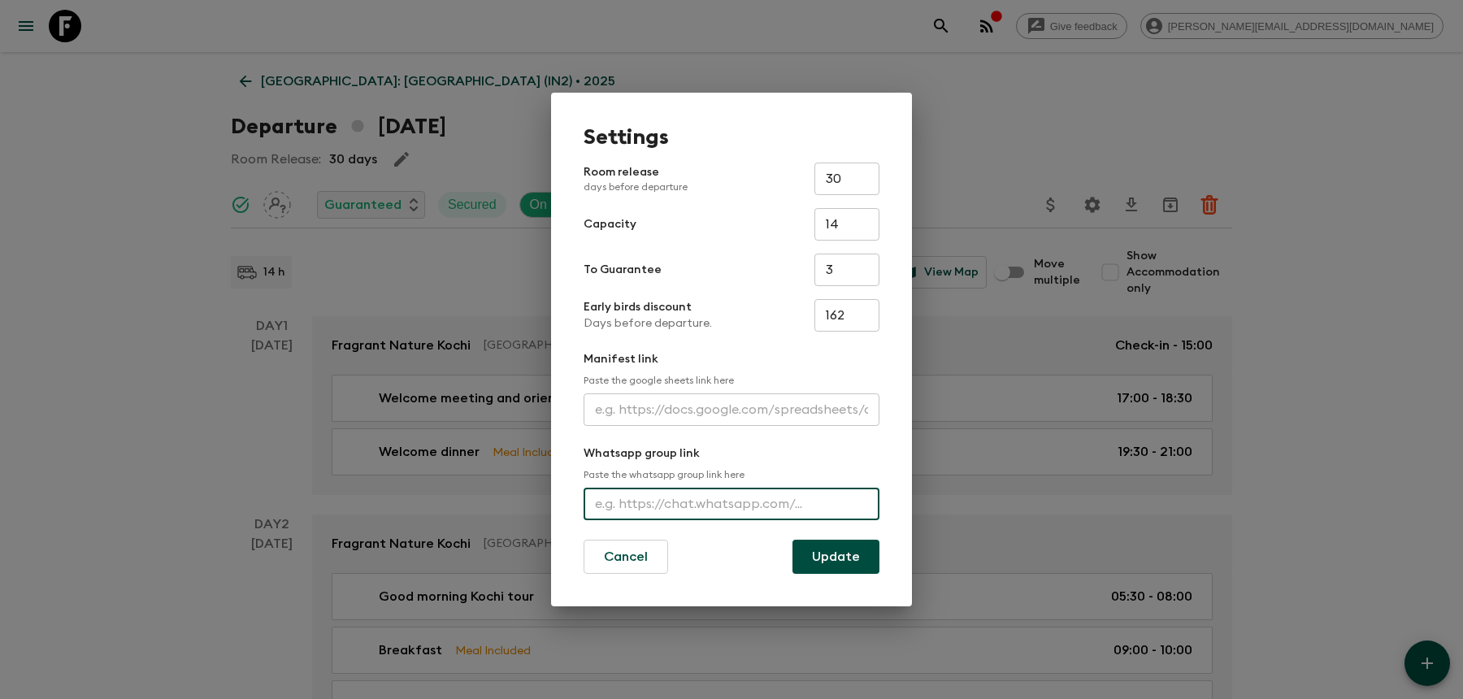
paste input "https://chat.whatsapp.com/invite/FgameAWCLIq7QMAAbPiuSL"
type input "https://chat.whatsapp.com/invite/FgameAWCLIq7QMAAbPiuSL"
click at [831, 552] on button "Update" at bounding box center [835, 557] width 87 height 34
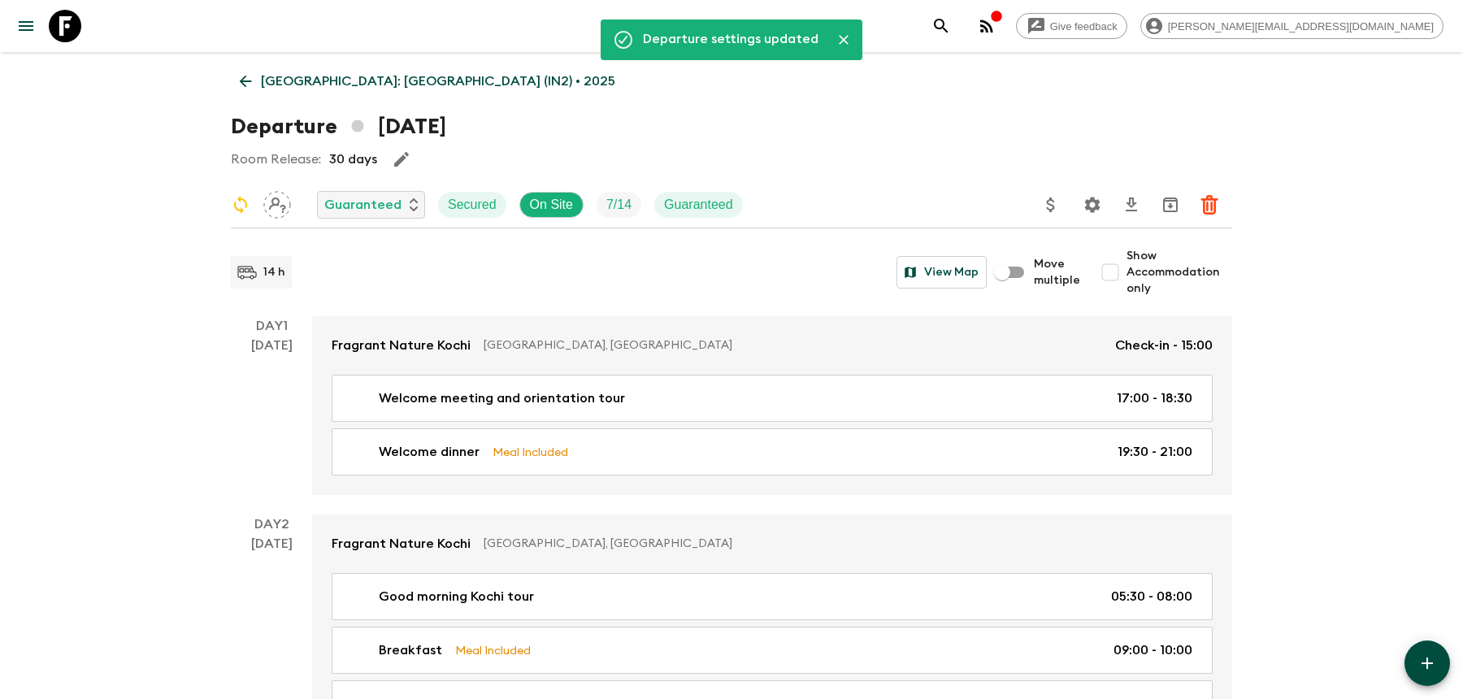
click at [313, 76] on p "South India: Kerala (IN2) • 2025" at bounding box center [438, 82] width 354 height 20
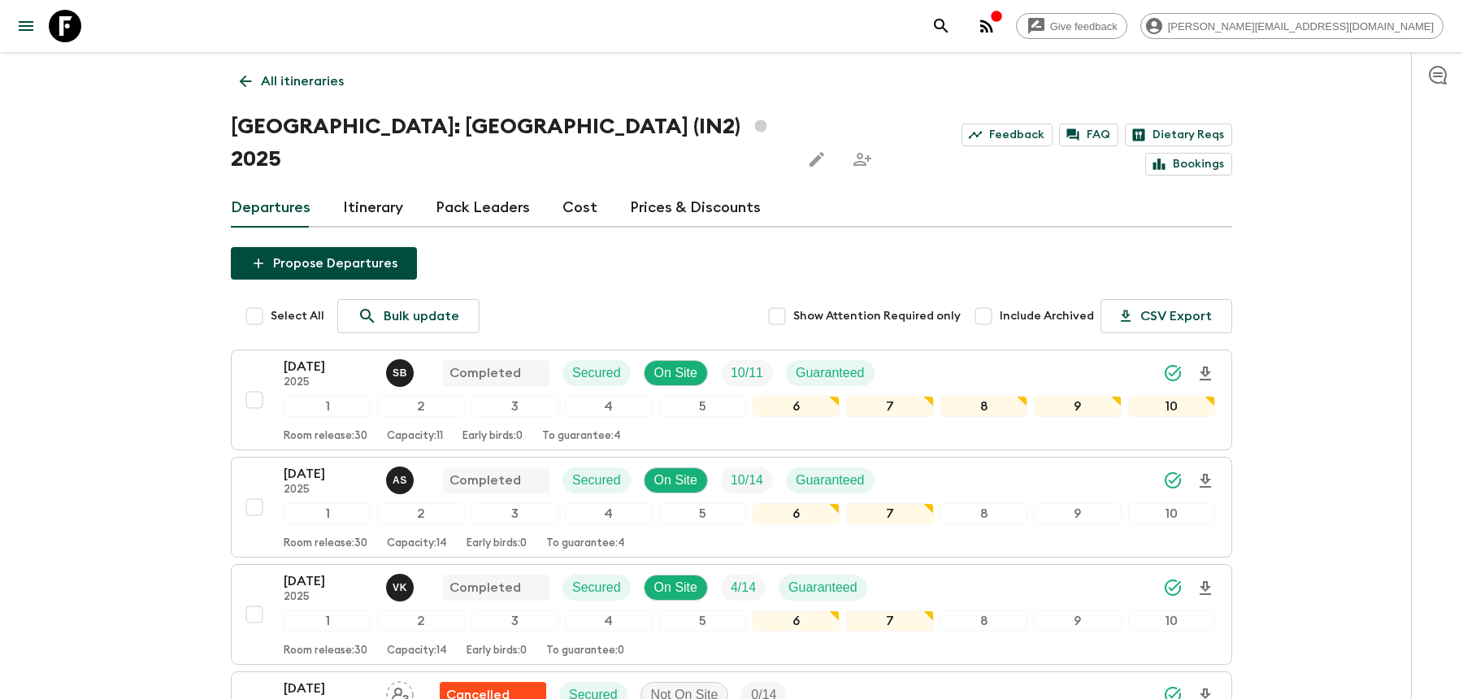
click at [951, 16] on icon "search adventures" at bounding box center [941, 26] width 20 height 20
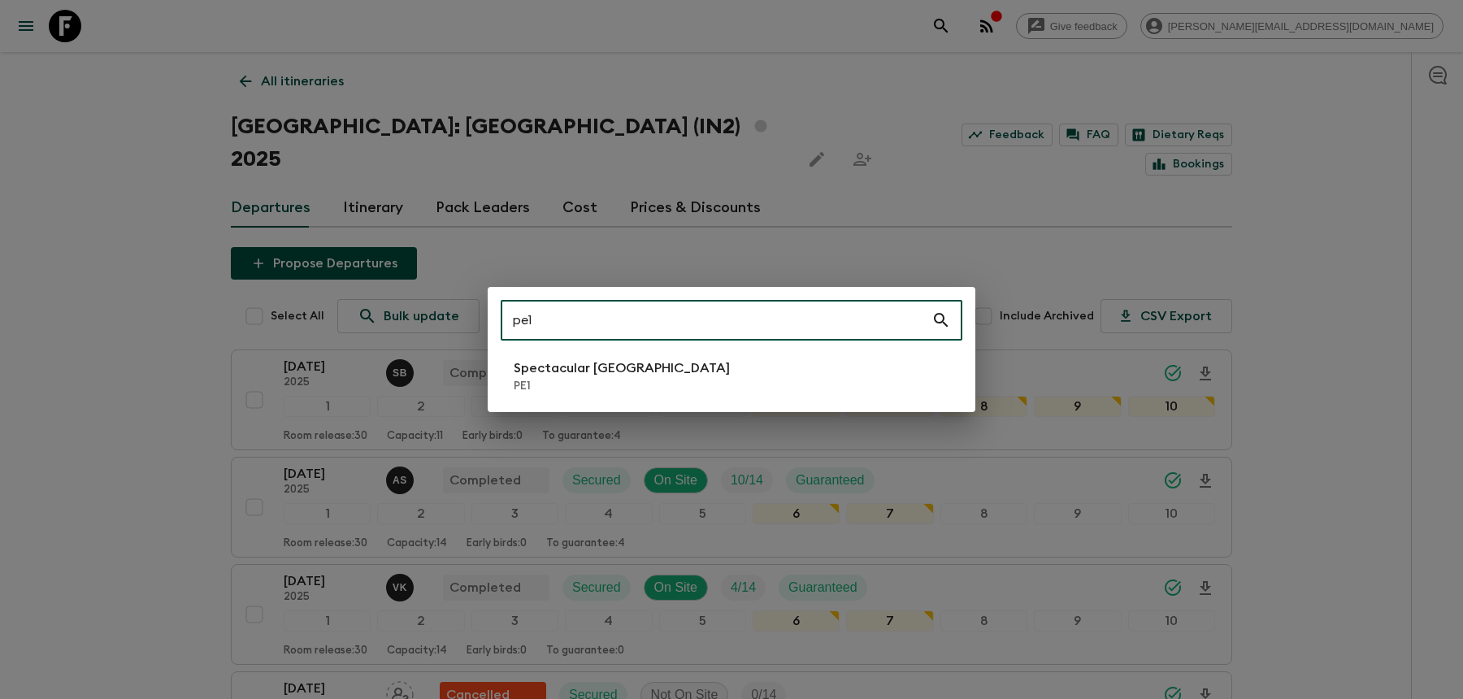
type input "pe1"
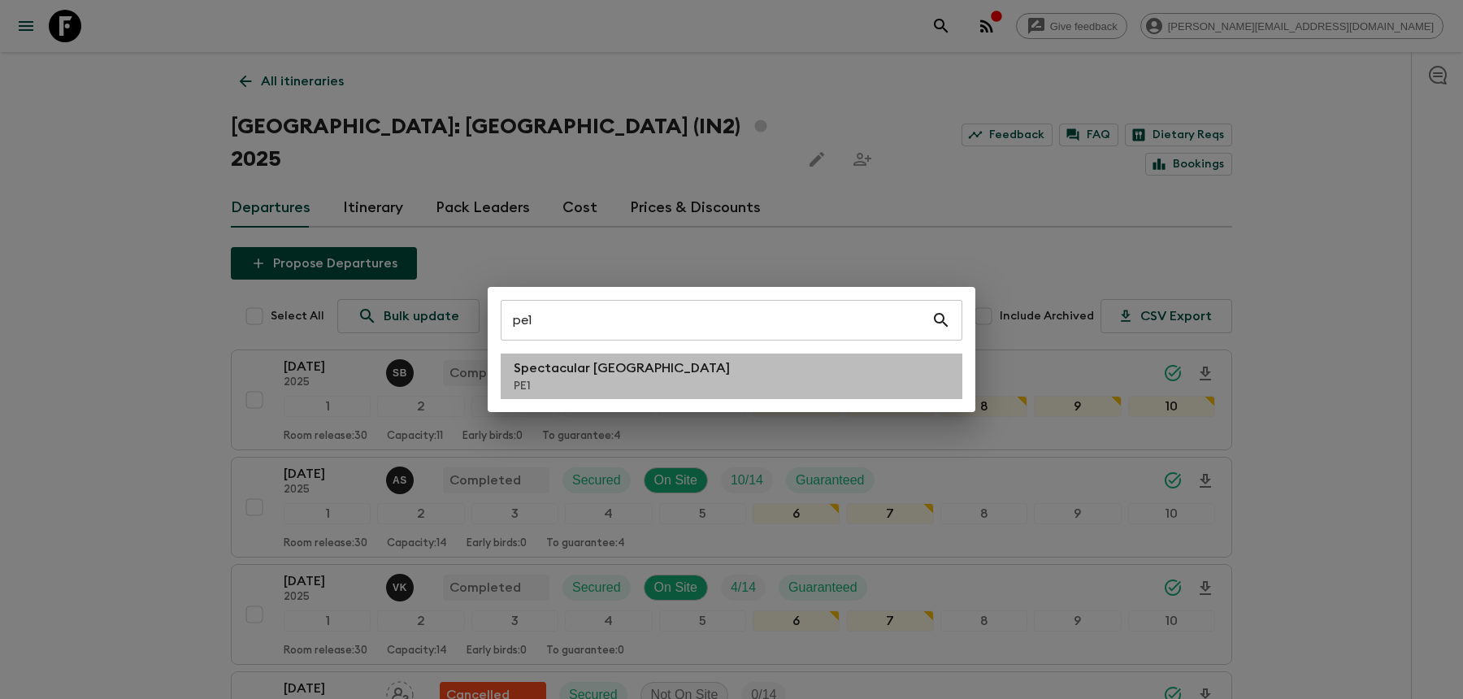
click at [520, 382] on p "PE1" at bounding box center [622, 386] width 216 height 16
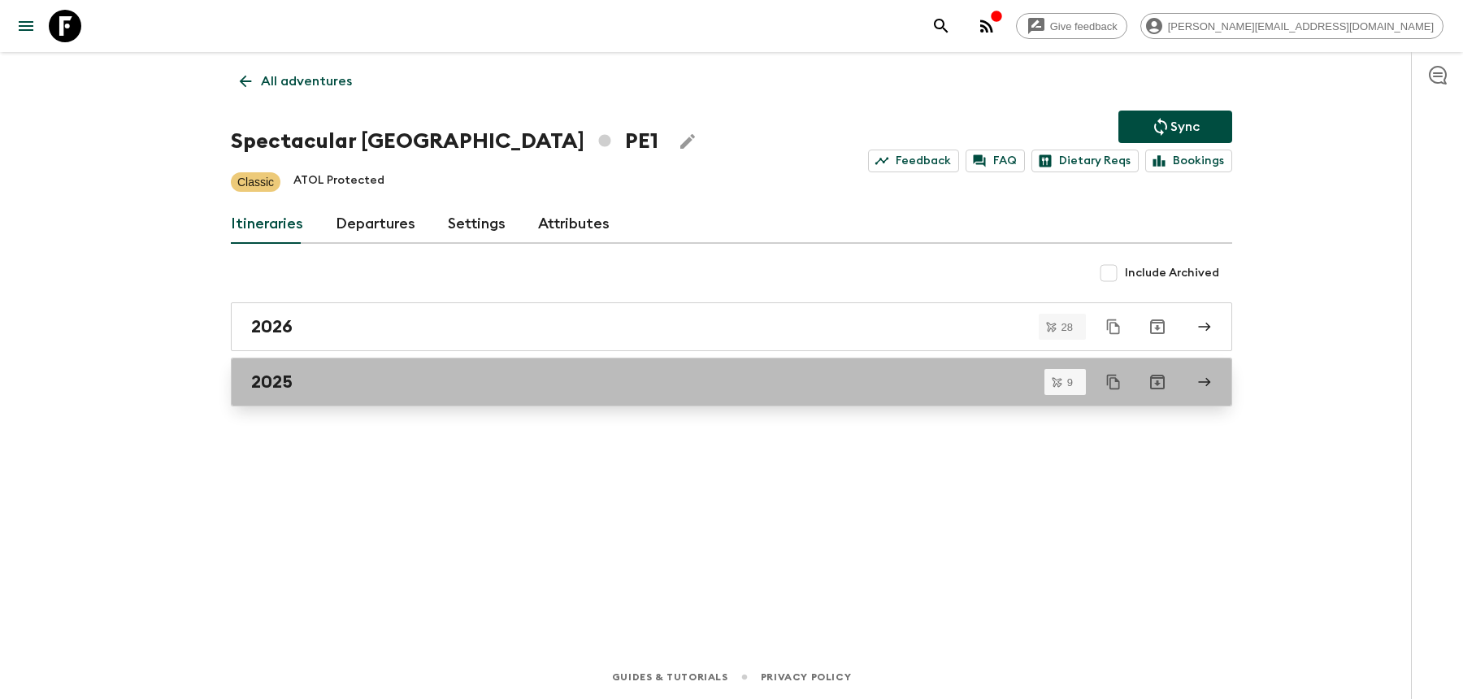
click at [590, 381] on div "2025" at bounding box center [716, 381] width 930 height 21
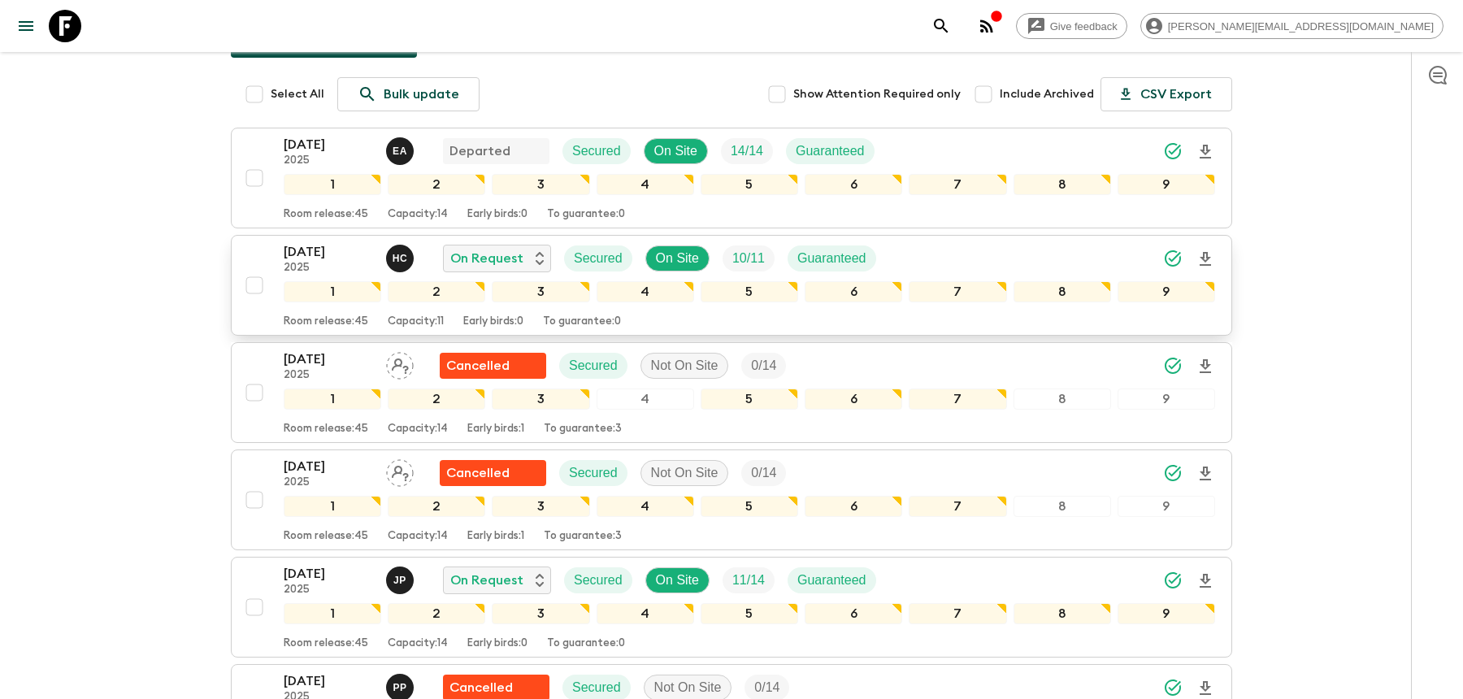
scroll to position [428, 0]
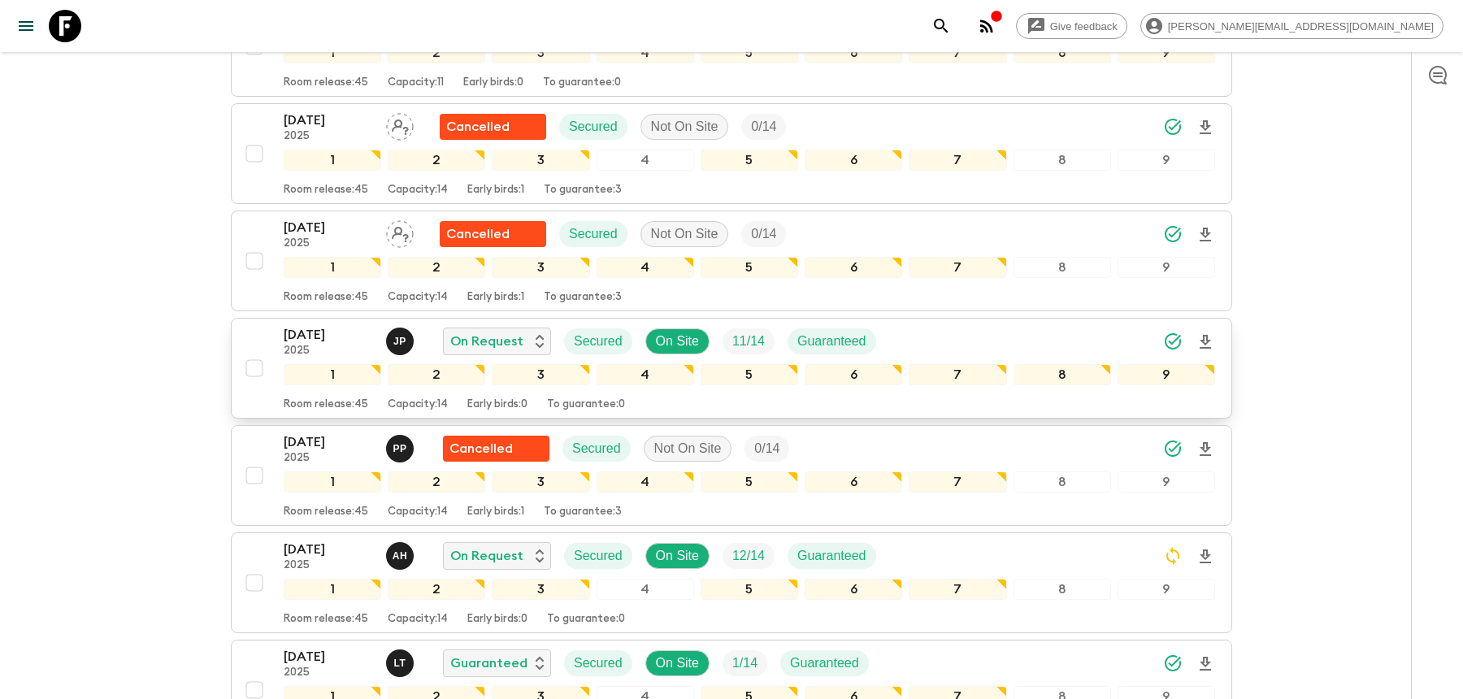
click at [887, 335] on div "07 Nov 2025 2025 J P On Request Secured On Site 11 / 14 Guaranteed" at bounding box center [749, 341] width 931 height 33
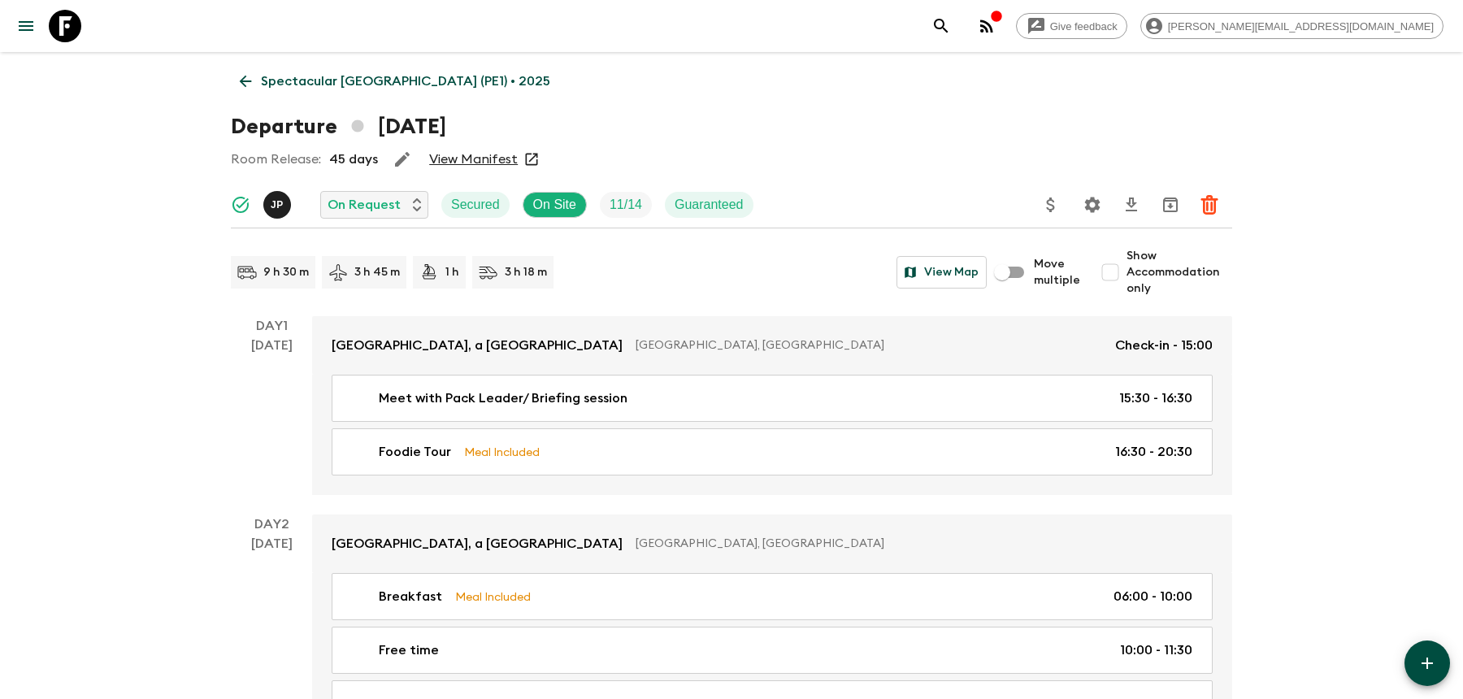
click at [1079, 206] on button "Settings" at bounding box center [1092, 205] width 33 height 33
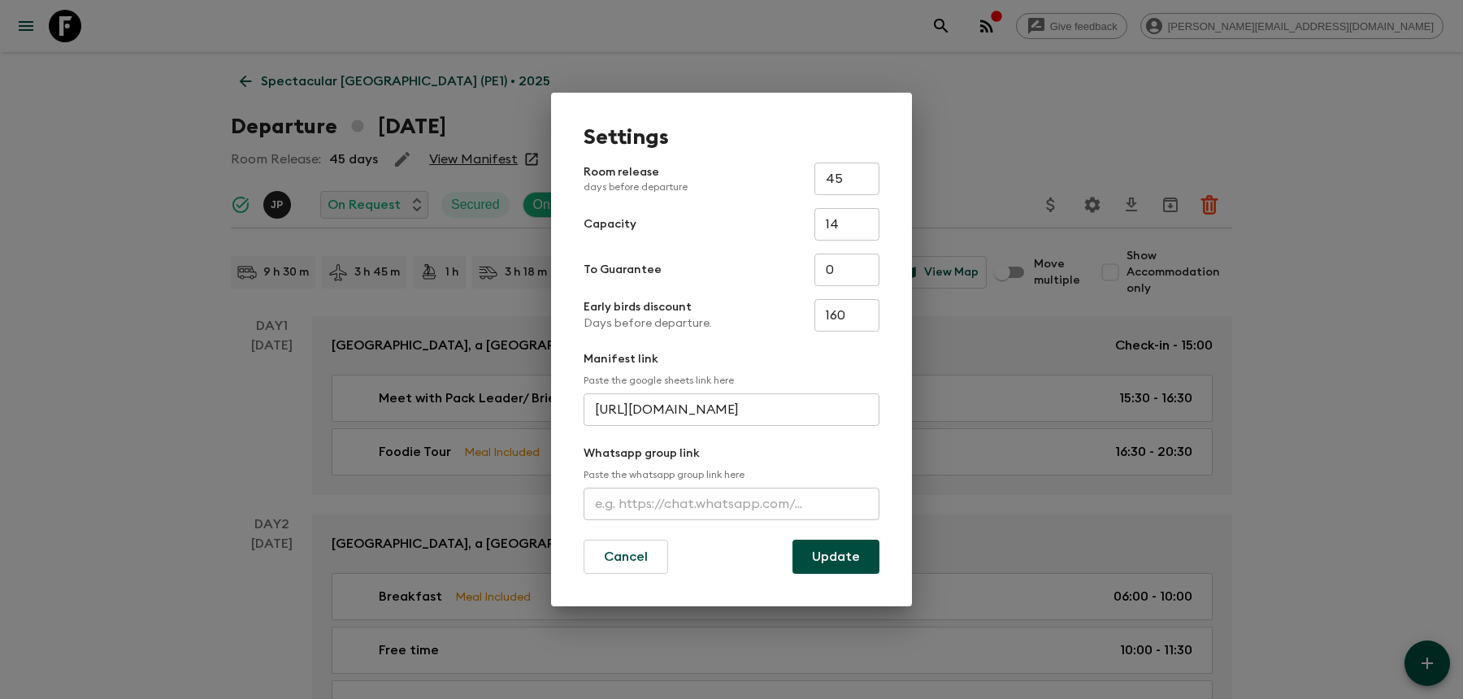
click at [713, 514] on input "text" at bounding box center [731, 504] width 296 height 33
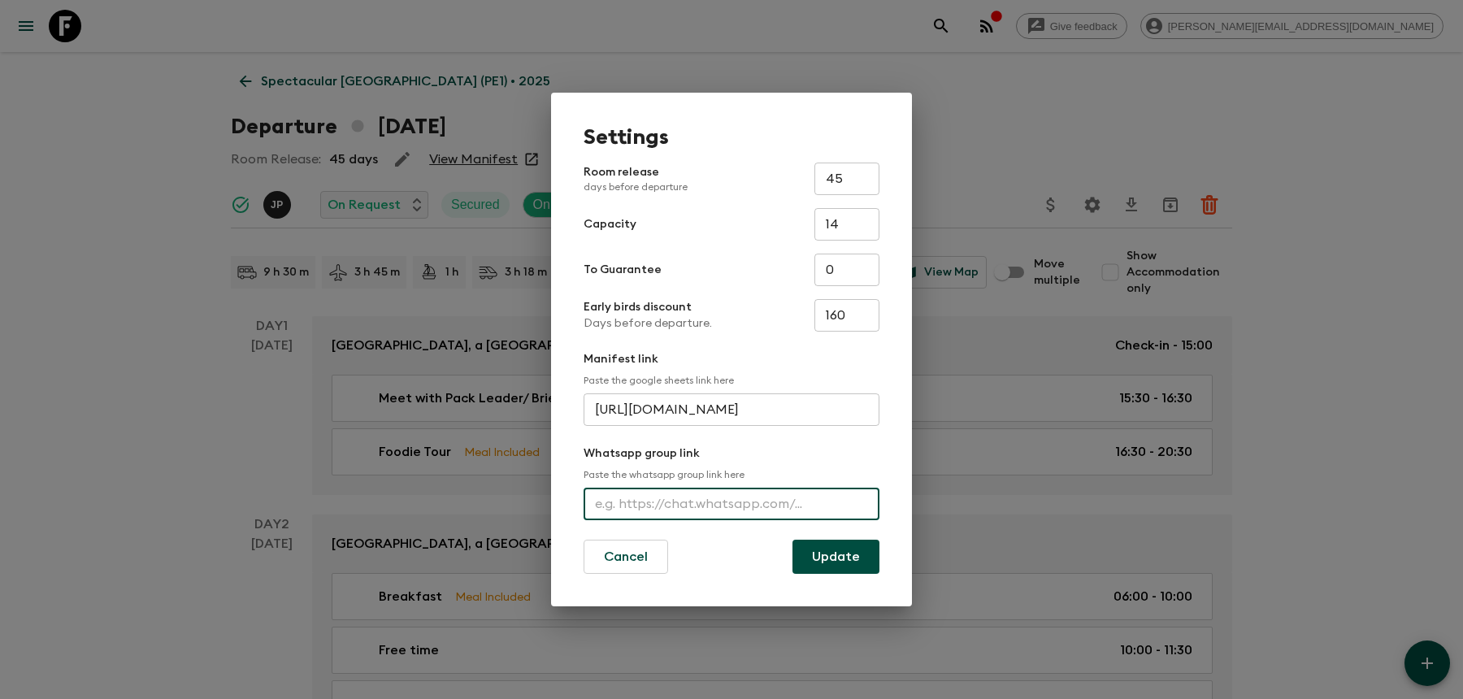
paste input "https://chat.whatsapp.com/invite/JZkVwzsKy3u0hnchTYylwg"
type input "https://chat.whatsapp.com/invite/JZkVwzsKy3u0hnchTYylwg"
click at [840, 561] on button "Update" at bounding box center [835, 557] width 87 height 34
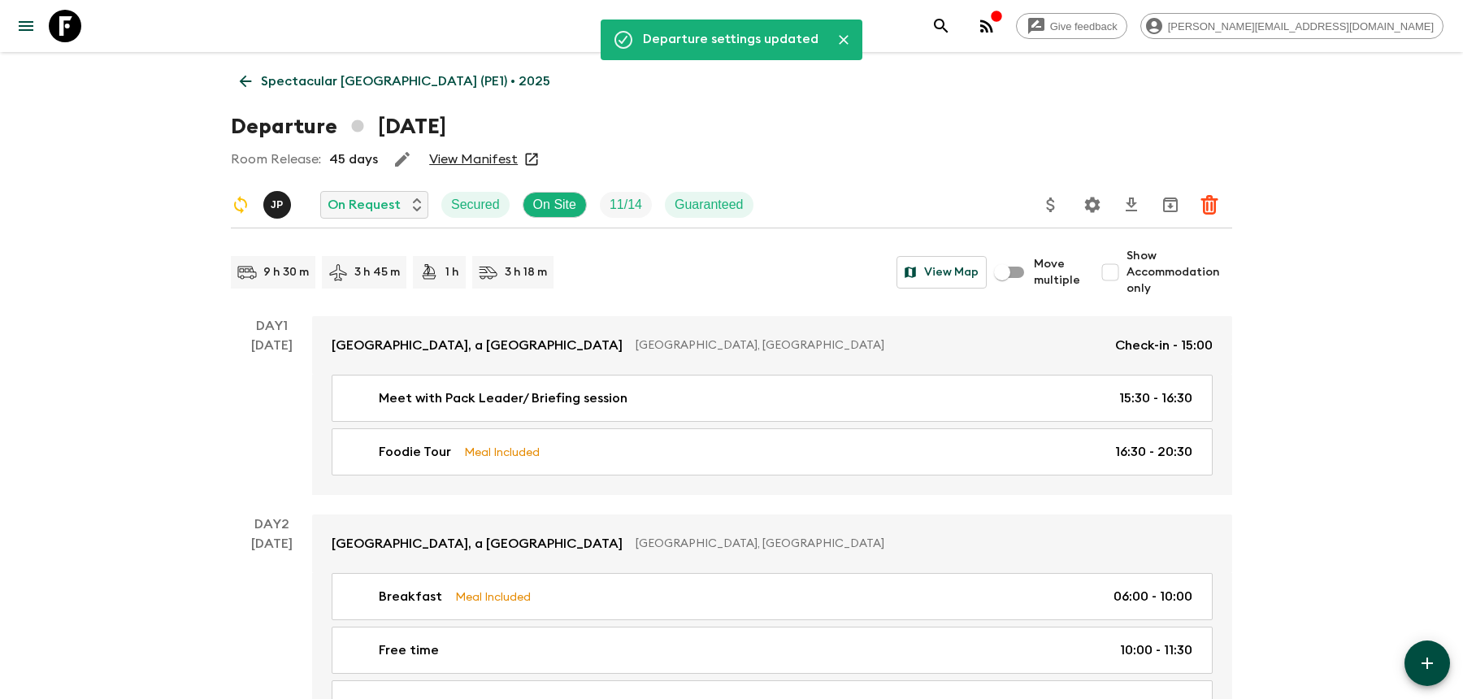
click at [951, 28] on icon "search adventures" at bounding box center [941, 26] width 20 height 20
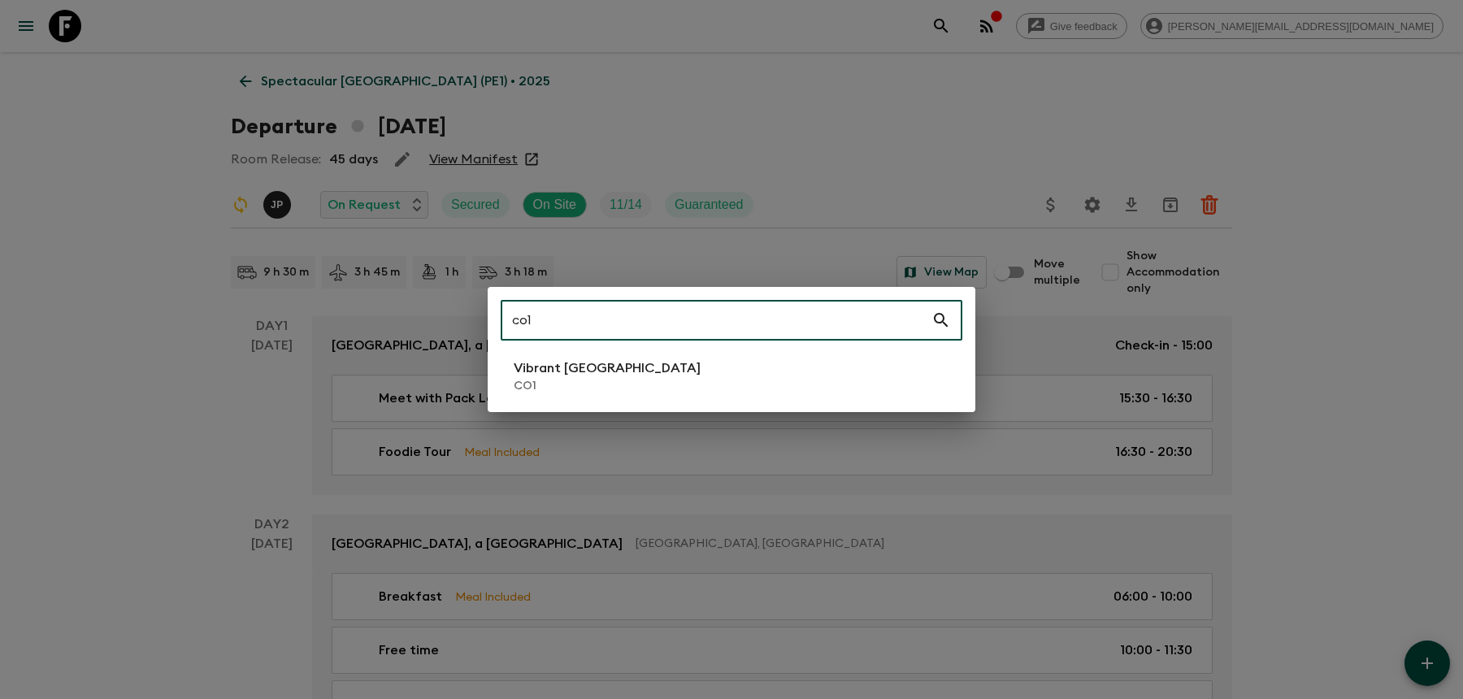
type input "co1"
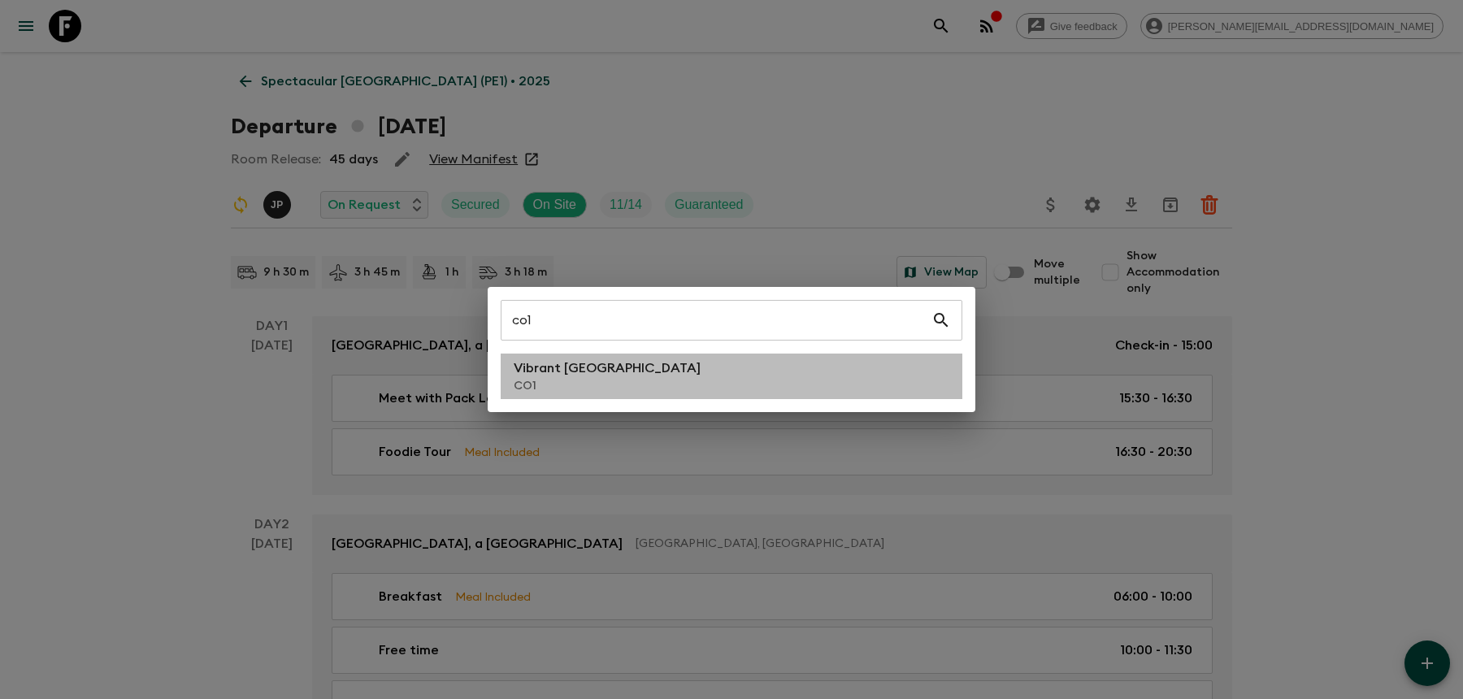
click at [586, 387] on p "CO1" at bounding box center [607, 386] width 187 height 16
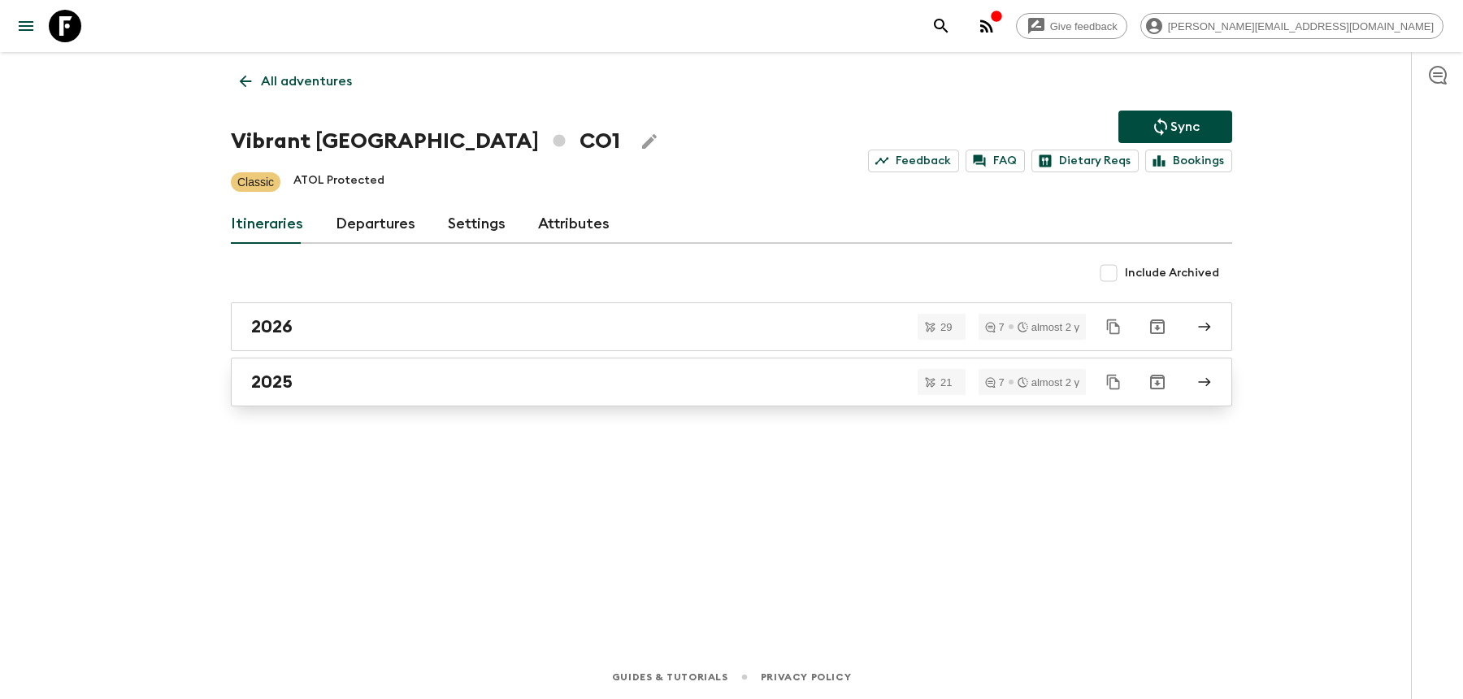
click at [450, 391] on link "2025" at bounding box center [731, 382] width 1001 height 49
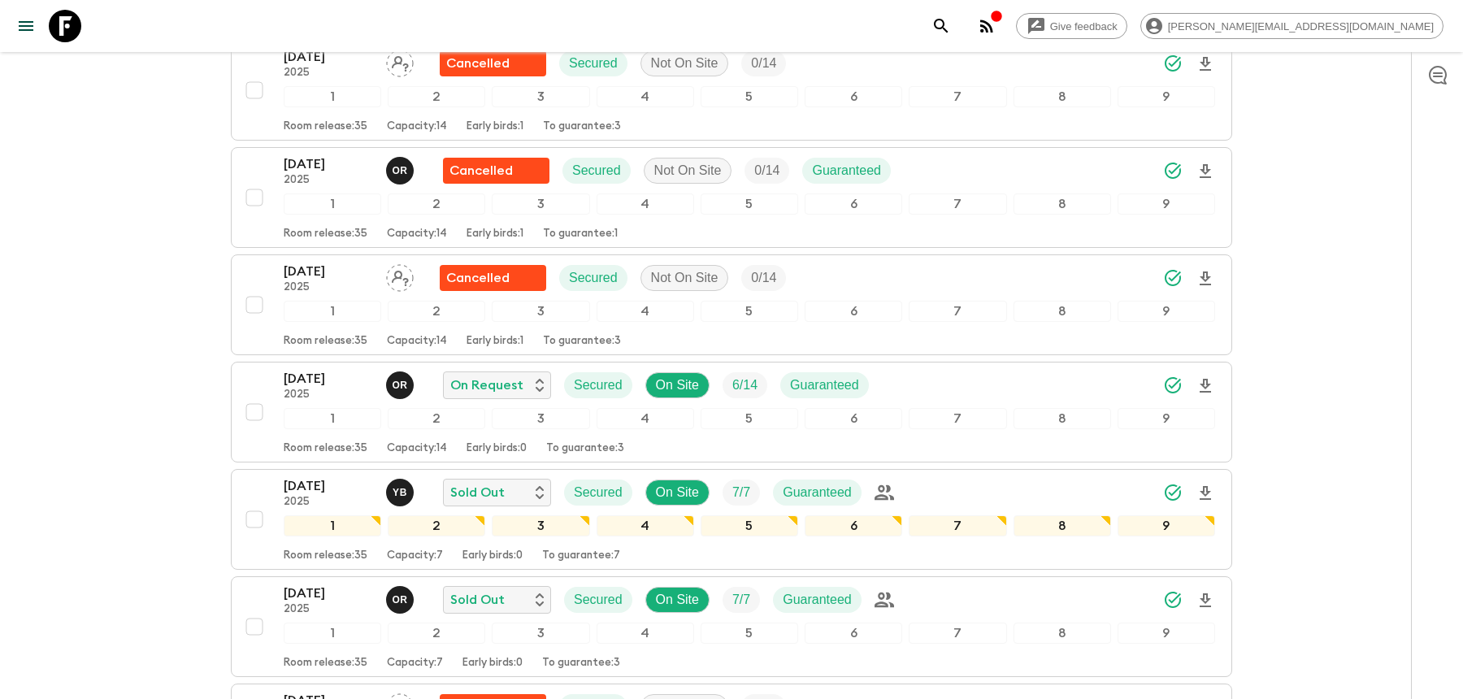
scroll to position [1290, 0]
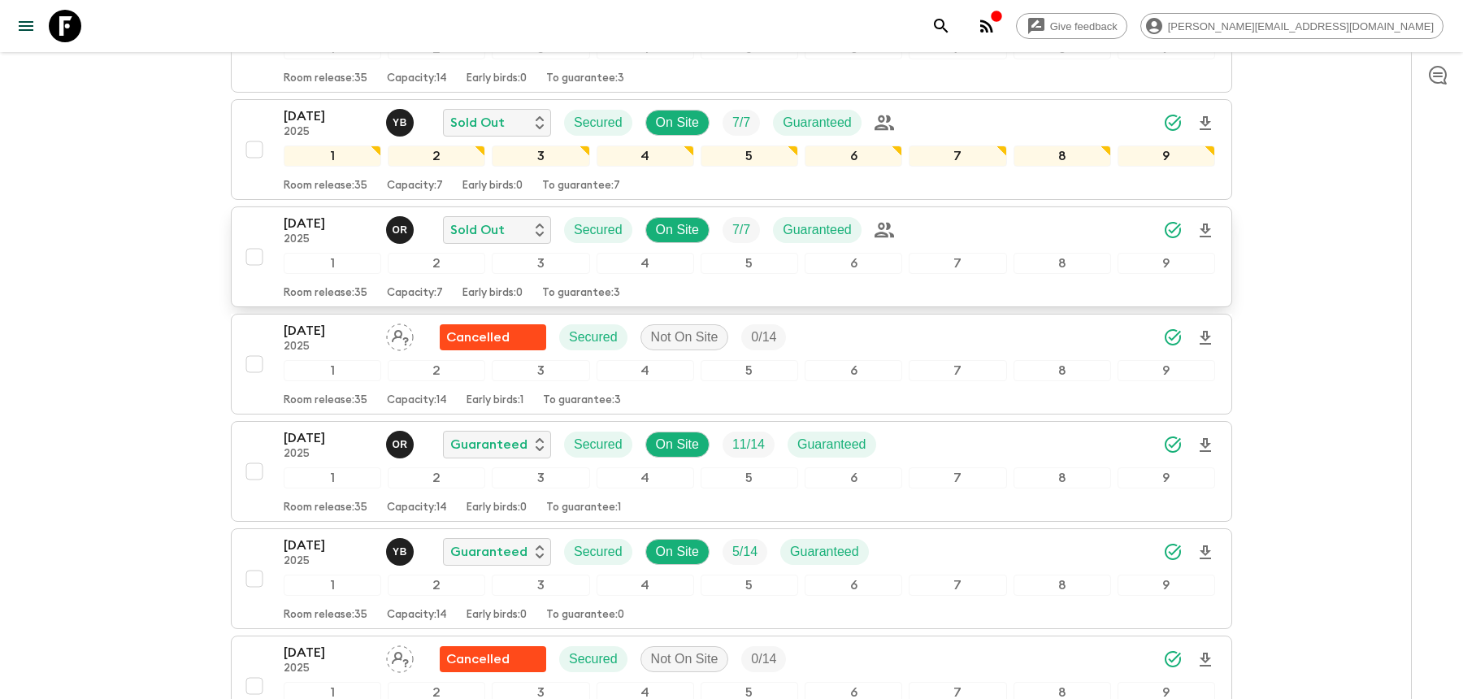
click at [985, 215] on div "08 Nov 2025 2025 o R Sold Out Secured On Site 7 / 7 Guaranteed" at bounding box center [749, 230] width 931 height 33
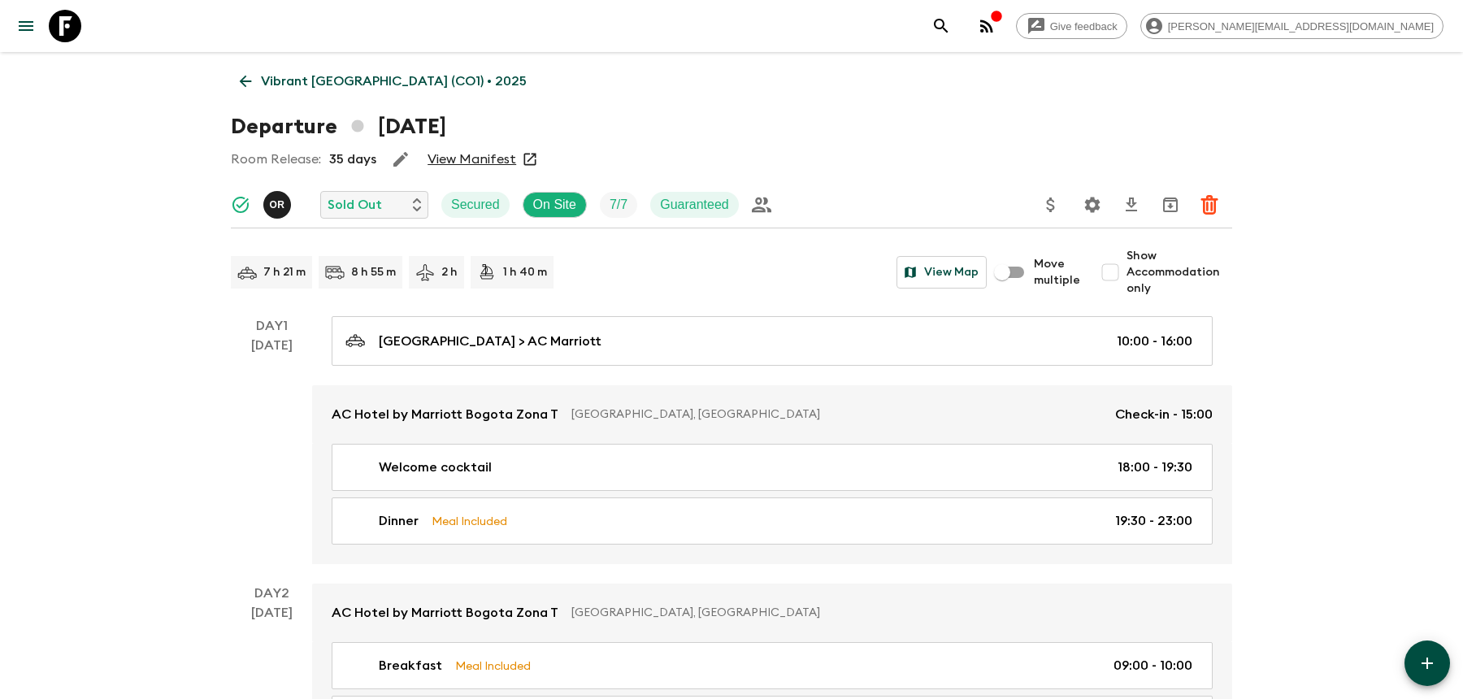
click at [1091, 197] on icon "Settings" at bounding box center [1092, 204] width 15 height 15
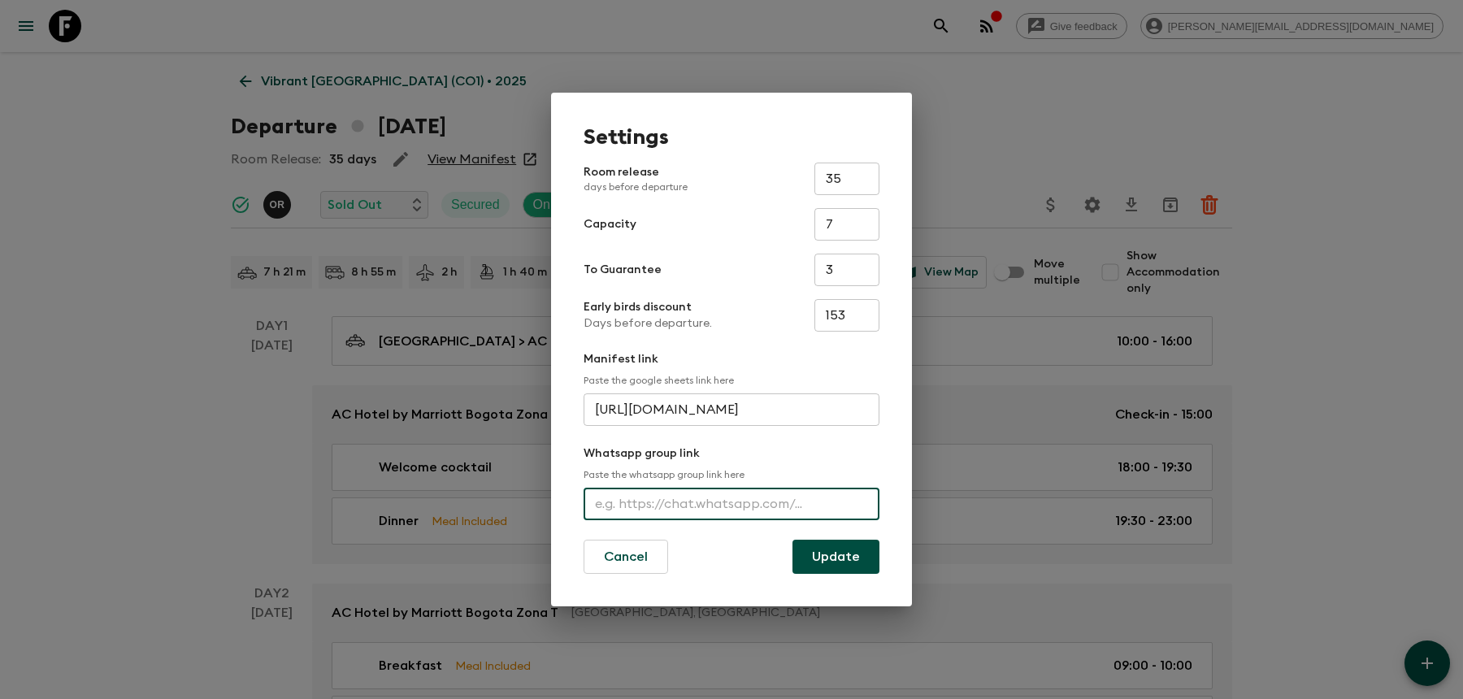
click at [643, 500] on input "text" at bounding box center [731, 504] width 296 height 33
paste input "https://chat.whatsapp.com/invite/ED9sHrxNVdjKBXUZzU5p4O"
type input "https://chat.whatsapp.com/invite/ED9sHrxNVdjKBXUZzU5p4O"
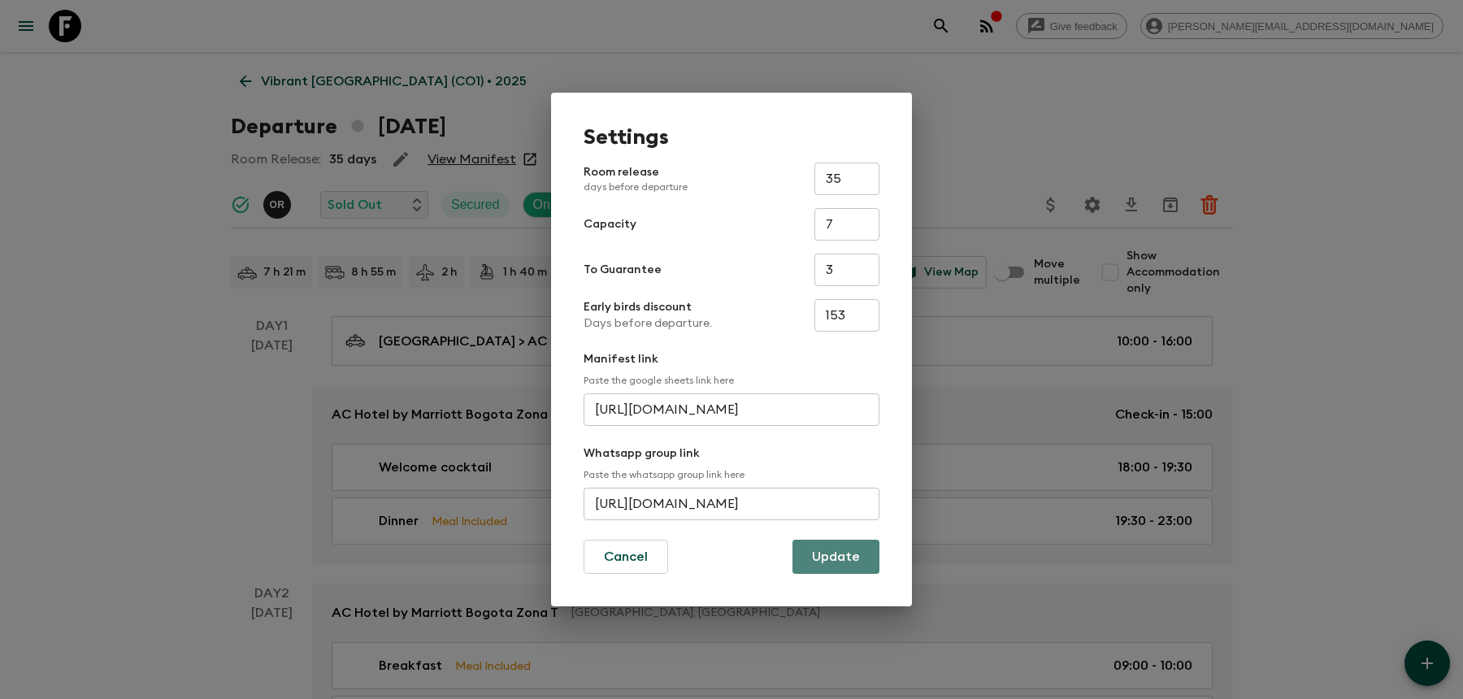
scroll to position [0, 0]
click at [839, 548] on button "Update" at bounding box center [835, 557] width 87 height 34
